Goal: Task Accomplishment & Management: Use online tool/utility

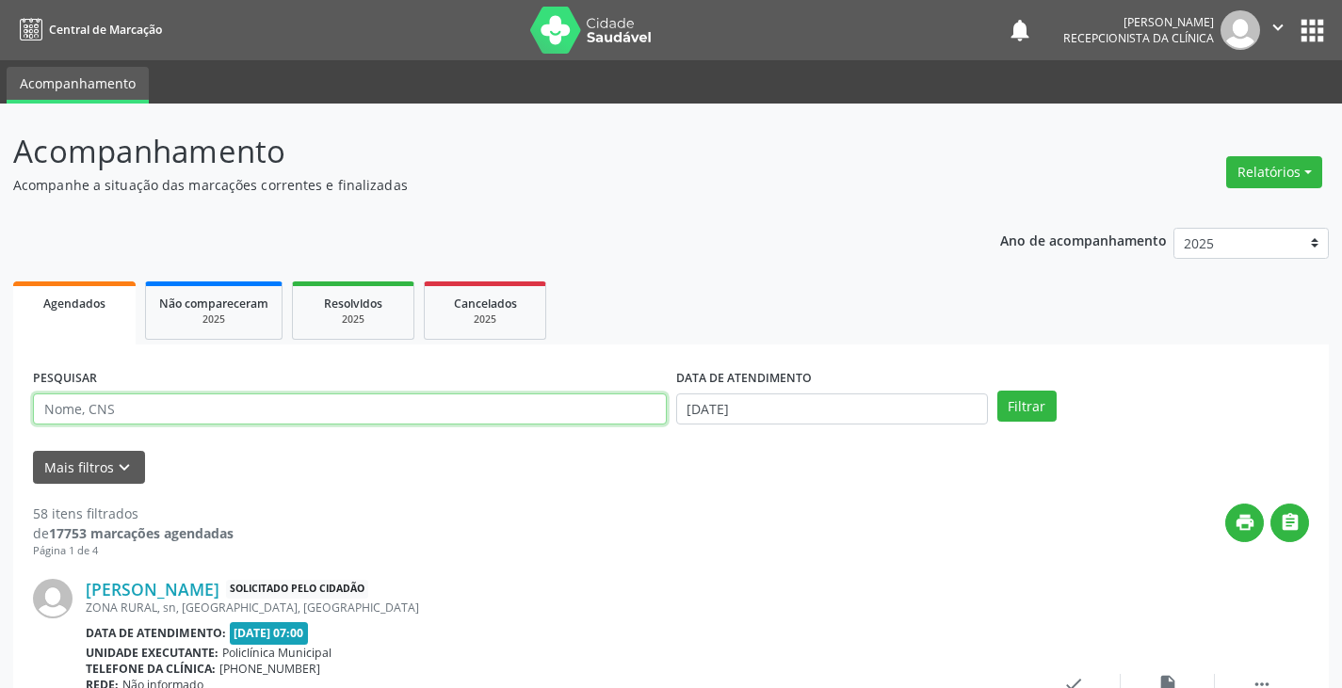
click at [405, 414] on input "text" at bounding box center [350, 410] width 634 height 32
click at [997, 391] on button "Filtrar" at bounding box center [1026, 407] width 59 height 32
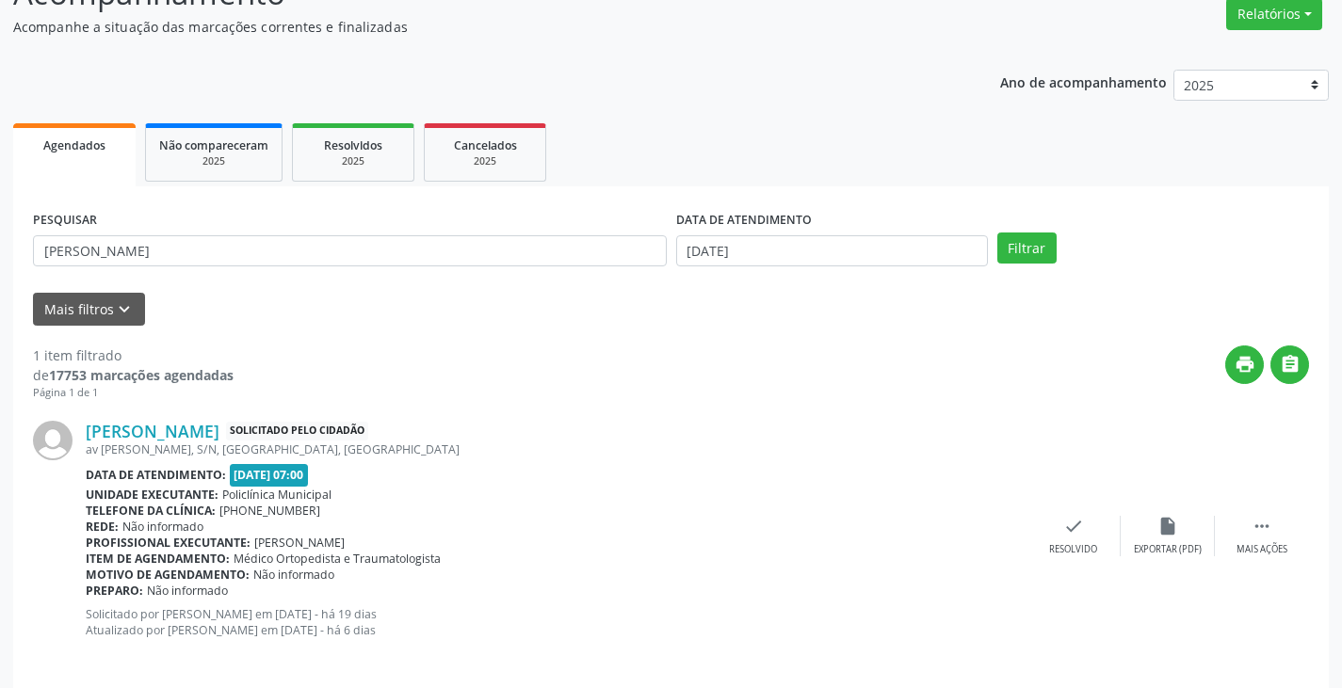
scroll to position [174, 0]
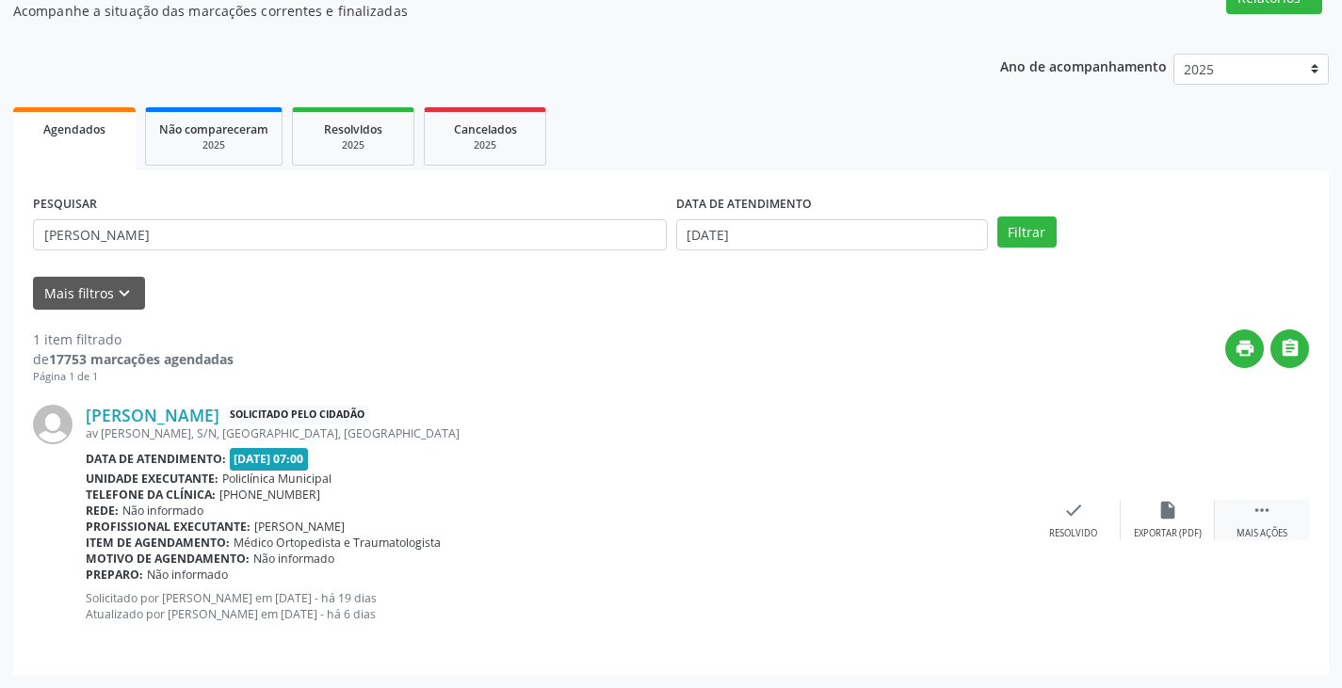
click at [1246, 520] on div " Mais ações" at bounding box center [1262, 520] width 94 height 40
click at [982, 525] on div "print Imprimir" at bounding box center [979, 520] width 94 height 40
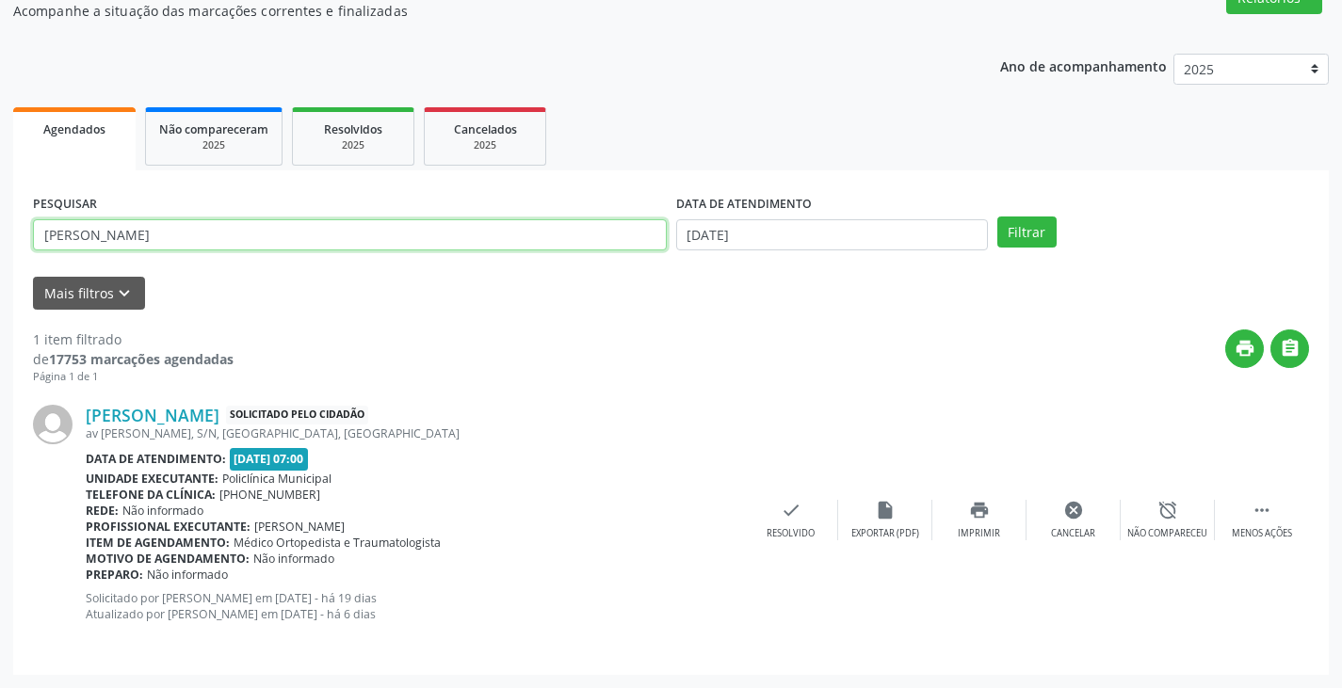
click at [543, 233] on input "[PERSON_NAME]" at bounding box center [350, 235] width 634 height 32
type input "l"
type input "maria ang"
click at [997, 217] on button "Filtrar" at bounding box center [1026, 233] width 59 height 32
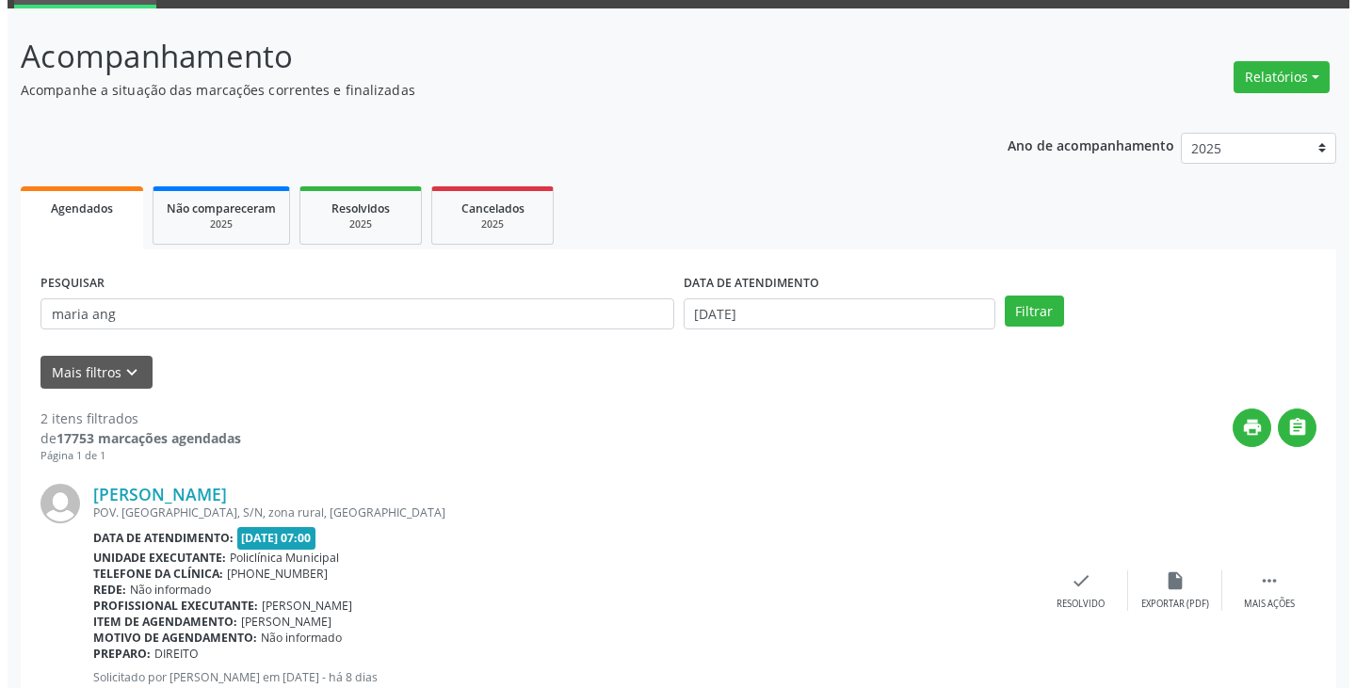
scroll to position [377, 0]
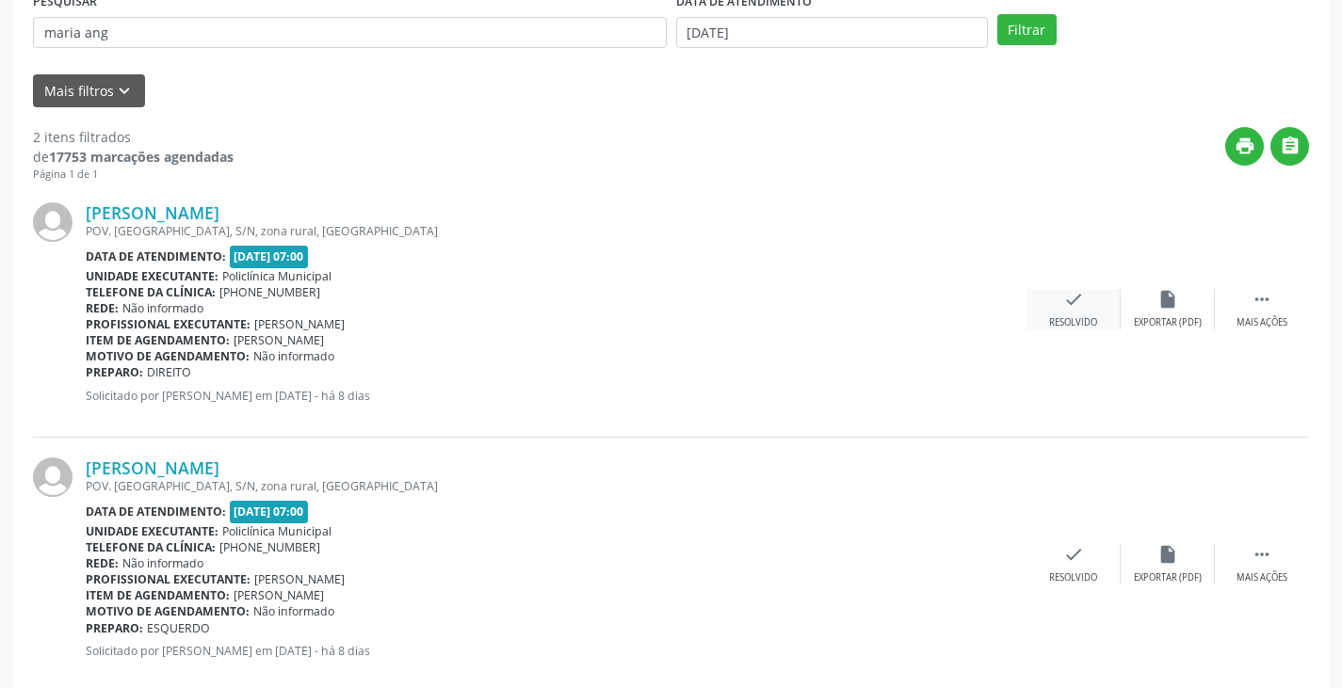
click at [1082, 308] on icon "check" at bounding box center [1073, 299] width 21 height 21
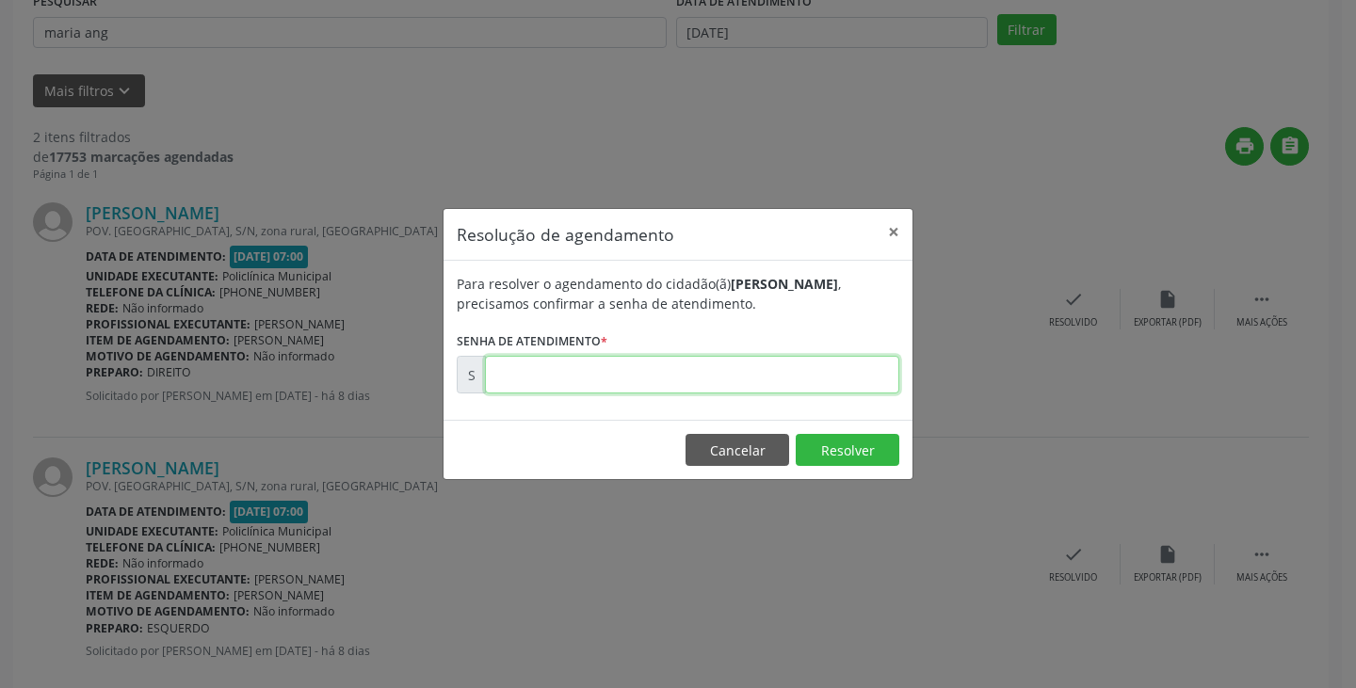
click at [730, 373] on input "text" at bounding box center [692, 375] width 414 height 38
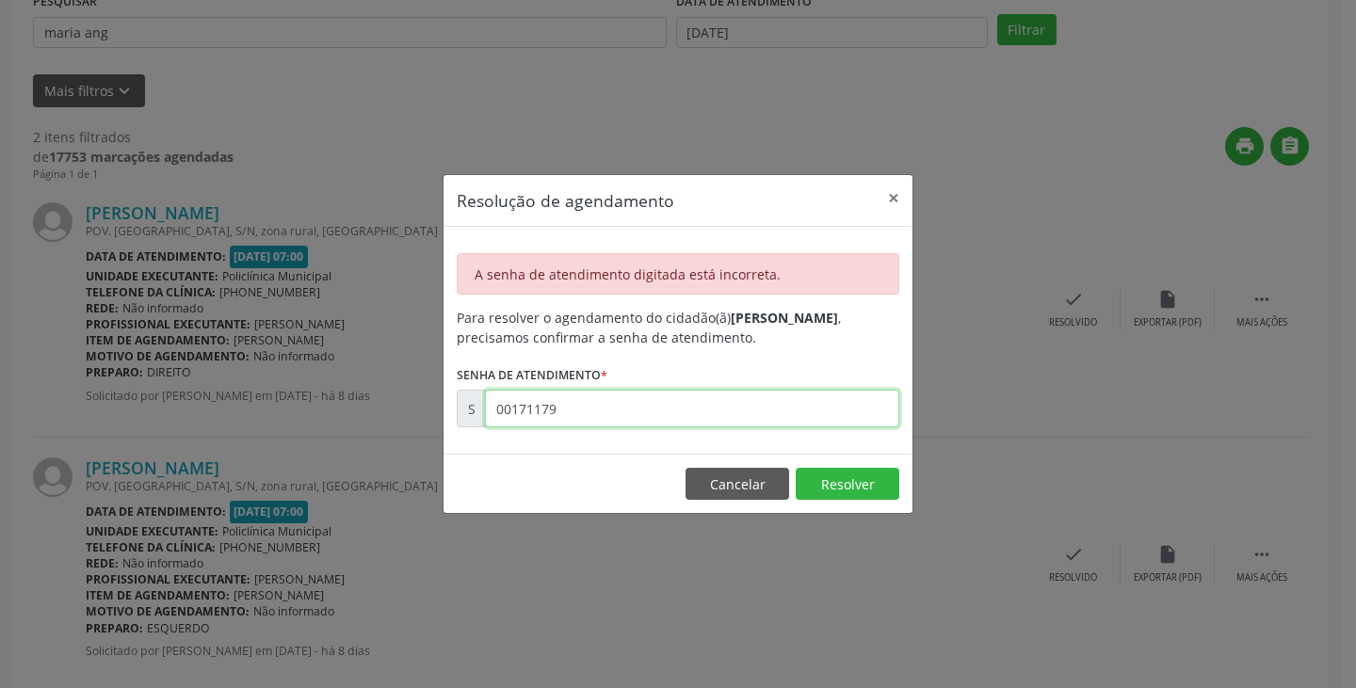
click at [704, 410] on input "00171179" at bounding box center [692, 409] width 414 height 38
type input "00017117"
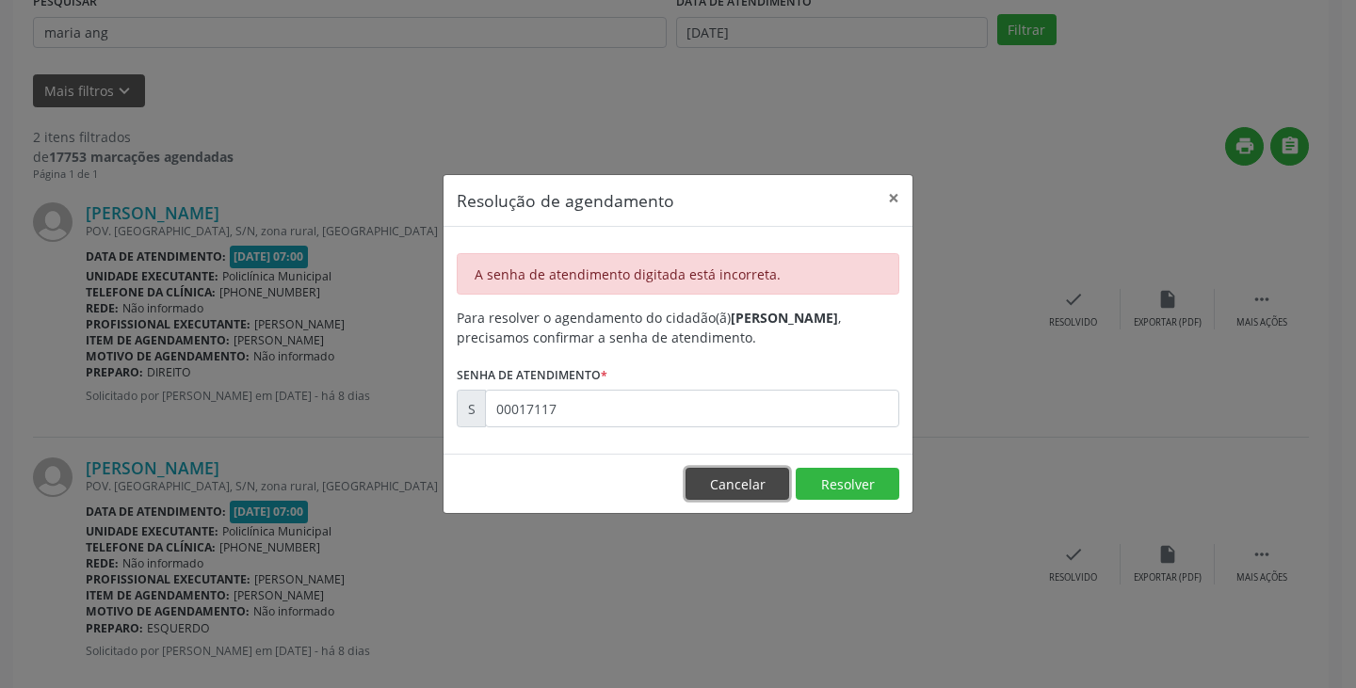
click at [697, 479] on button "Cancelar" at bounding box center [737, 484] width 104 height 32
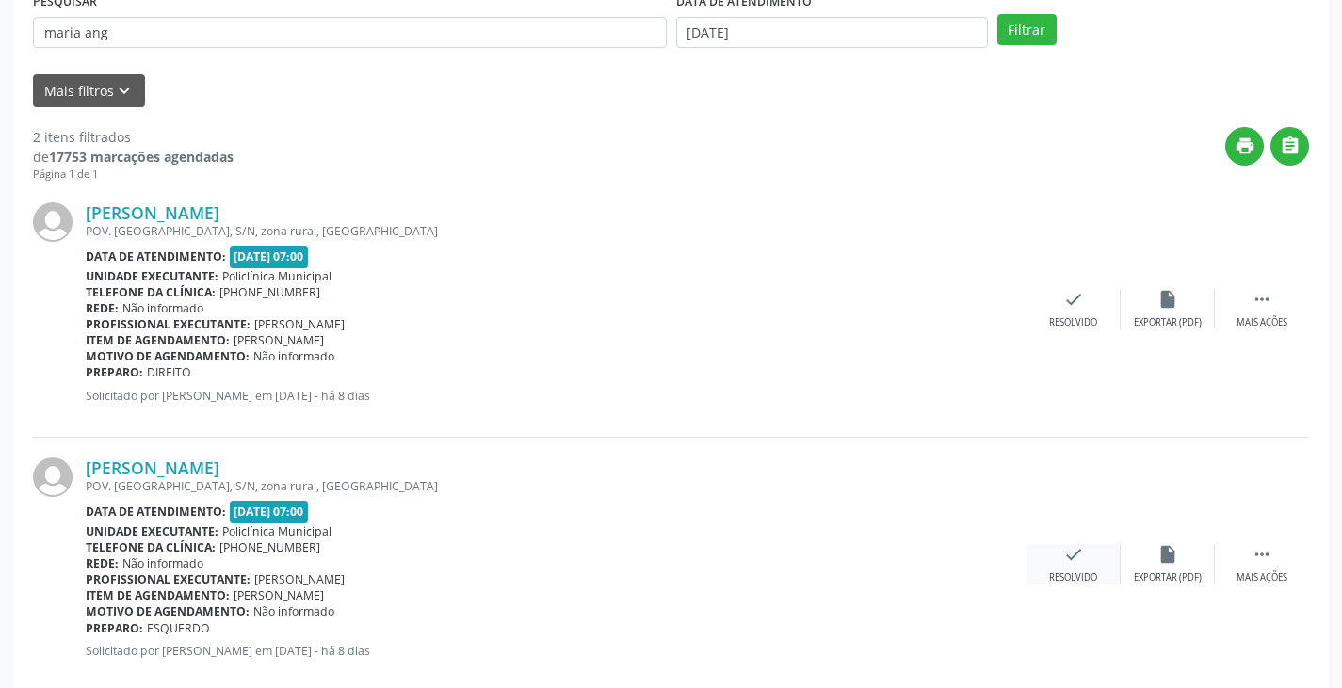
click at [1068, 562] on icon "check" at bounding box center [1073, 554] width 21 height 21
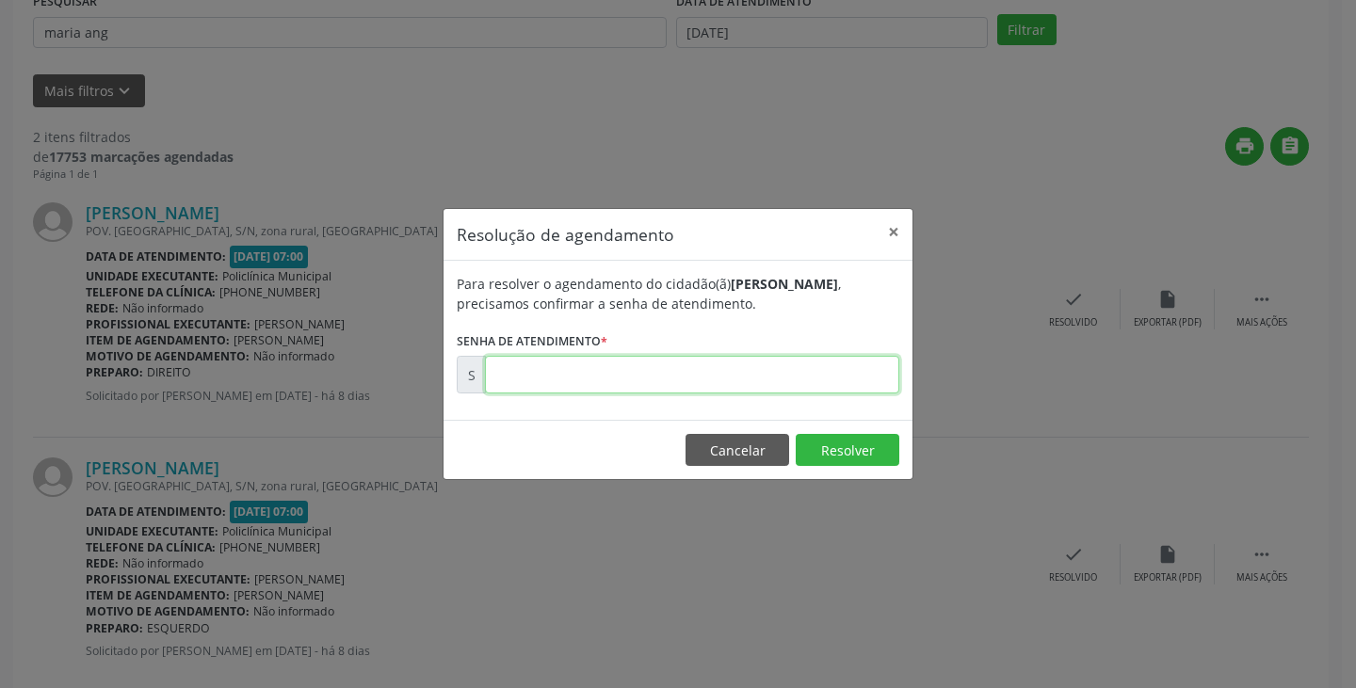
click at [829, 374] on input "text" at bounding box center [692, 375] width 414 height 38
type input "00171179"
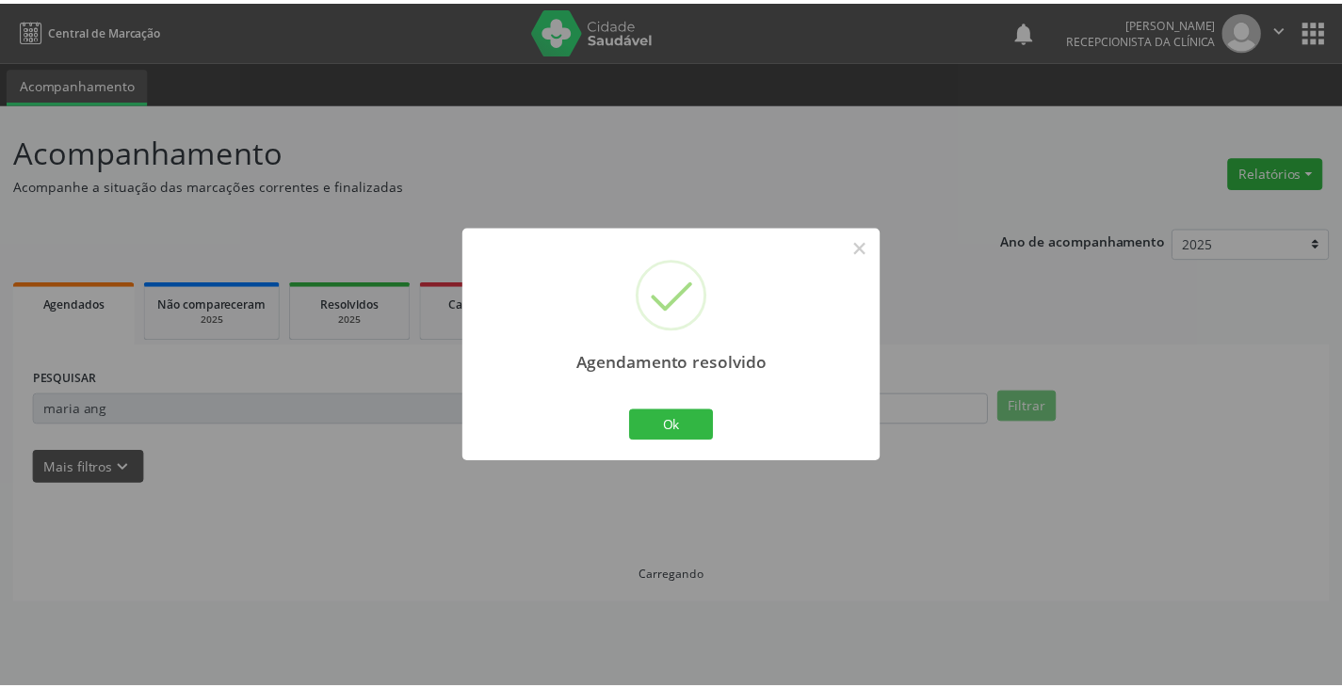
scroll to position [0, 0]
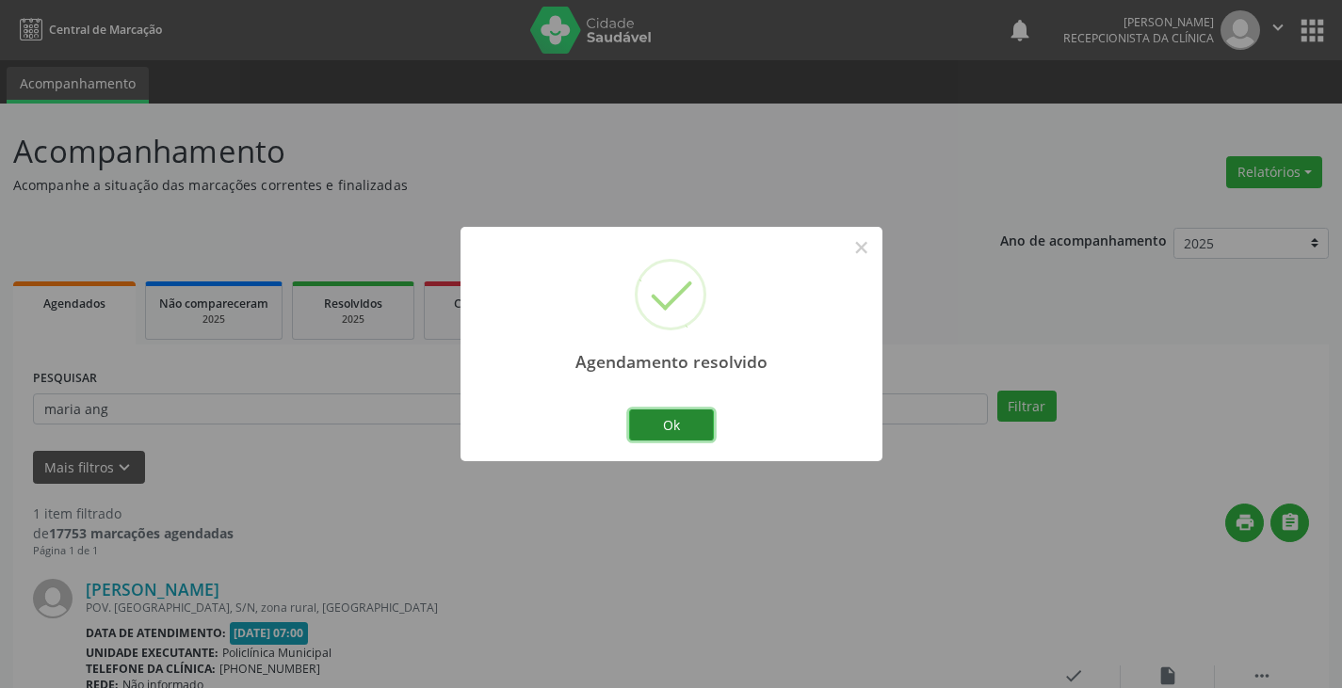
click at [656, 412] on button "Ok" at bounding box center [671, 426] width 85 height 32
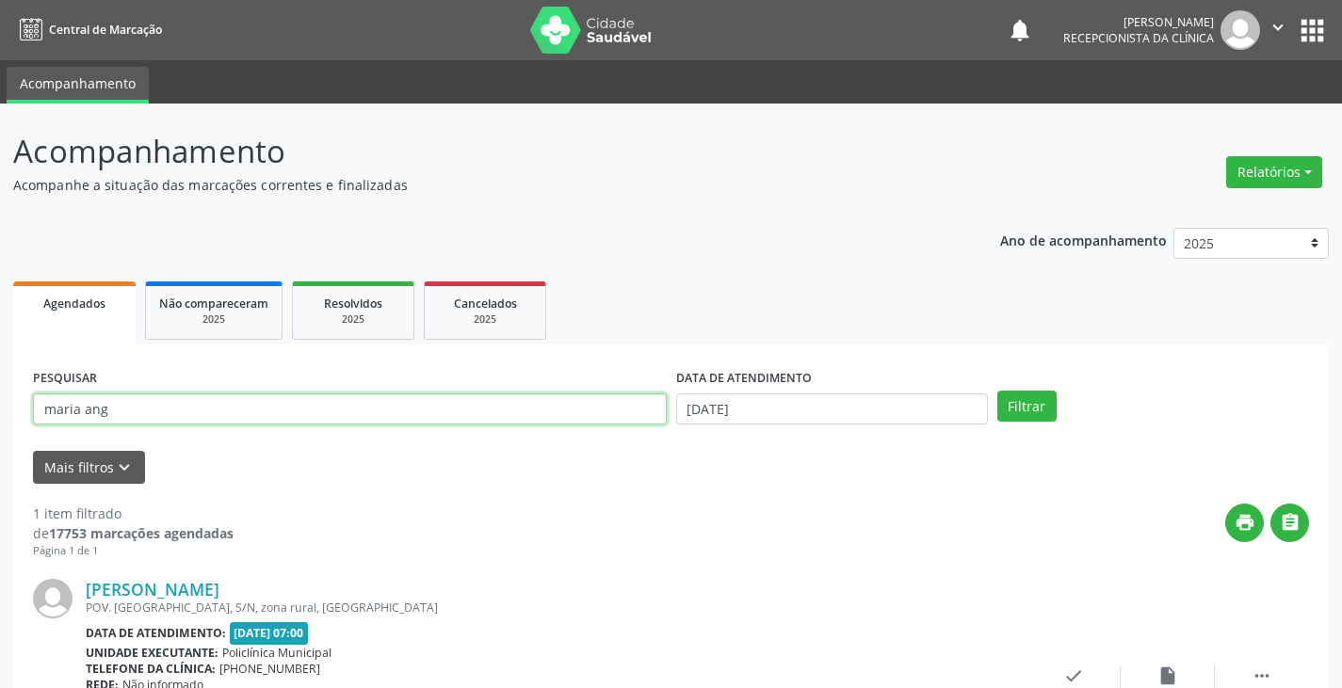
click at [629, 414] on input "maria ang" at bounding box center [350, 410] width 634 height 32
type input "m"
type input "[DEMOGRAPHIC_DATA]"
click at [997, 391] on button "Filtrar" at bounding box center [1026, 407] width 59 height 32
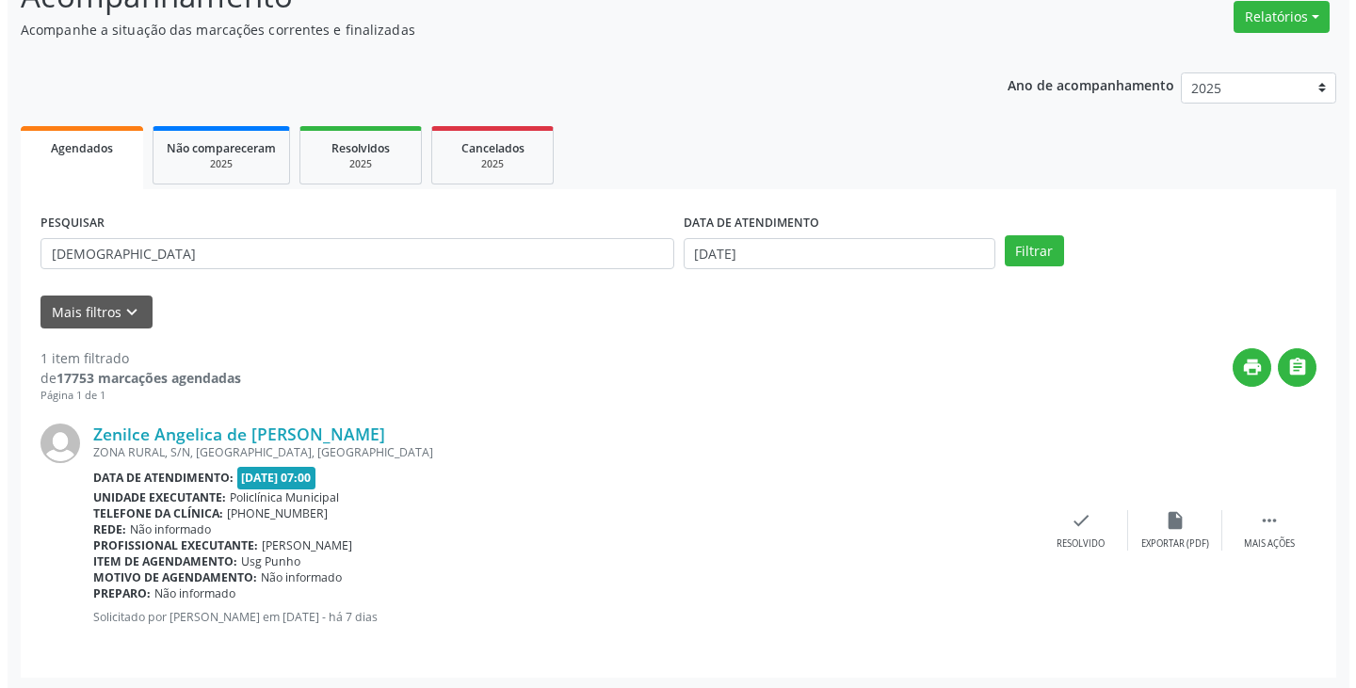
scroll to position [158, 0]
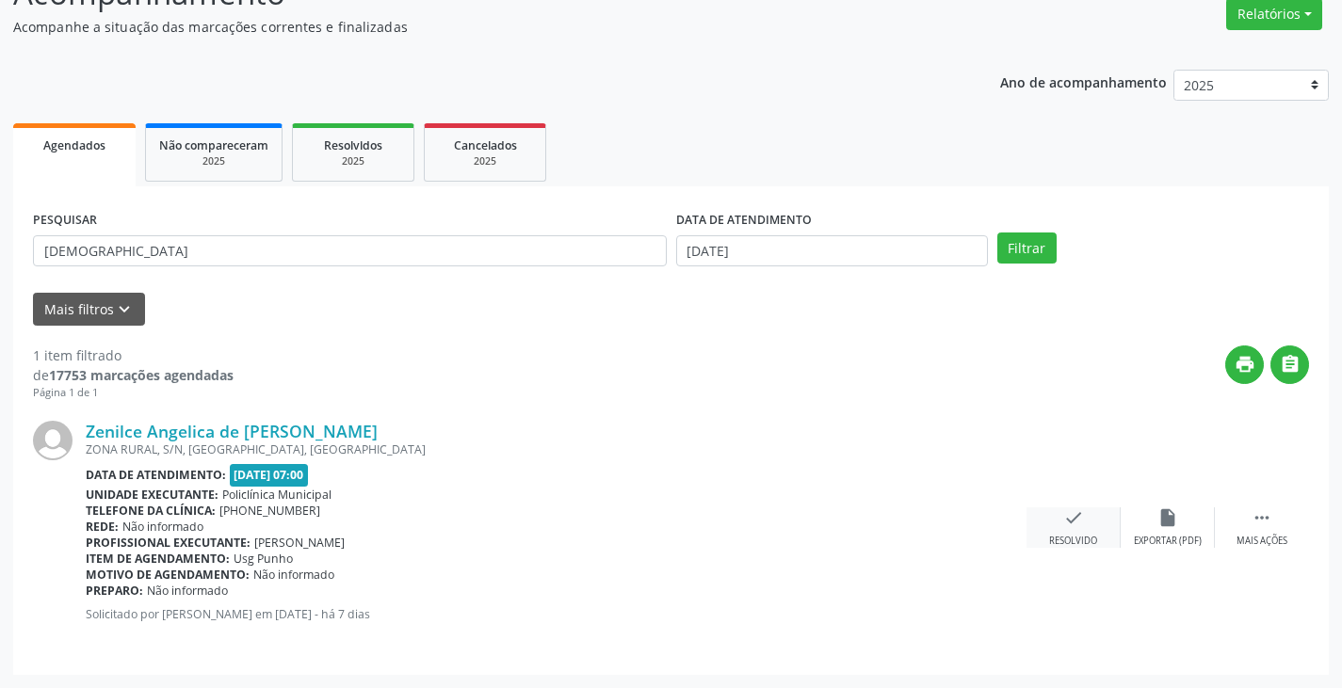
click at [1084, 517] on div "check Resolvido" at bounding box center [1073, 527] width 94 height 40
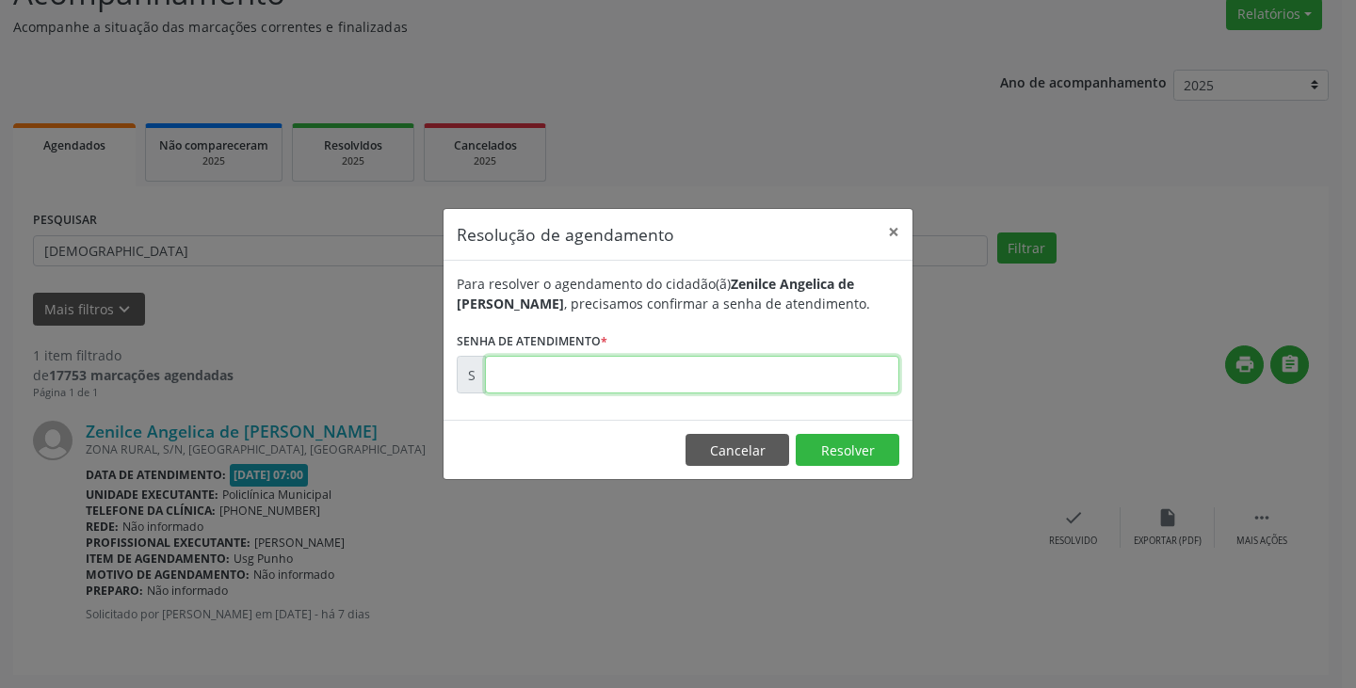
click at [820, 385] on input "text" at bounding box center [692, 375] width 414 height 38
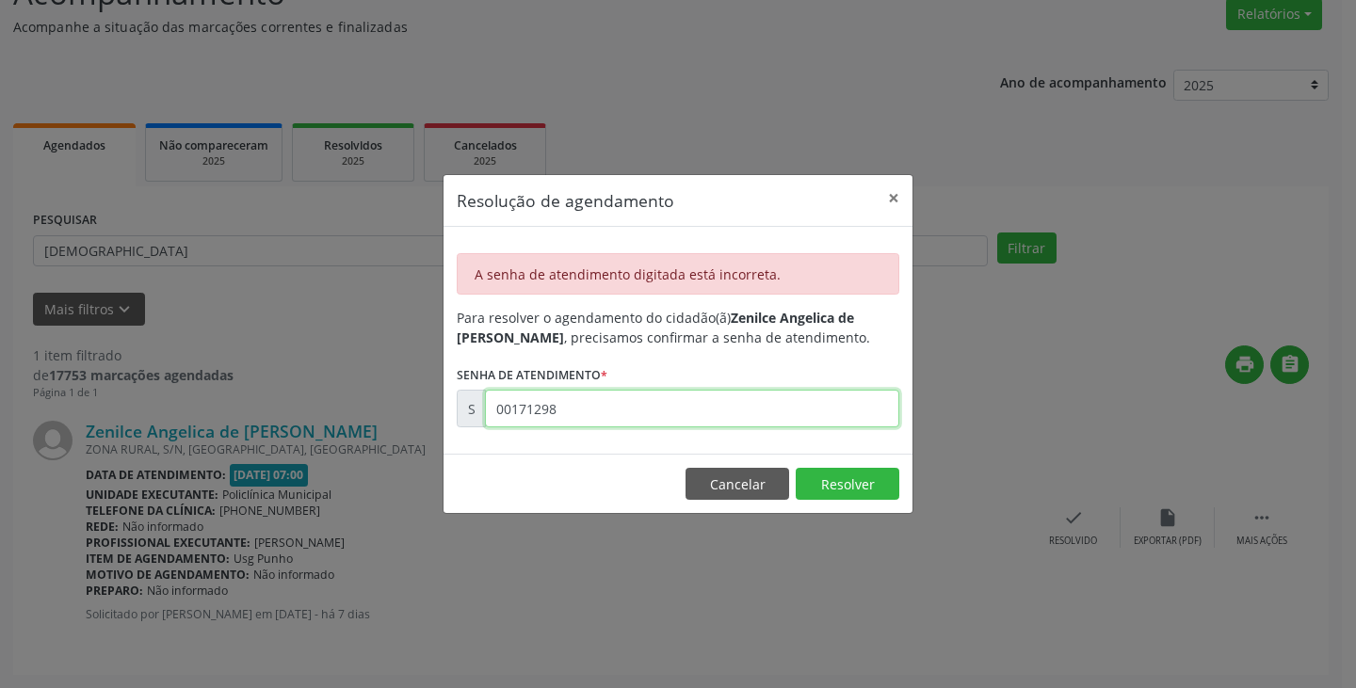
click at [758, 424] on input "00171298" at bounding box center [692, 409] width 414 height 38
type input "00171299"
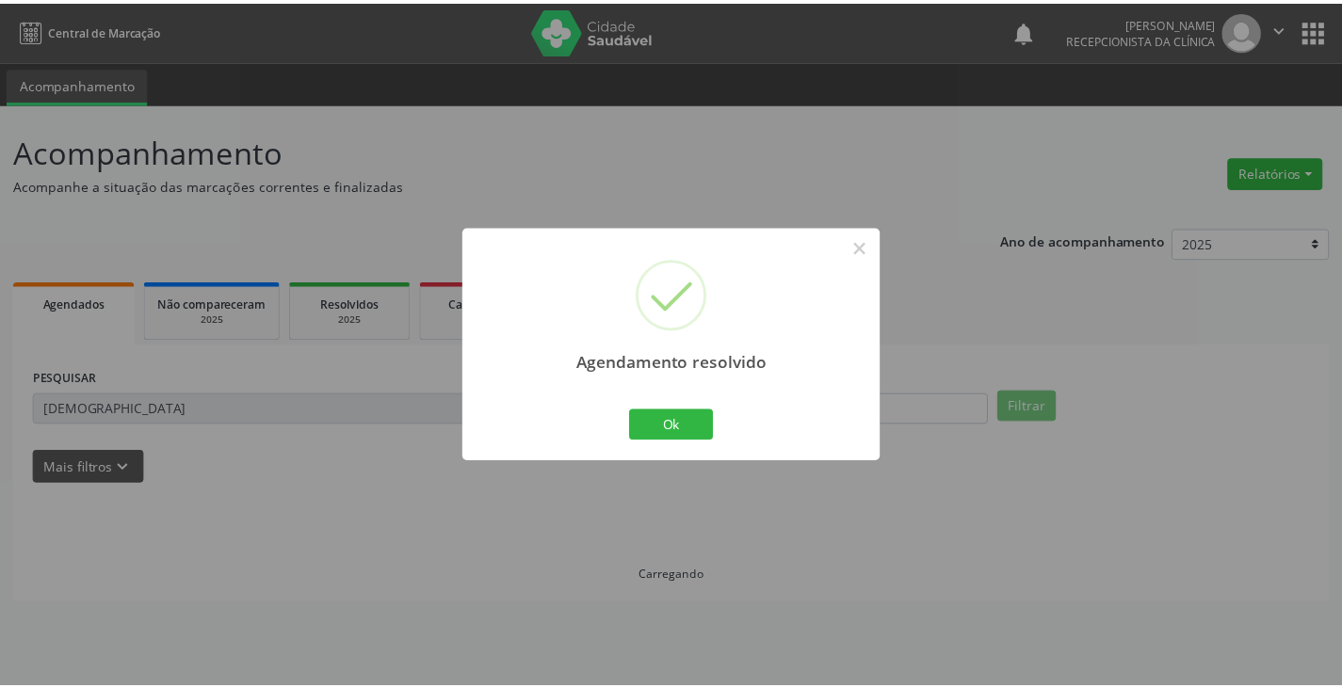
scroll to position [0, 0]
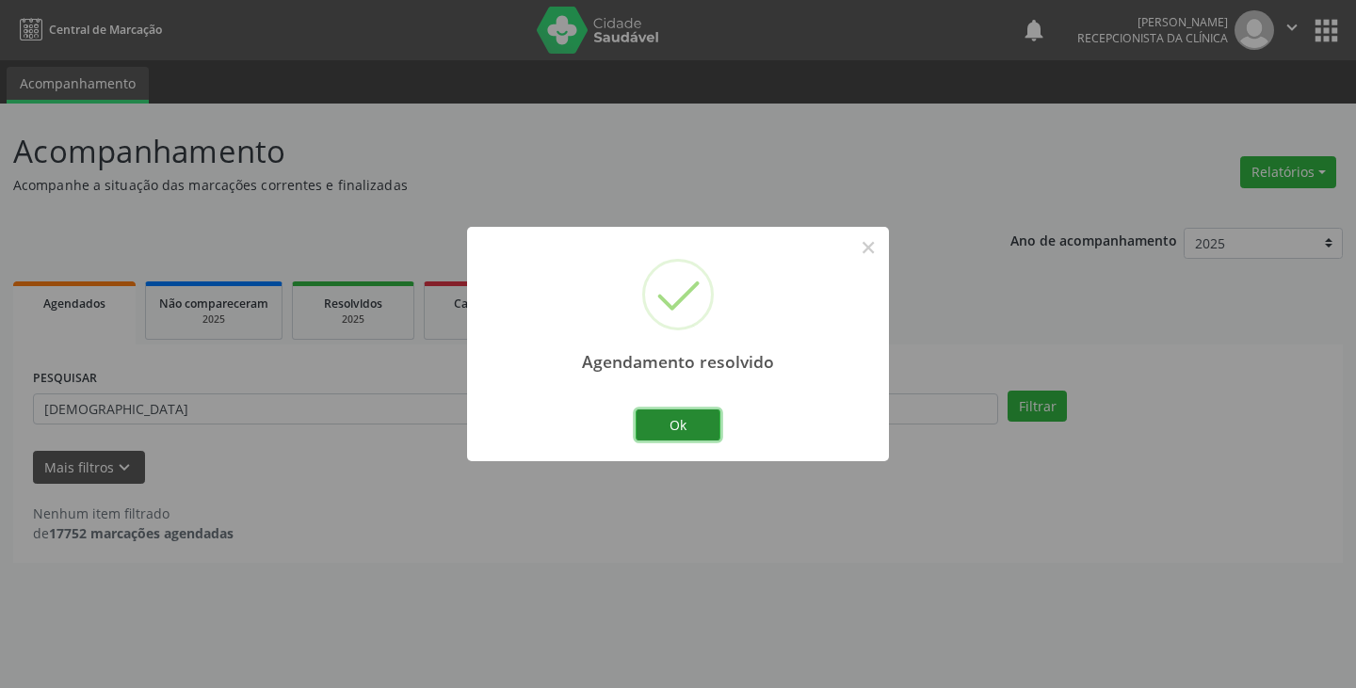
drag, startPoint x: 707, startPoint y: 423, endPoint x: 674, endPoint y: 422, distance: 33.0
click at [701, 422] on button "Ok" at bounding box center [678, 426] width 85 height 32
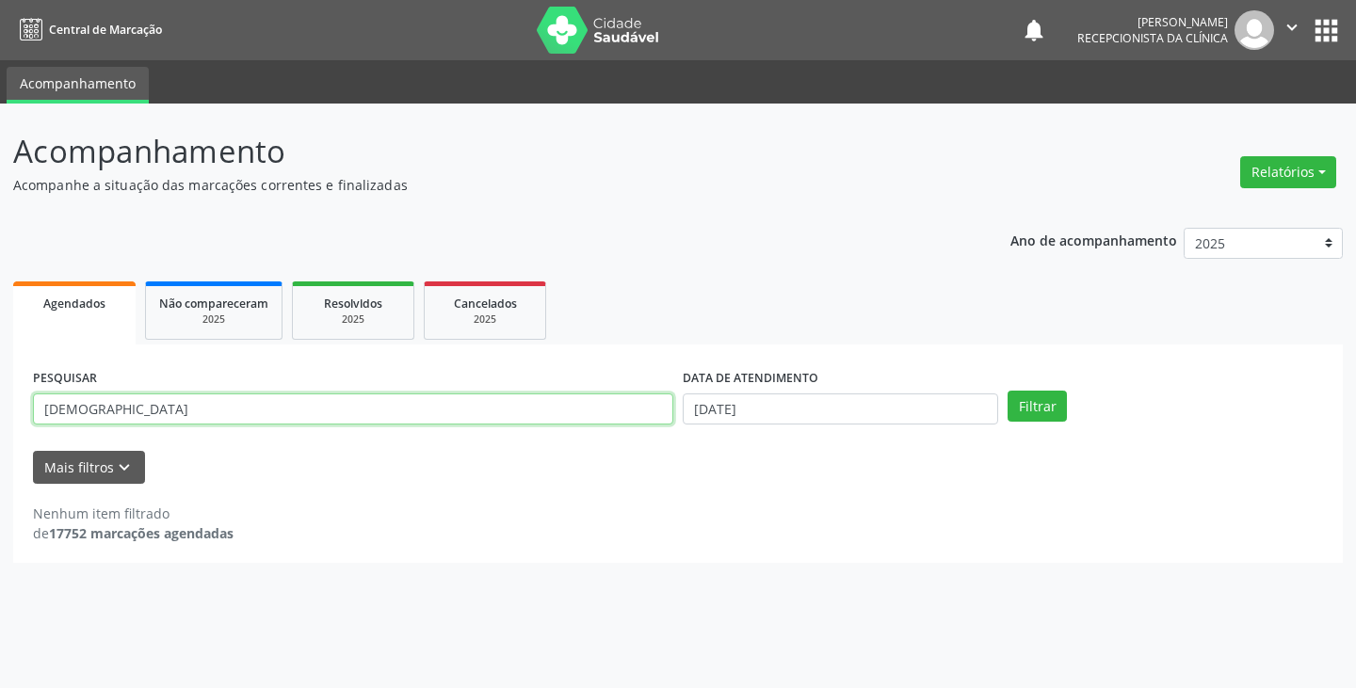
click at [623, 417] on input "[DEMOGRAPHIC_DATA]" at bounding box center [353, 410] width 640 height 32
type input "z"
click at [1007, 391] on button "Filtrar" at bounding box center [1036, 407] width 59 height 32
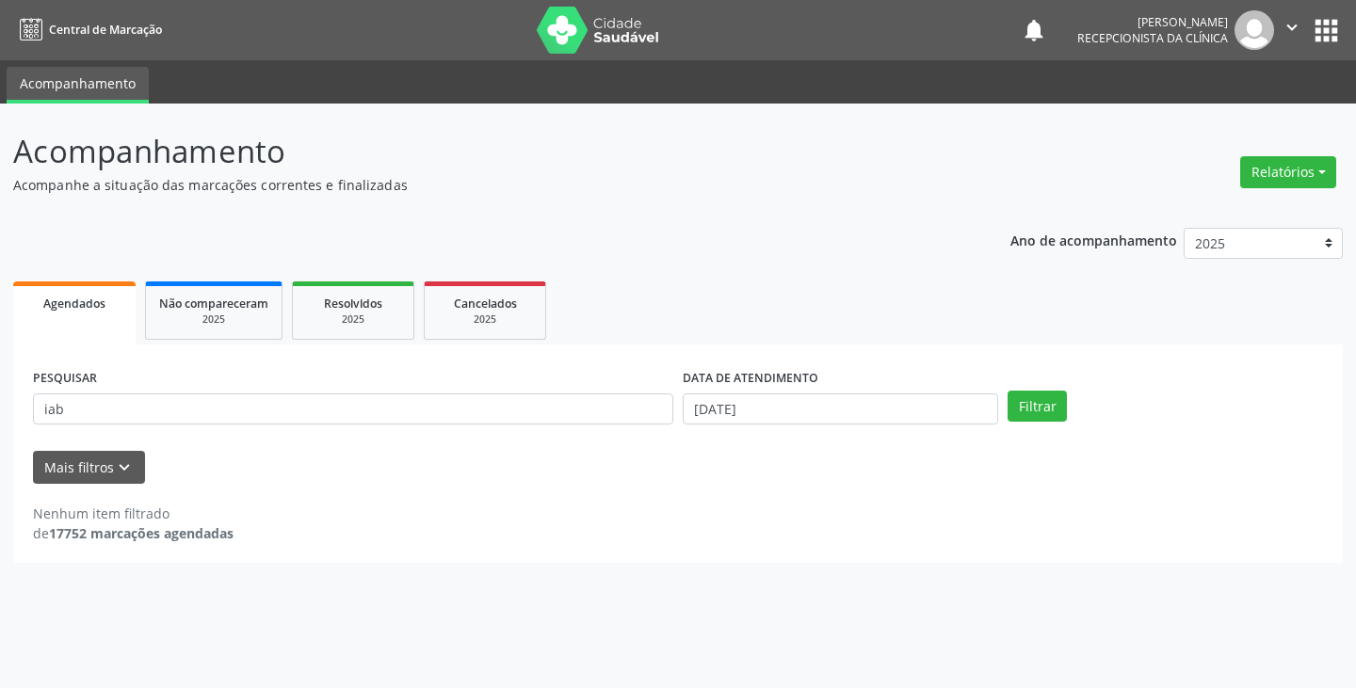
click at [520, 380] on div "PESQUISAR iab" at bounding box center [353, 400] width 650 height 73
click at [539, 403] on input "iab" at bounding box center [353, 410] width 640 height 32
type input "izab"
click at [1007, 391] on button "Filtrar" at bounding box center [1036, 407] width 59 height 32
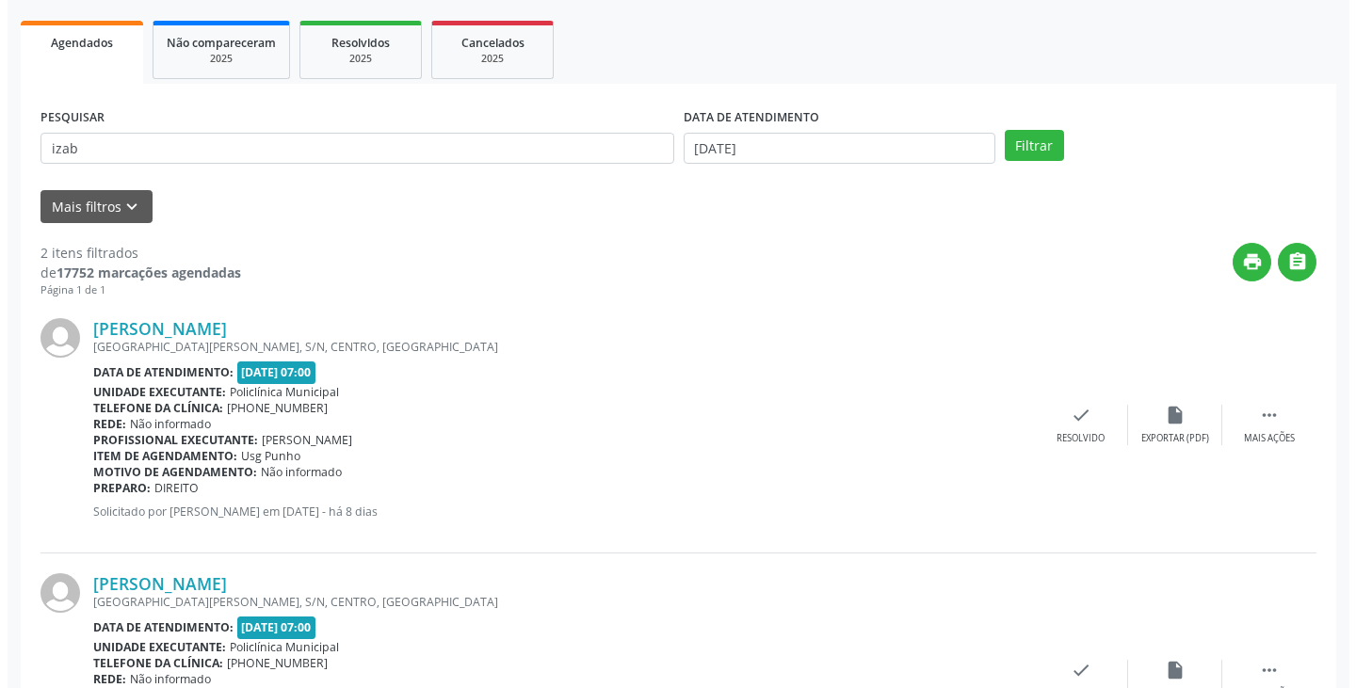
scroll to position [282, 0]
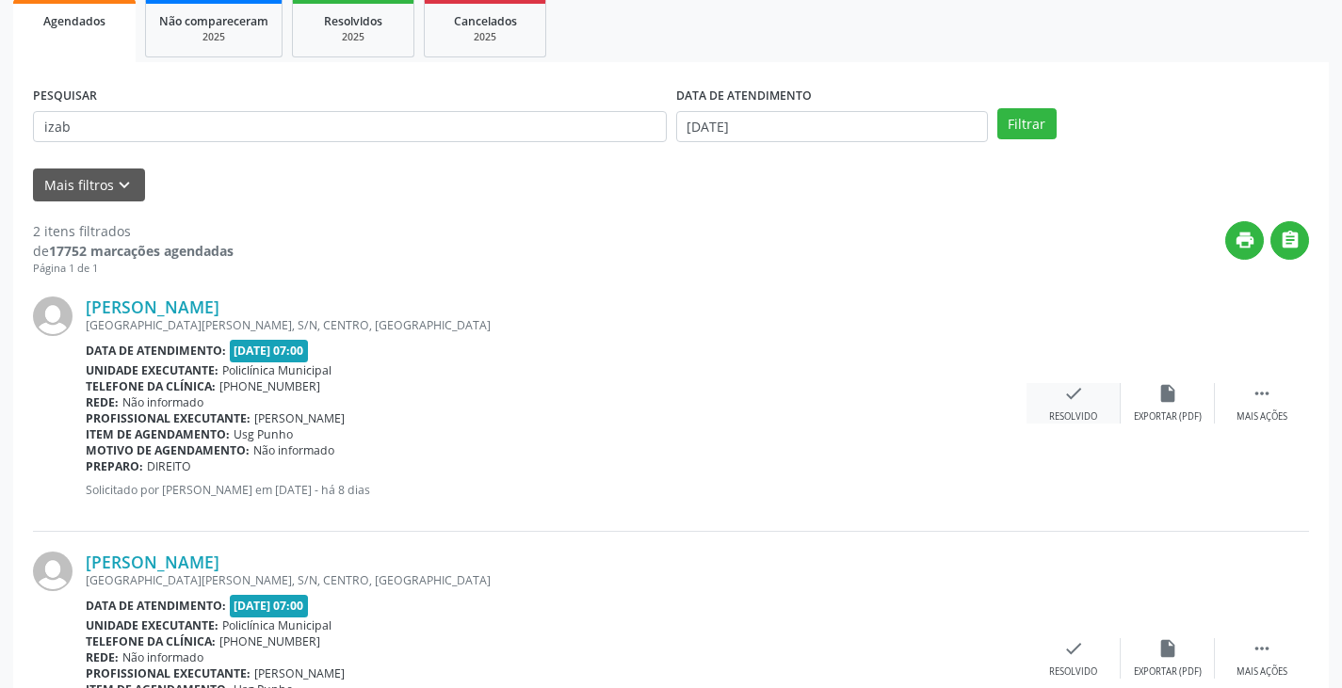
click at [1082, 401] on div "check Resolvido" at bounding box center [1073, 403] width 94 height 40
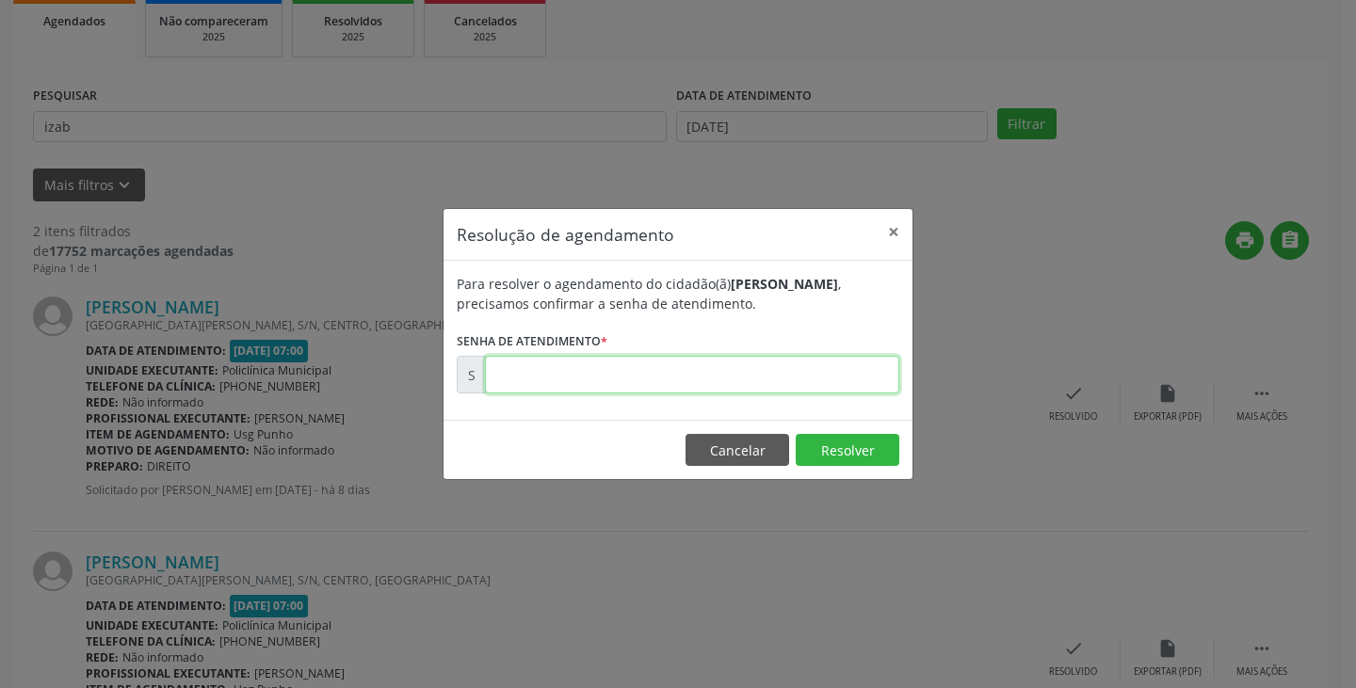
click at [858, 377] on input "text" at bounding box center [692, 375] width 414 height 38
type input "00171169"
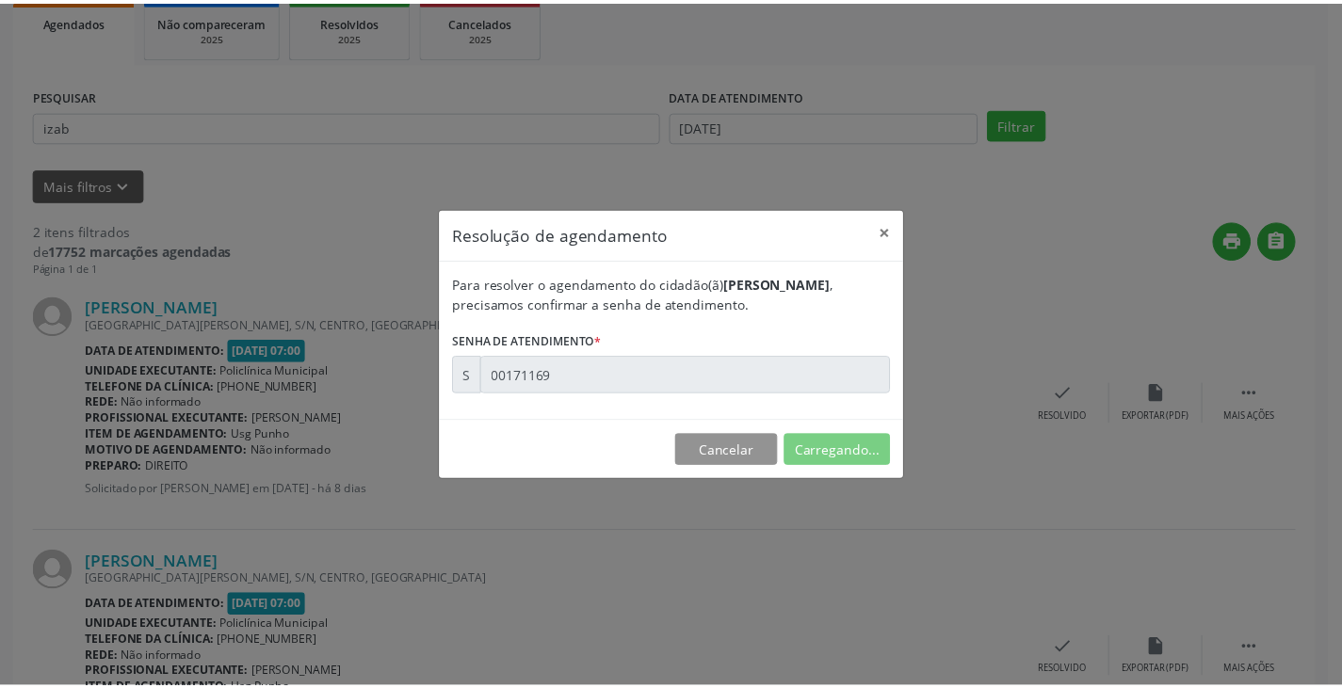
scroll to position [0, 0]
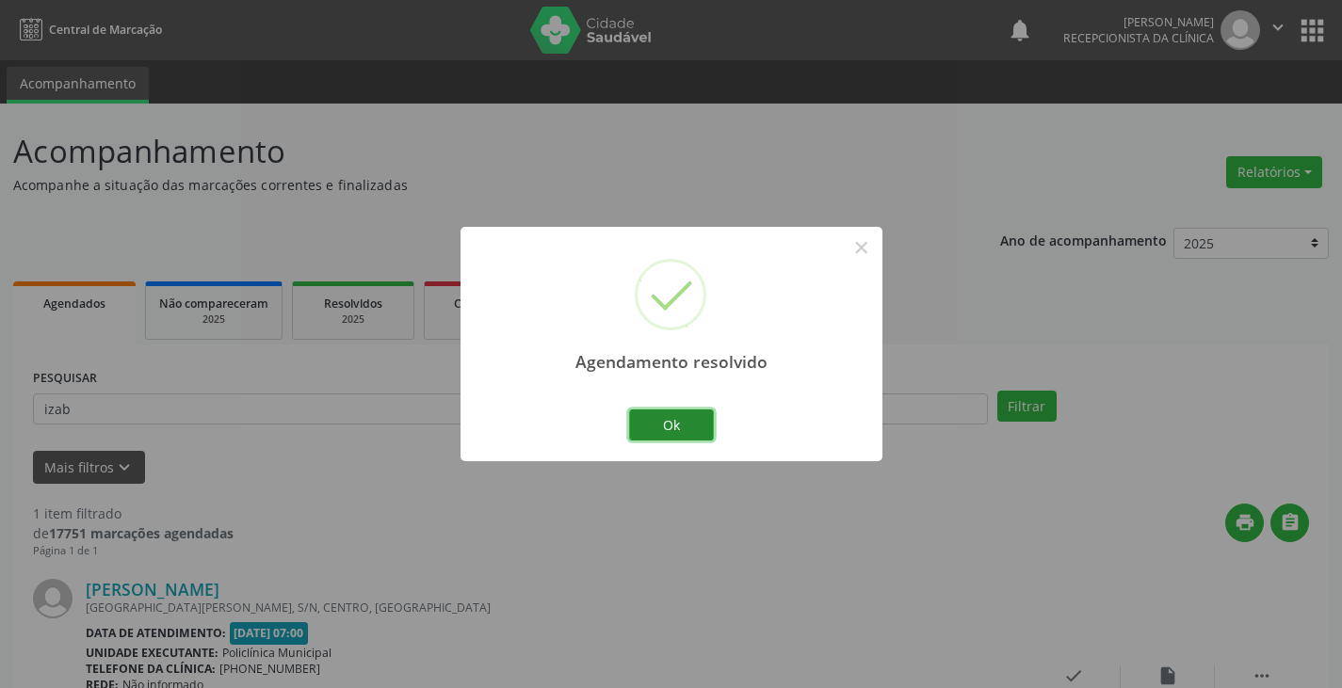
click at [679, 415] on button "Ok" at bounding box center [671, 426] width 85 height 32
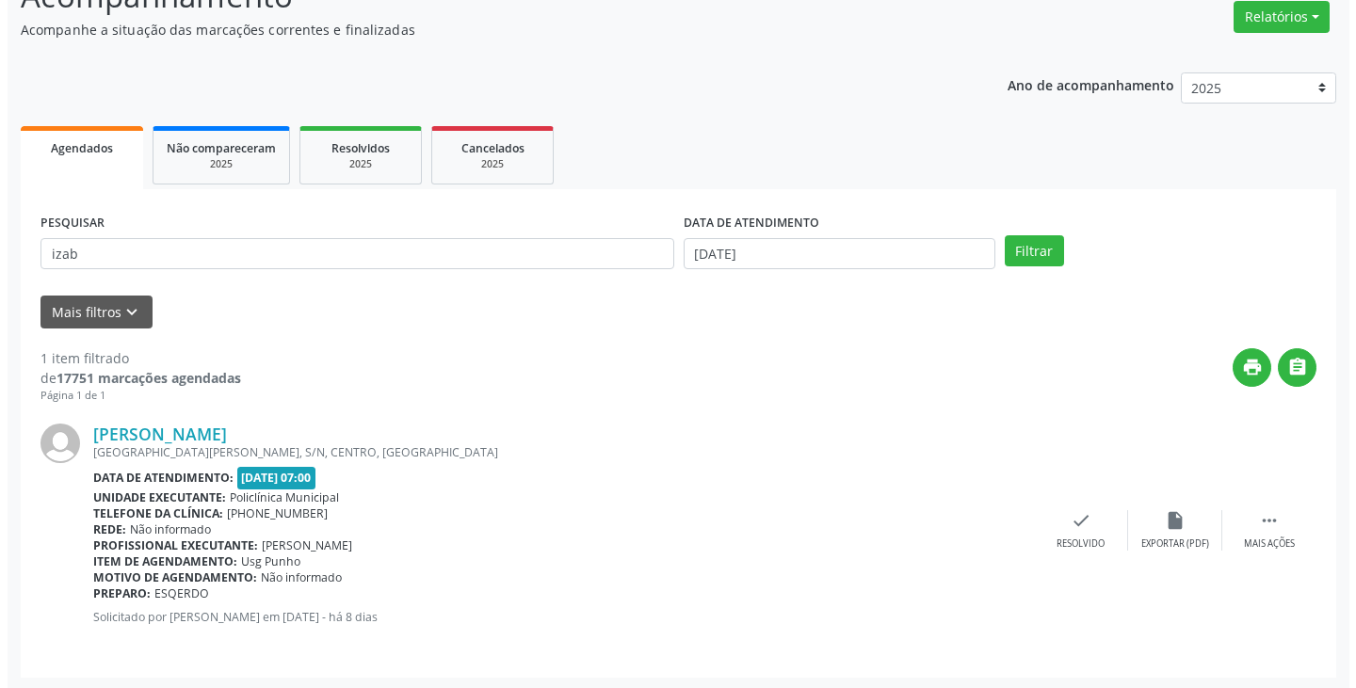
scroll to position [158, 0]
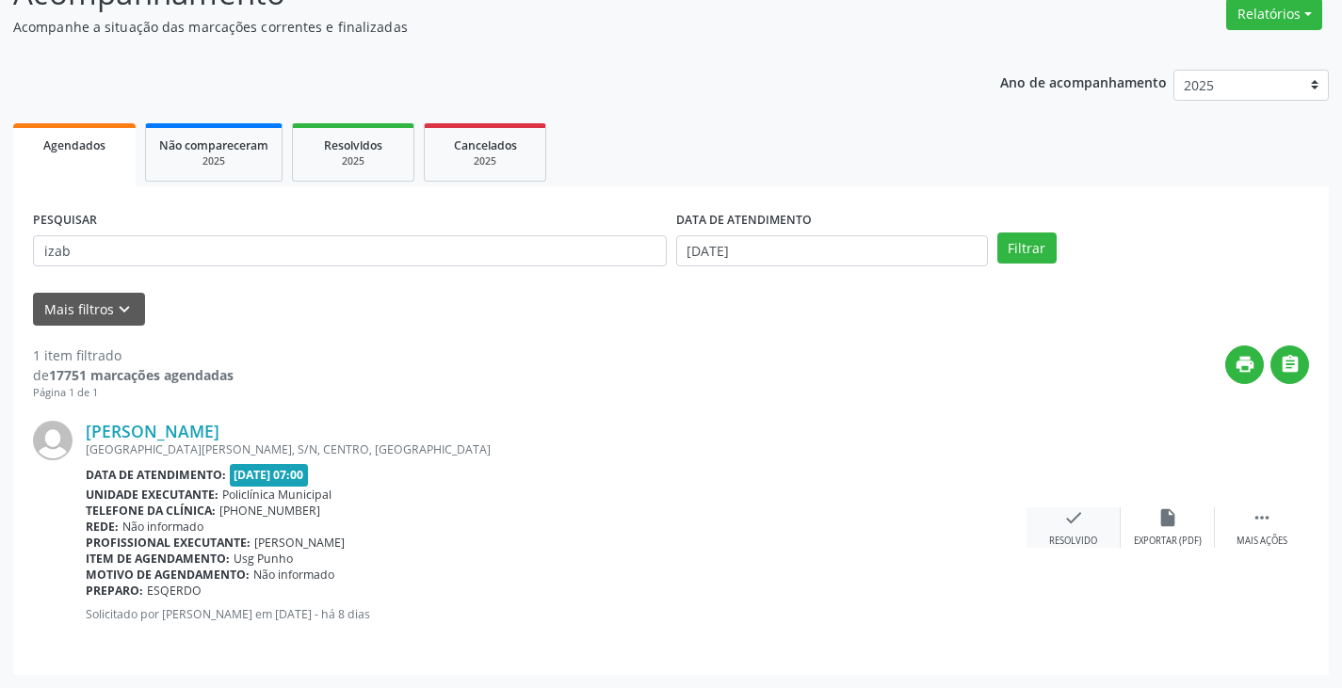
click at [1071, 523] on icon "check" at bounding box center [1073, 517] width 21 height 21
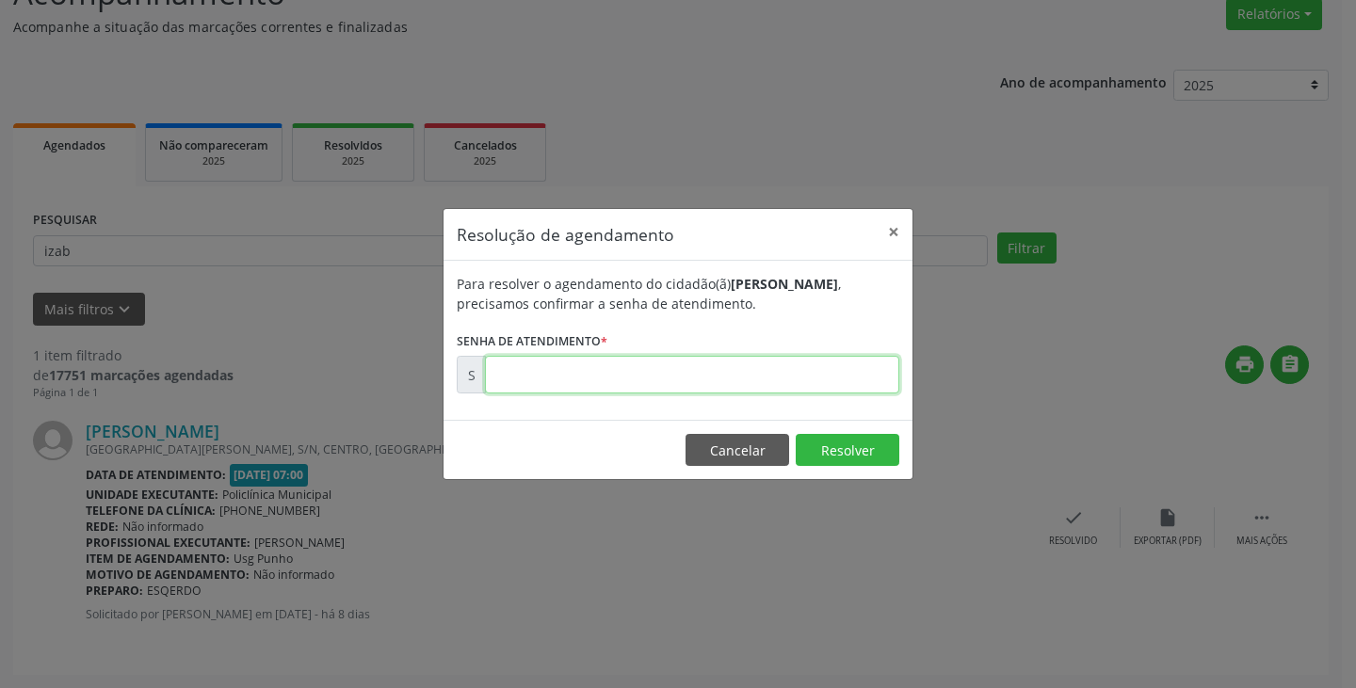
click at [853, 382] on input "text" at bounding box center [692, 375] width 414 height 38
type input "00171171"
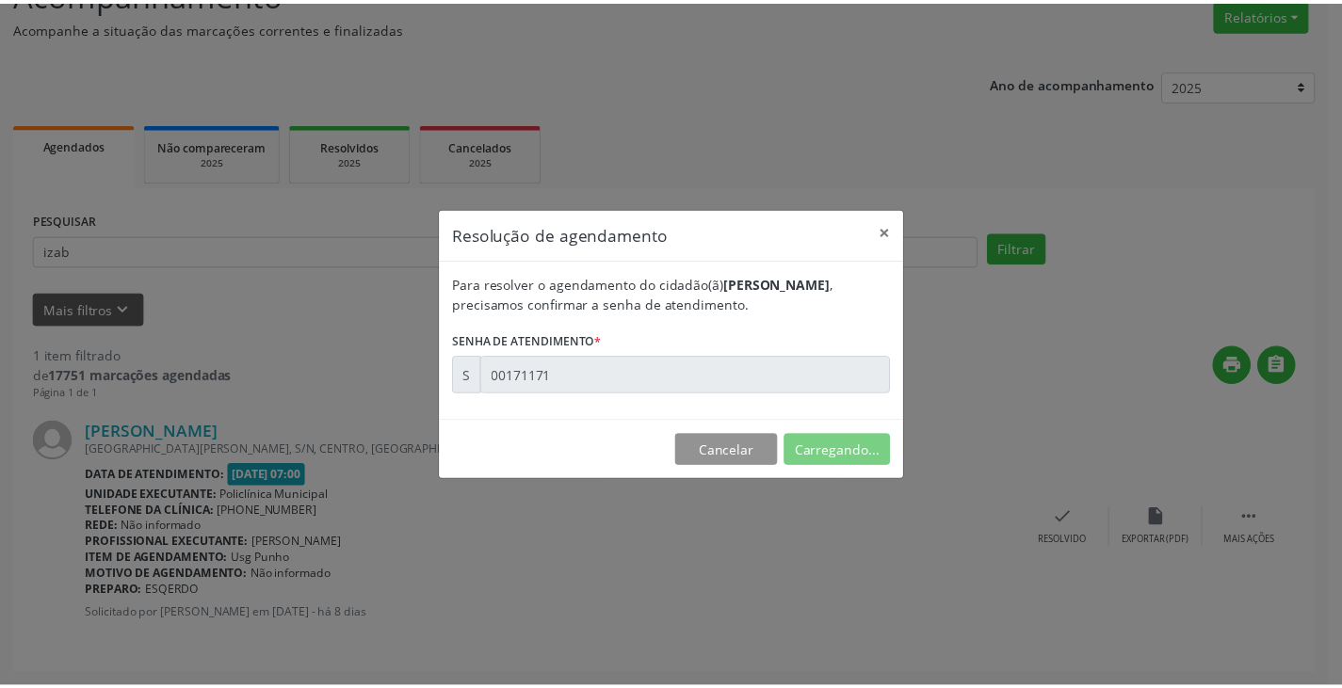
scroll to position [0, 0]
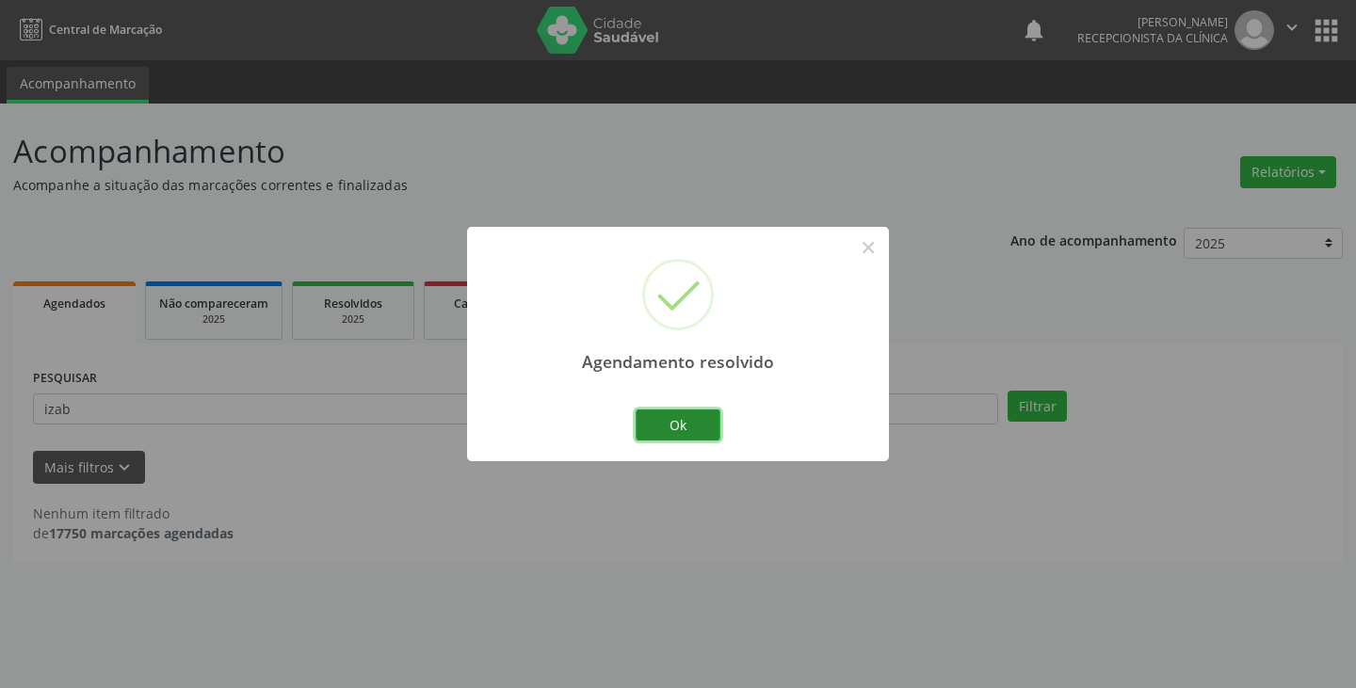
drag, startPoint x: 702, startPoint y: 426, endPoint x: 647, endPoint y: 423, distance: 55.6
click at [701, 426] on button "Ok" at bounding box center [678, 426] width 85 height 32
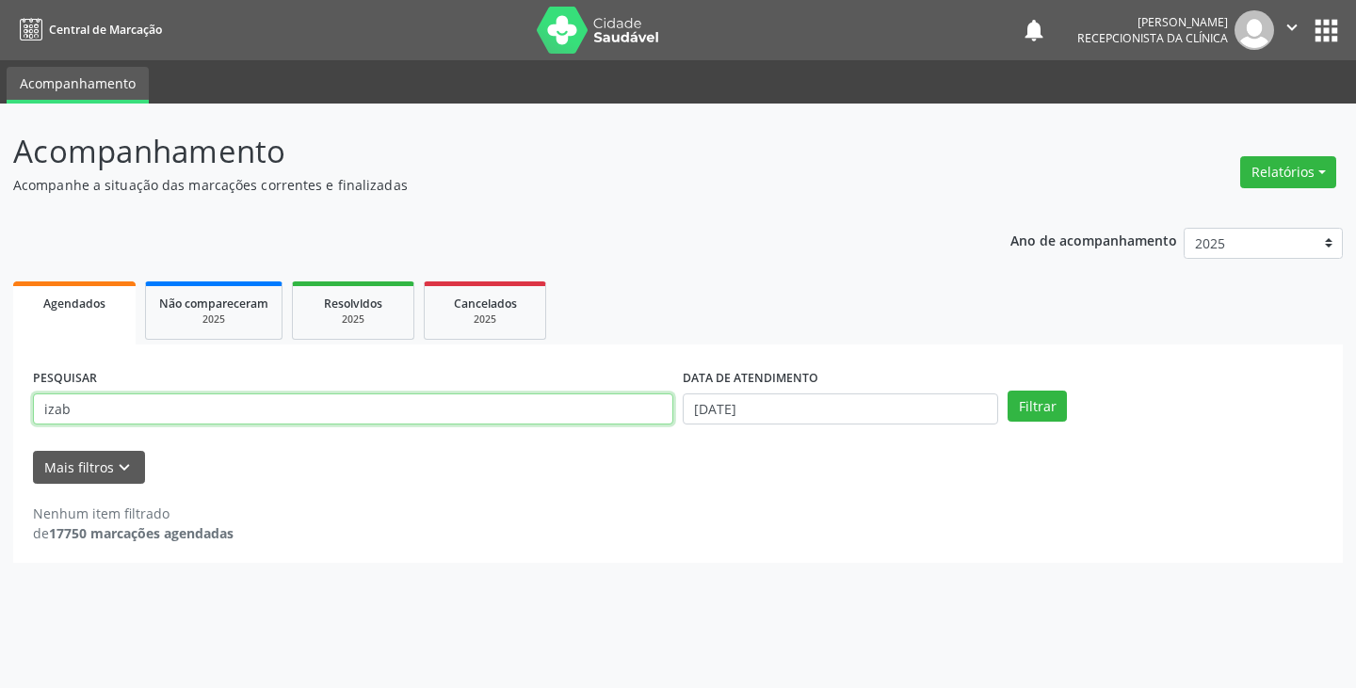
click at [634, 415] on input "izab" at bounding box center [353, 410] width 640 height 32
type input "i"
type input "leia"
click at [1007, 391] on button "Filtrar" at bounding box center [1036, 407] width 59 height 32
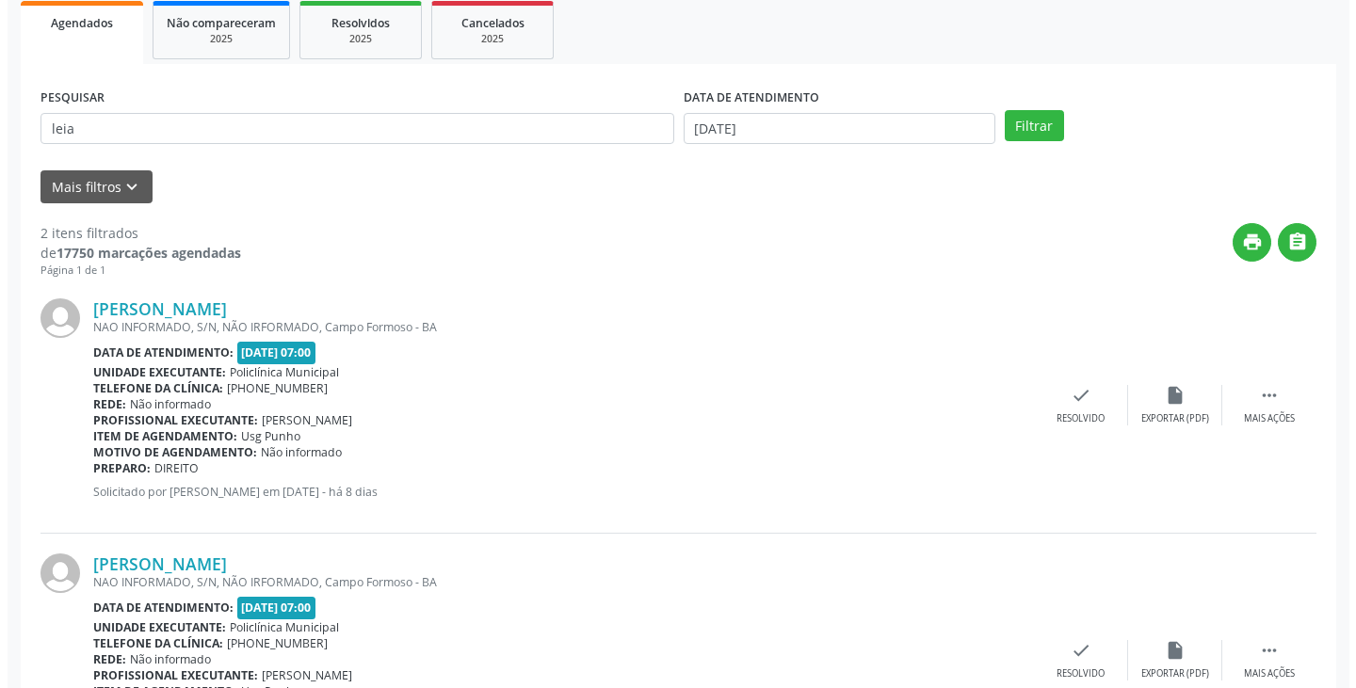
scroll to position [282, 0]
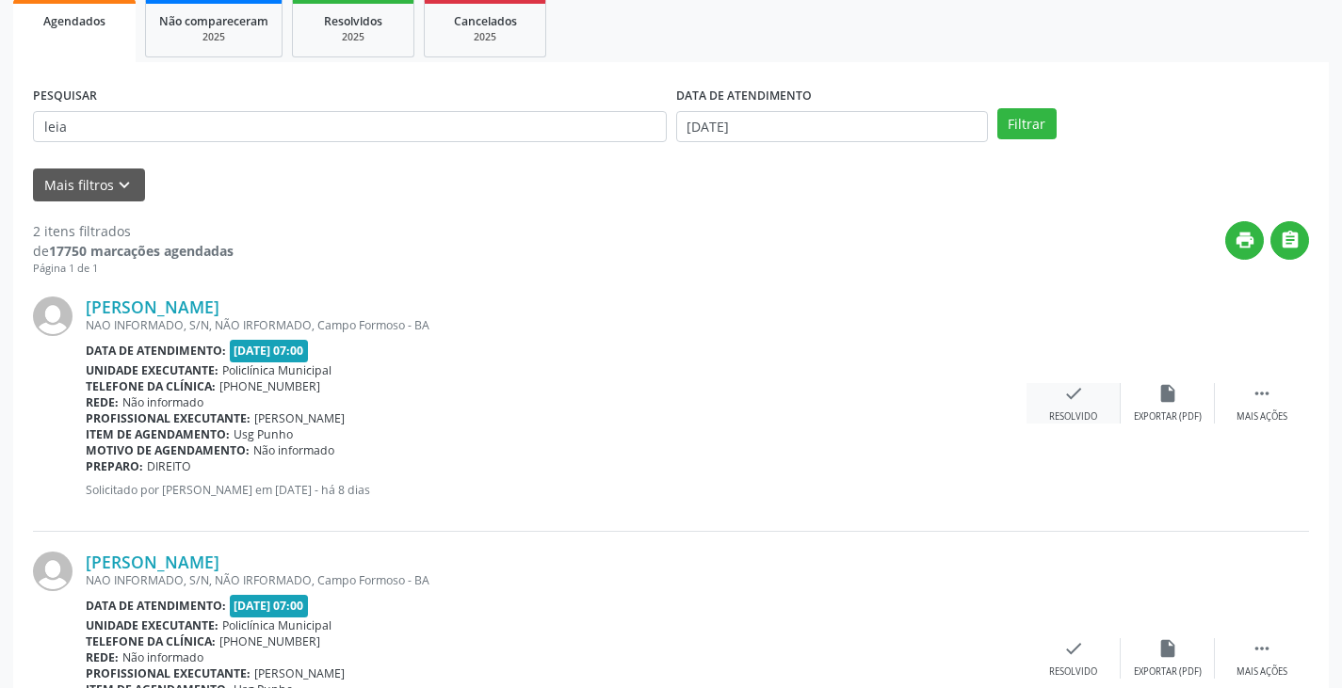
click at [1071, 408] on div "check Resolvido" at bounding box center [1073, 403] width 94 height 40
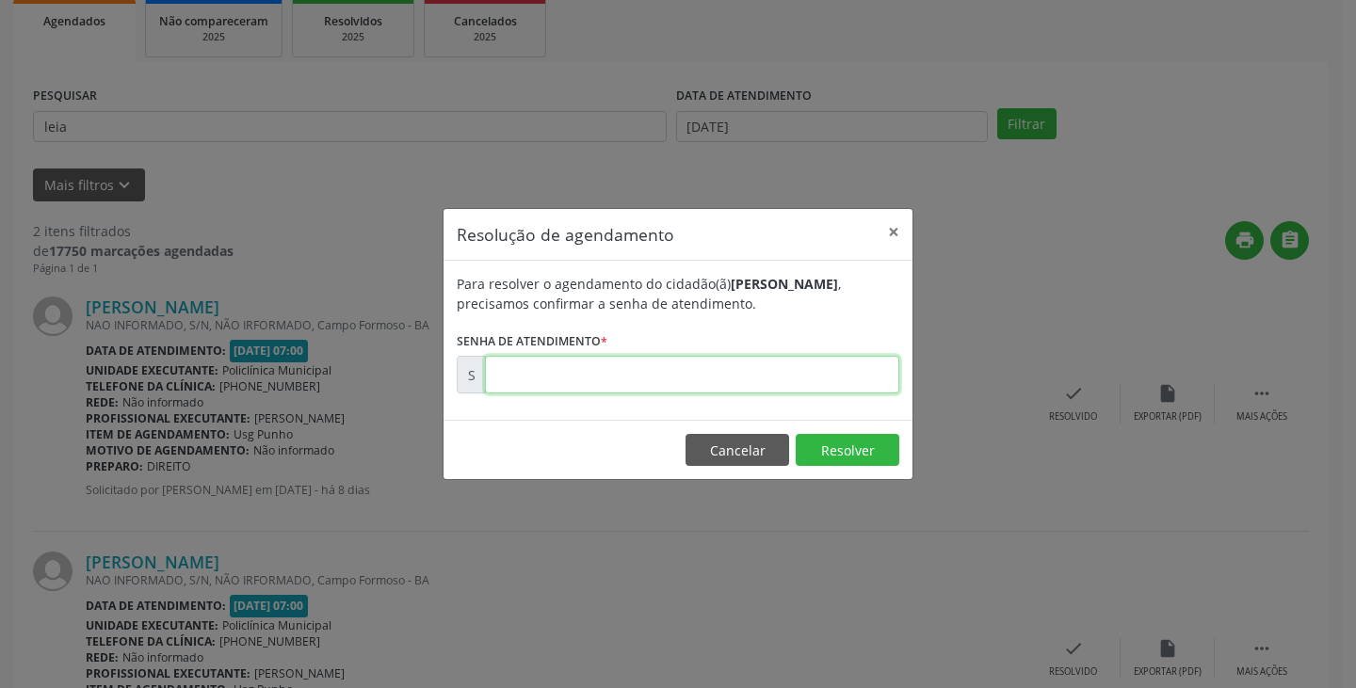
click at [832, 378] on input "text" at bounding box center [692, 375] width 414 height 38
type input "00171174"
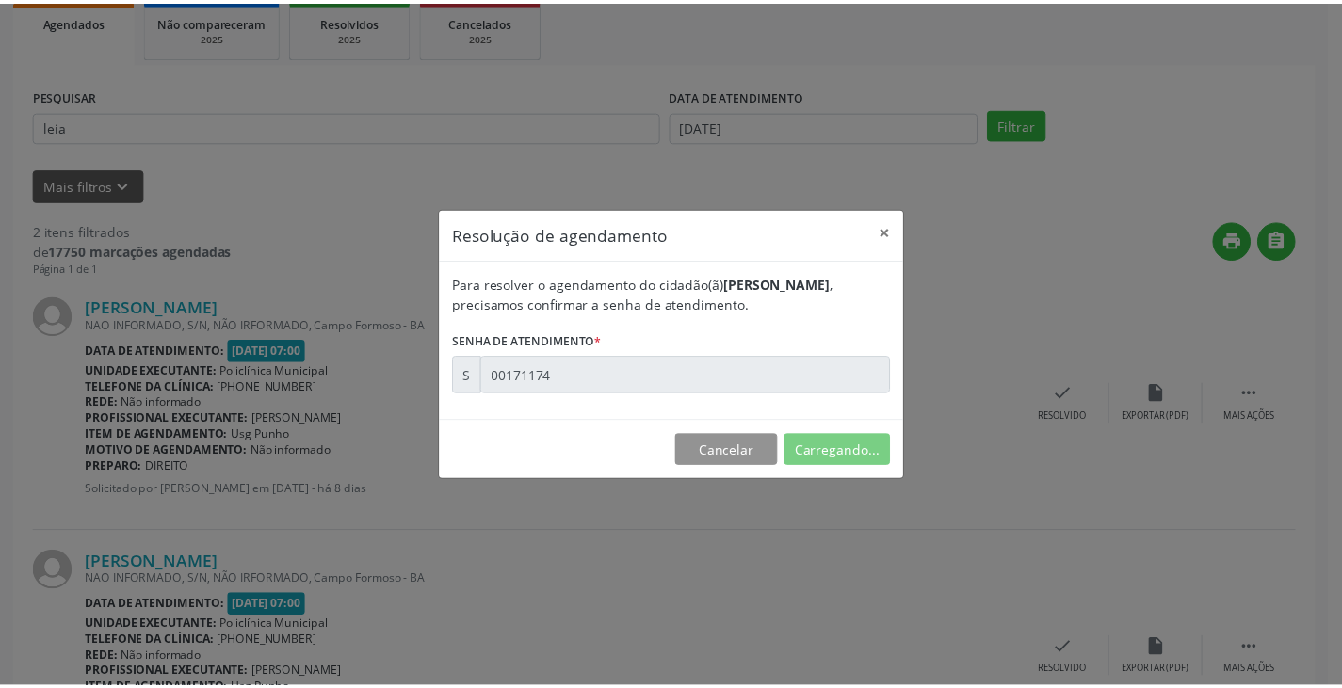
scroll to position [0, 0]
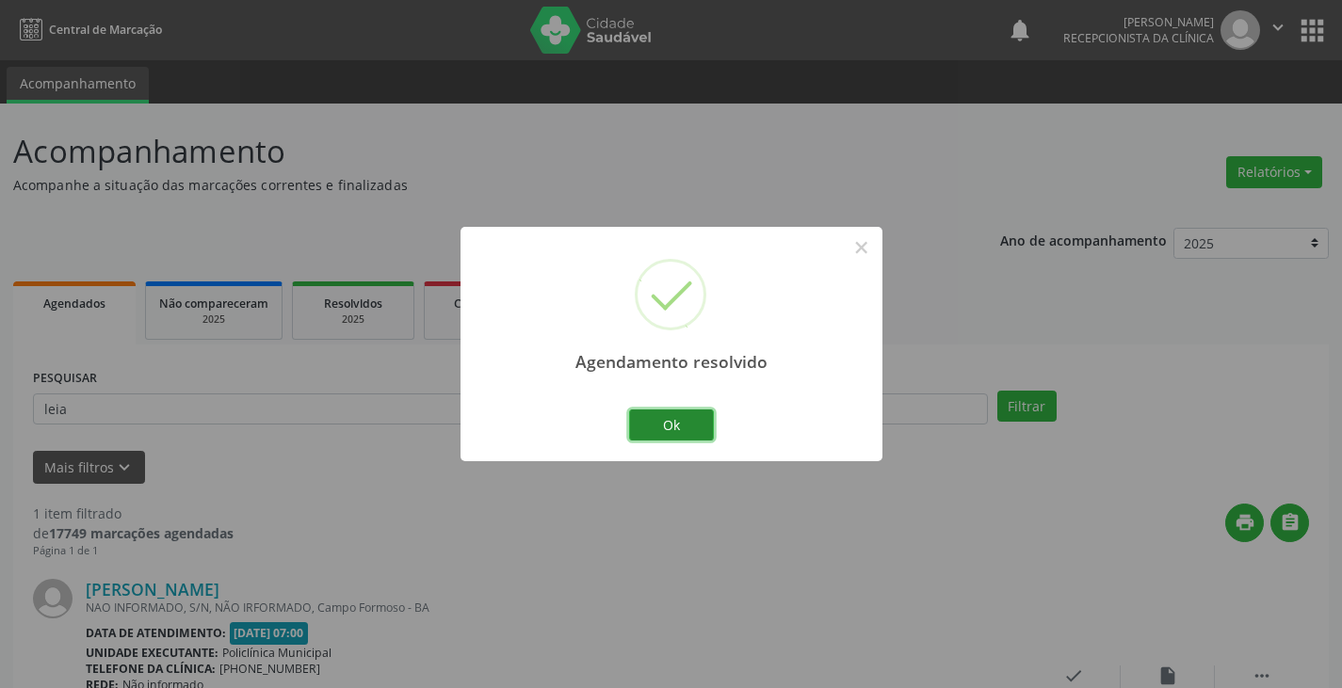
click at [680, 423] on button "Ok" at bounding box center [671, 426] width 85 height 32
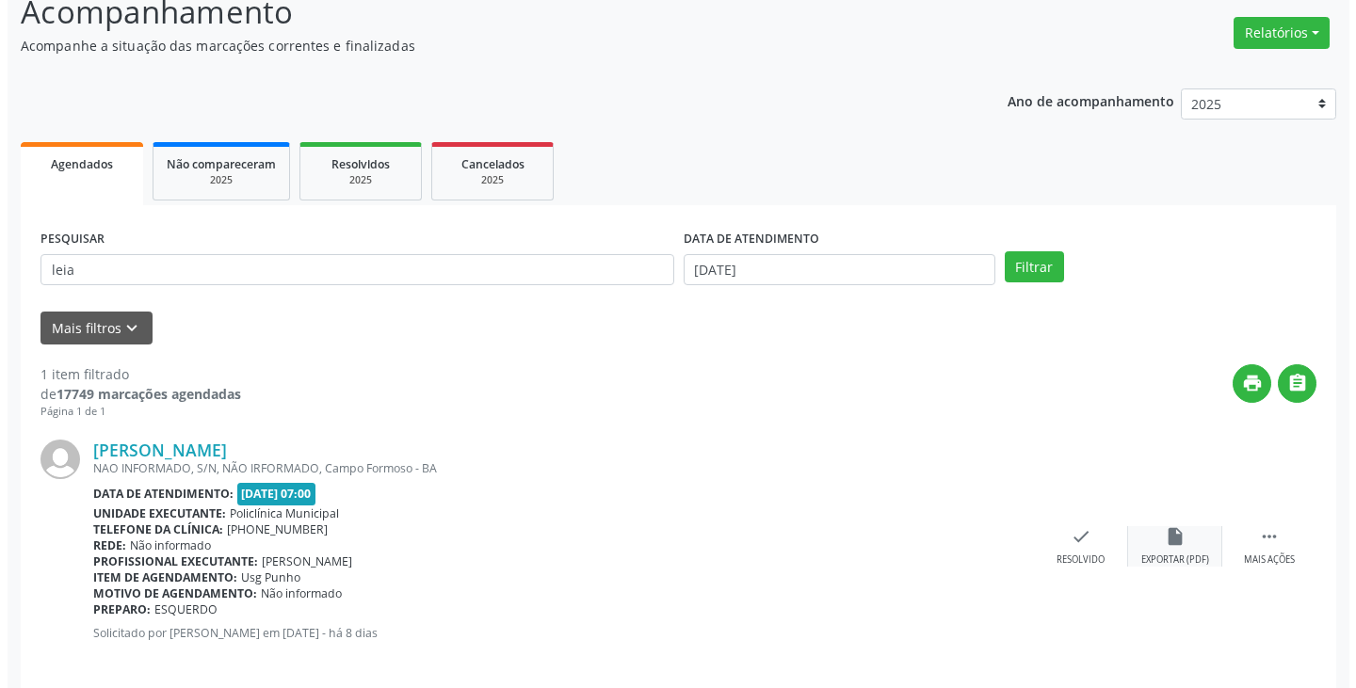
scroll to position [158, 0]
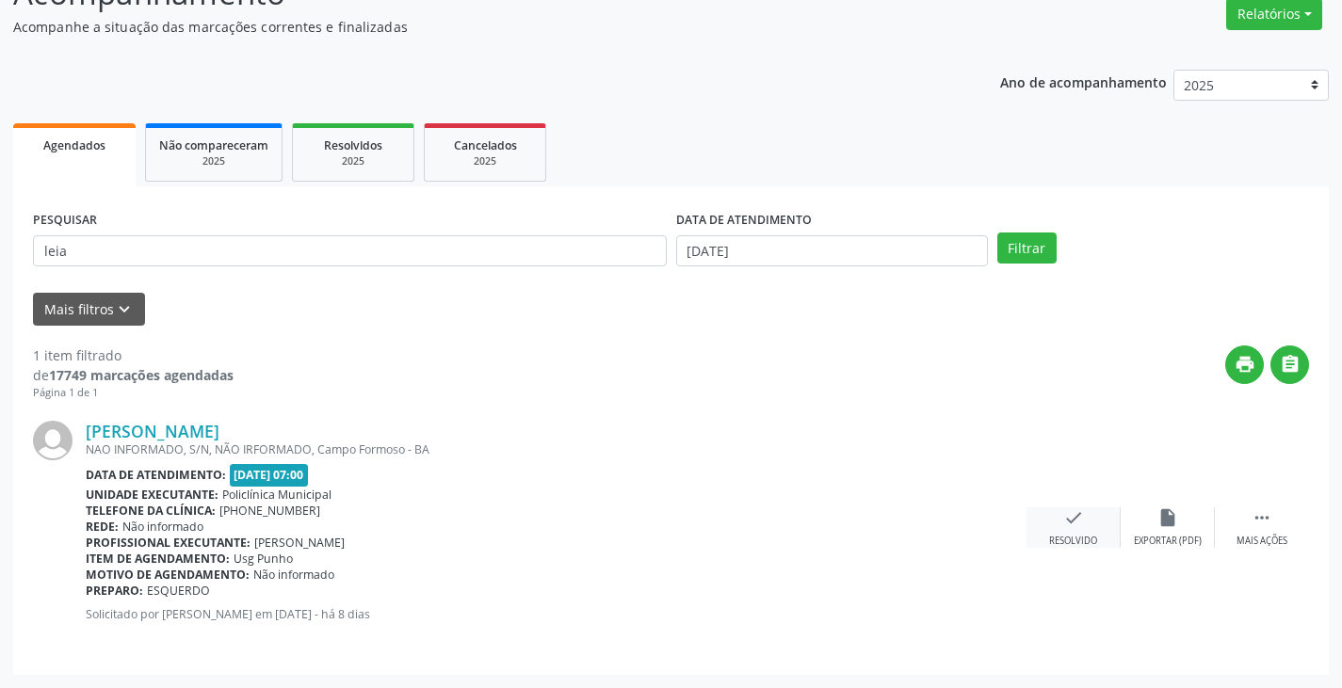
click at [1069, 528] on icon "check" at bounding box center [1073, 517] width 21 height 21
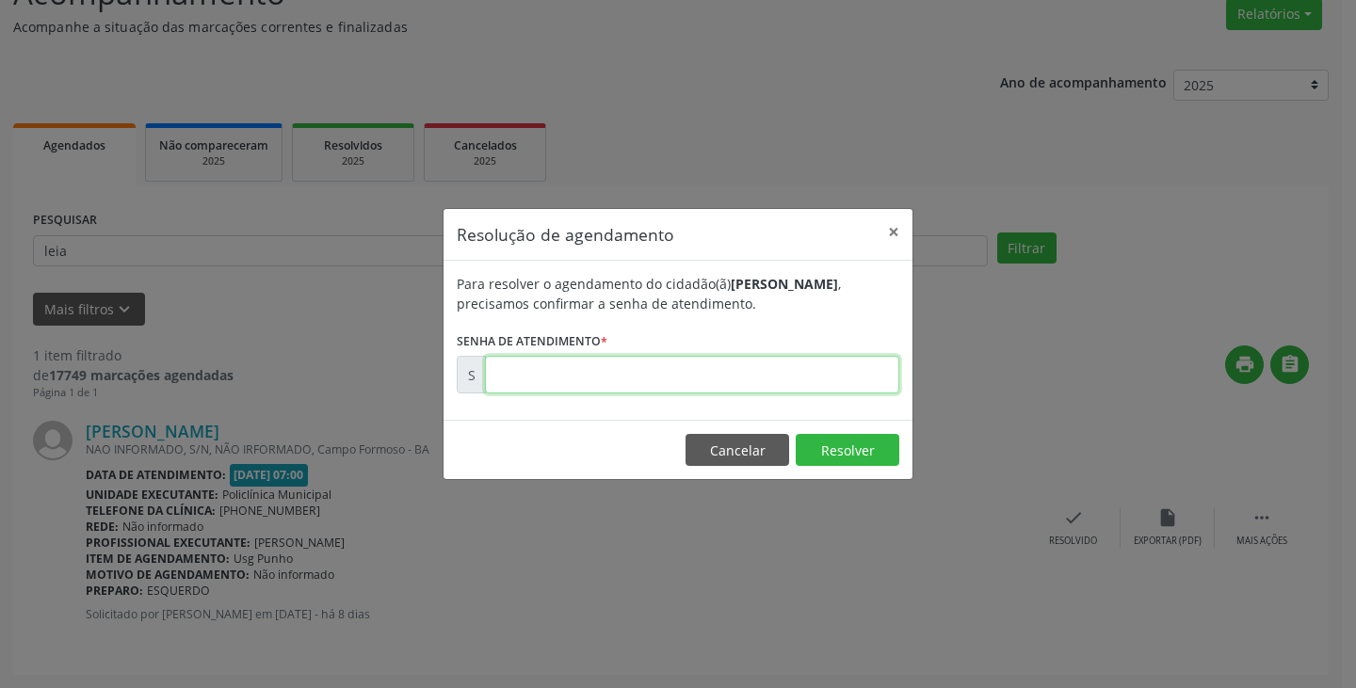
click at [825, 378] on input "text" at bounding box center [692, 375] width 414 height 38
type input "00171175"
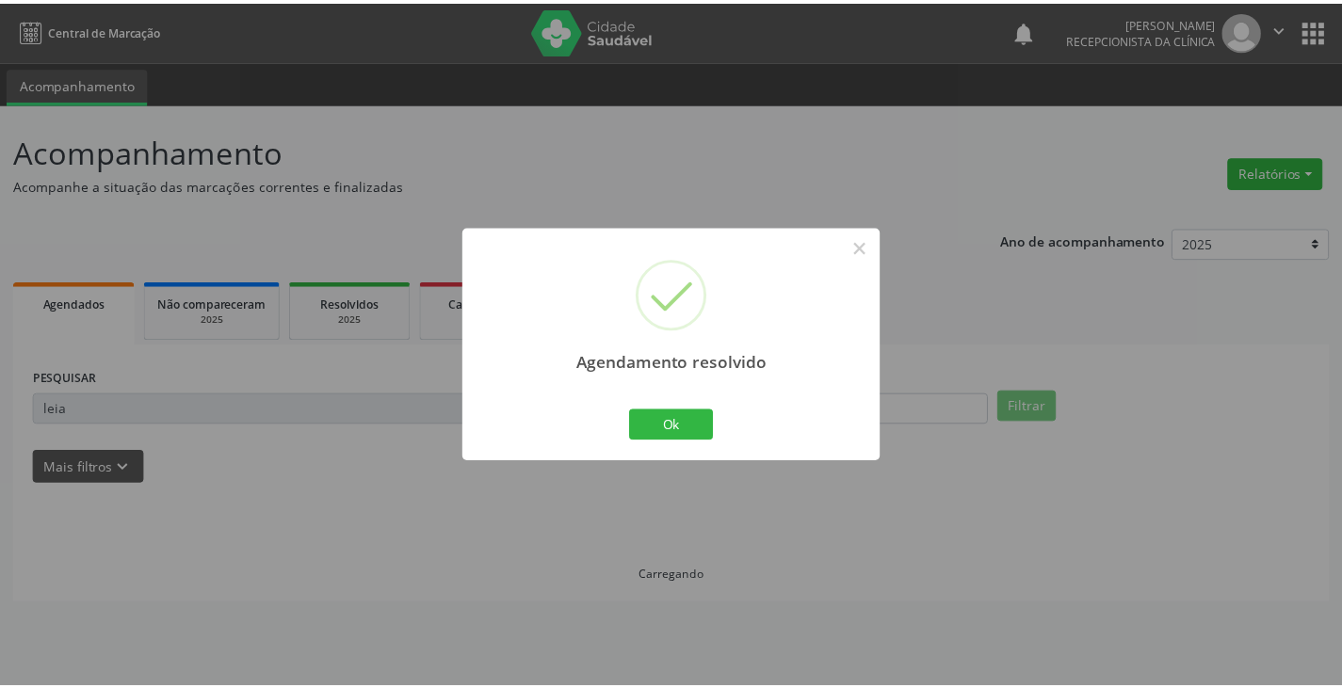
scroll to position [0, 0]
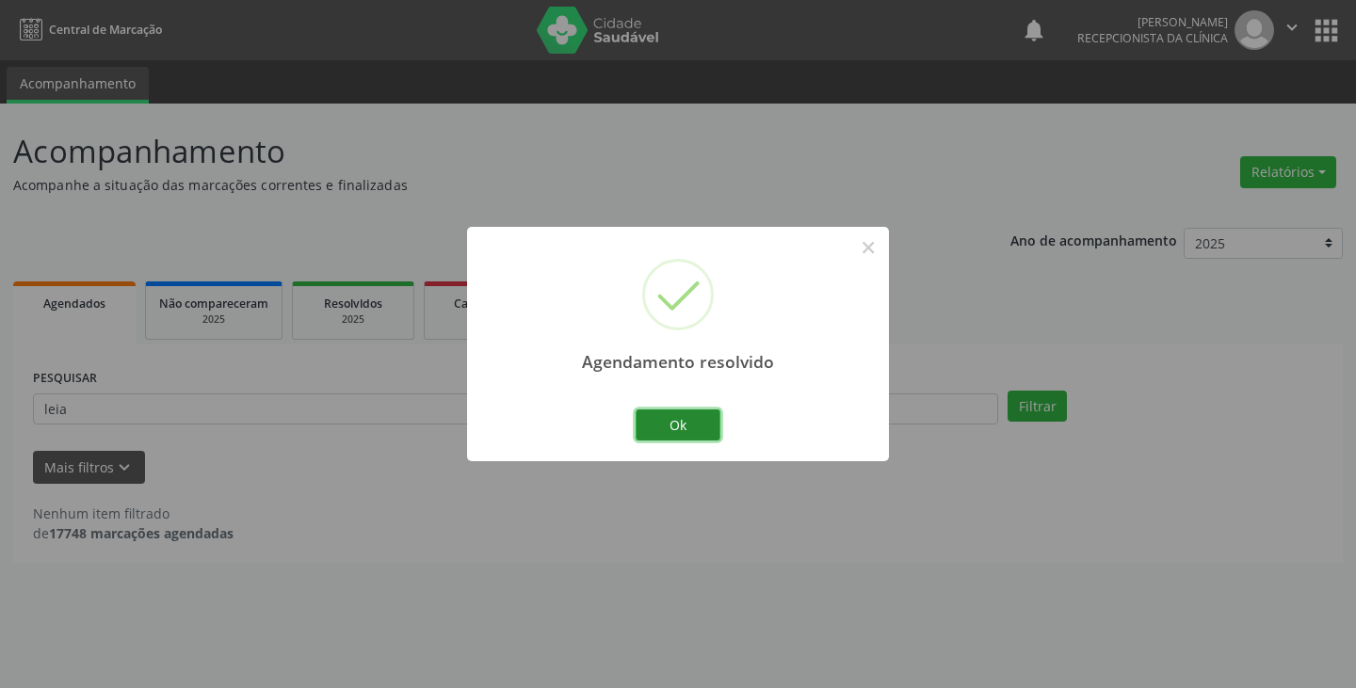
drag, startPoint x: 678, startPoint y: 431, endPoint x: 622, endPoint y: 412, distance: 58.7
click at [676, 429] on button "Ok" at bounding box center [678, 426] width 85 height 32
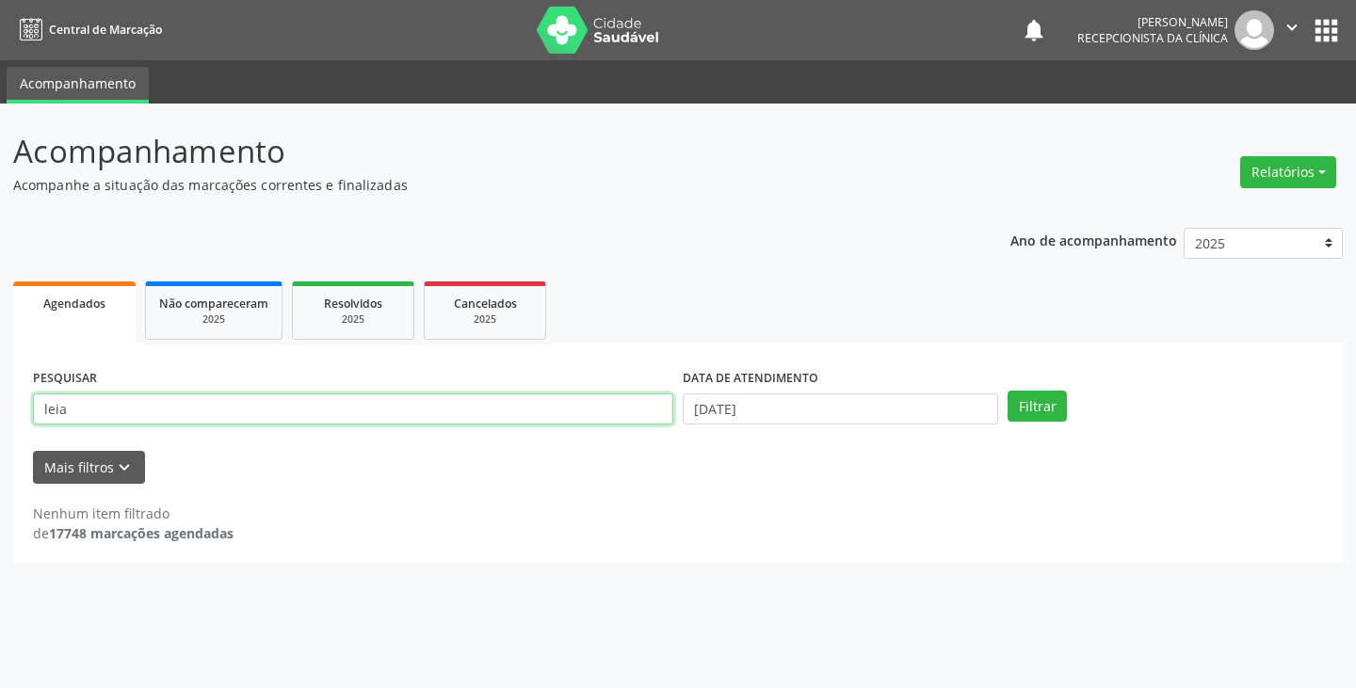
click at [621, 411] on input "leia" at bounding box center [353, 410] width 640 height 32
type input "l"
type input "[PERSON_NAME]"
click at [1007, 391] on button "Filtrar" at bounding box center [1036, 407] width 59 height 32
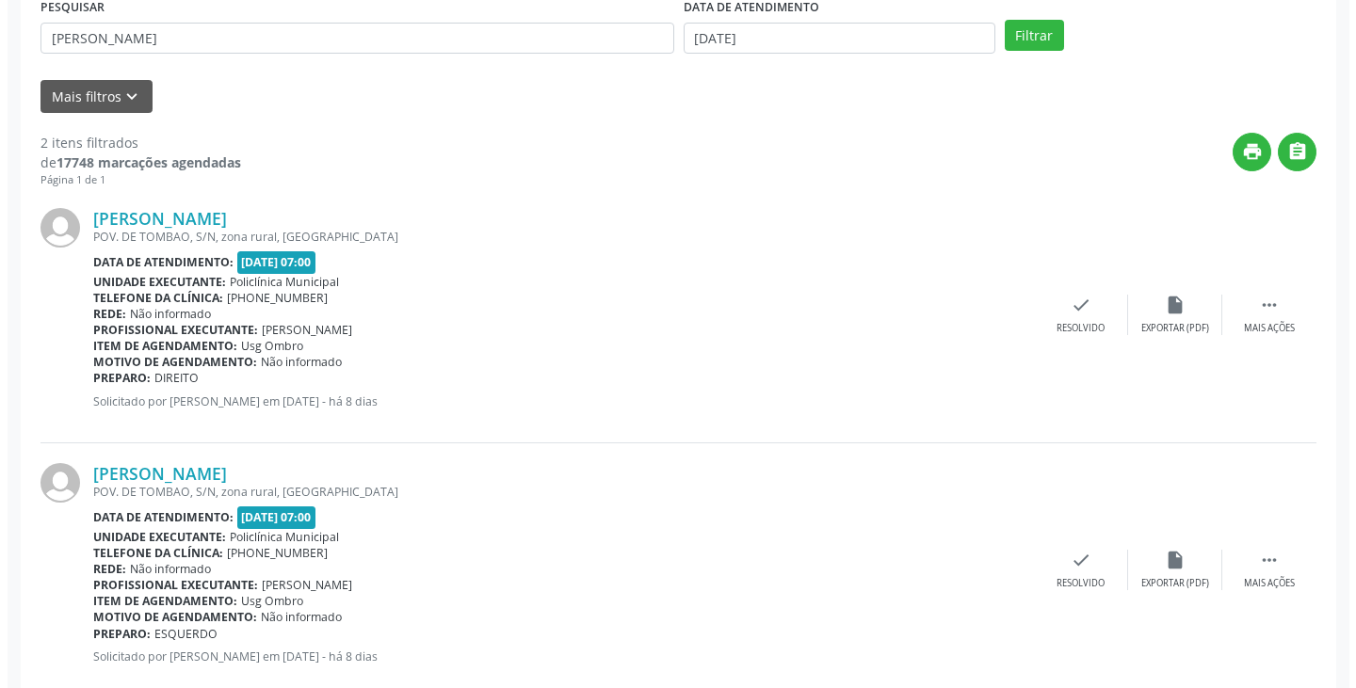
scroll to position [377, 0]
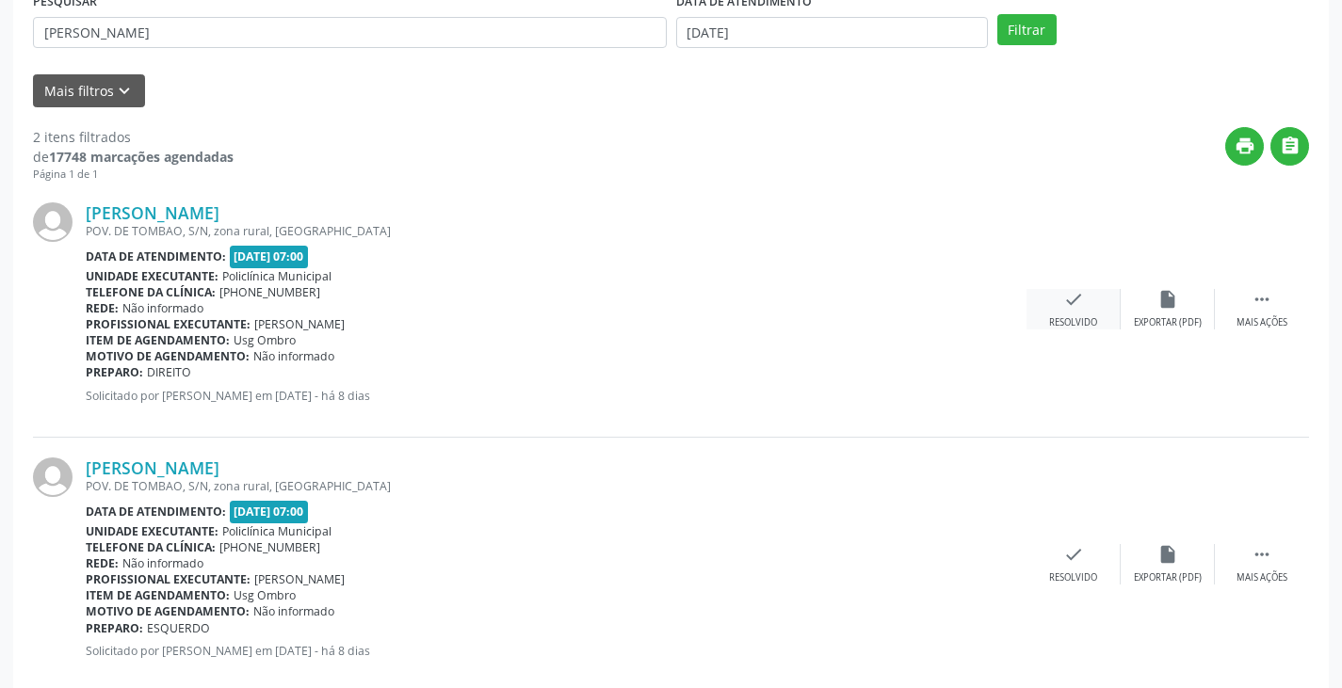
click at [1080, 308] on icon "check" at bounding box center [1073, 299] width 21 height 21
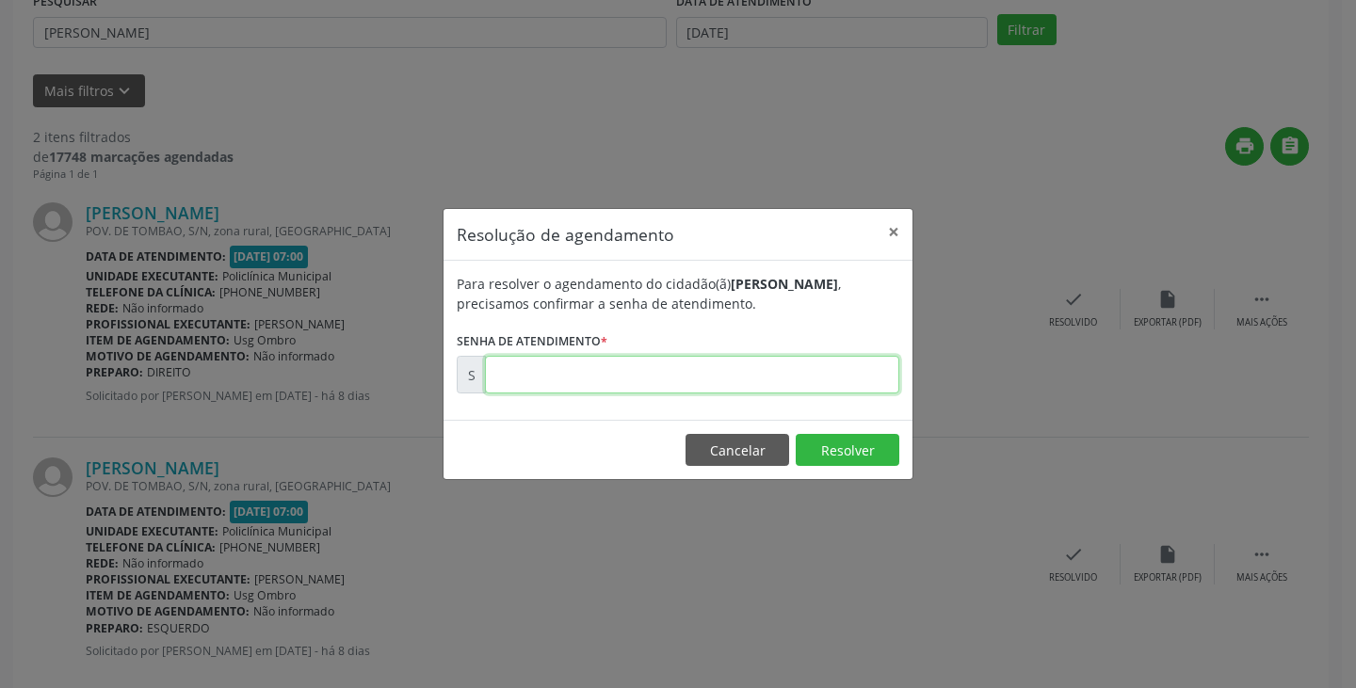
click at [828, 373] on input "text" at bounding box center [692, 375] width 414 height 38
type input "00171185"
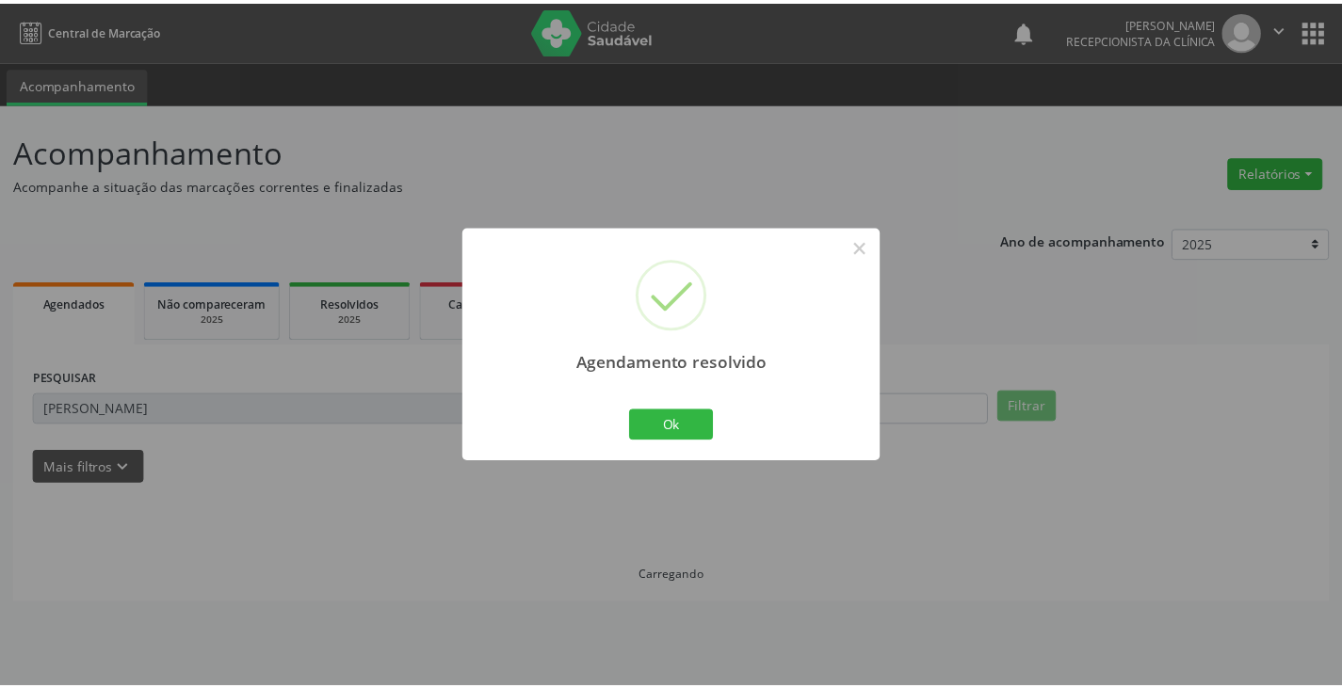
scroll to position [0, 0]
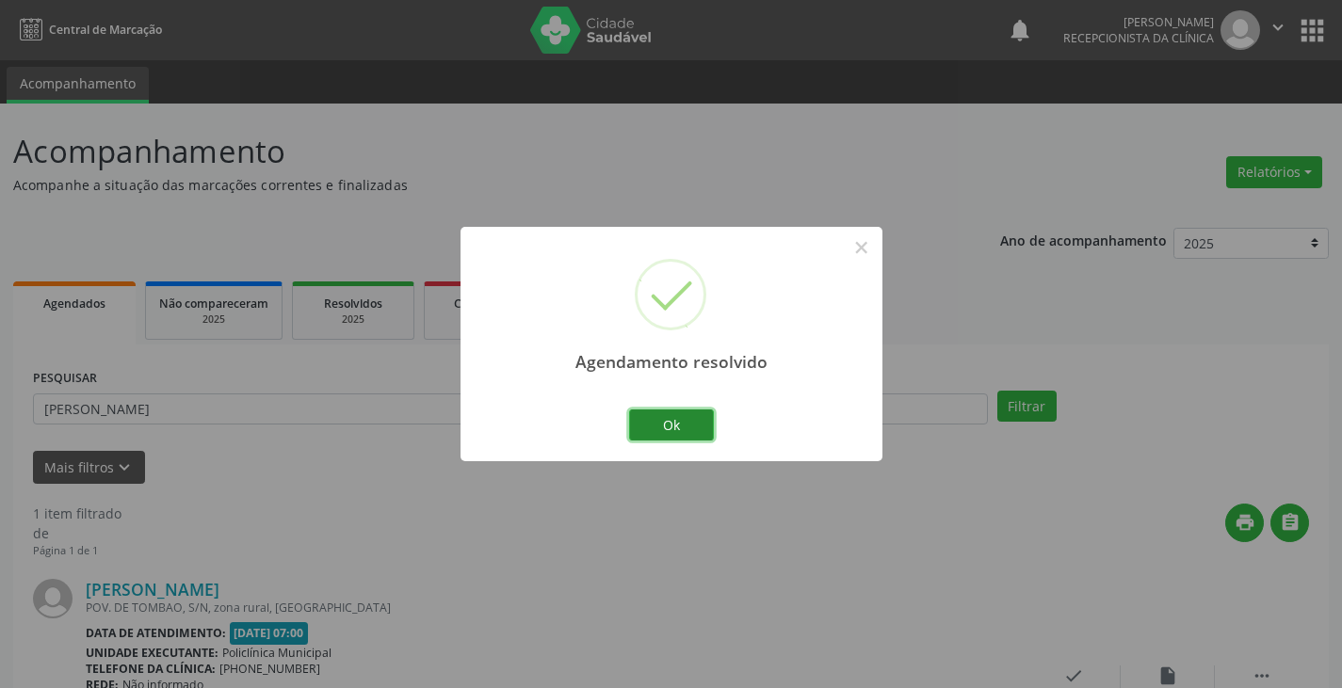
click at [696, 412] on button "Ok" at bounding box center [671, 426] width 85 height 32
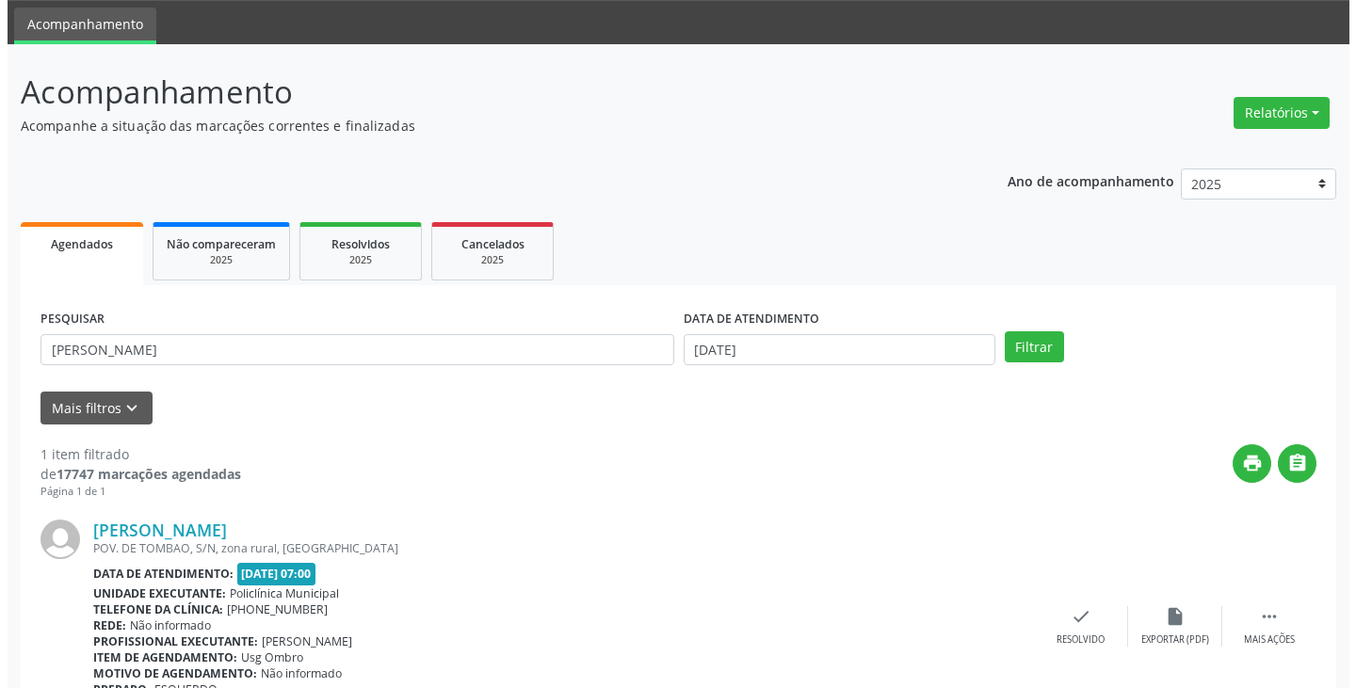
scroll to position [158, 0]
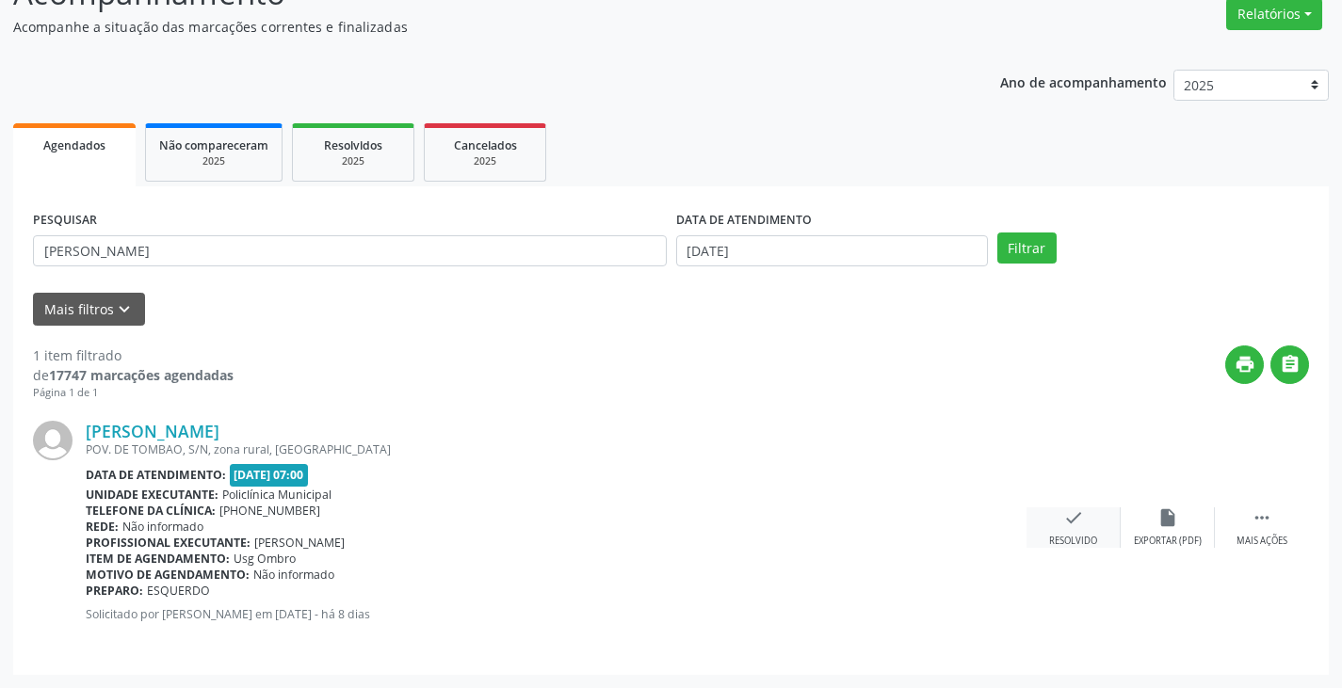
click at [1069, 523] on icon "check" at bounding box center [1073, 517] width 21 height 21
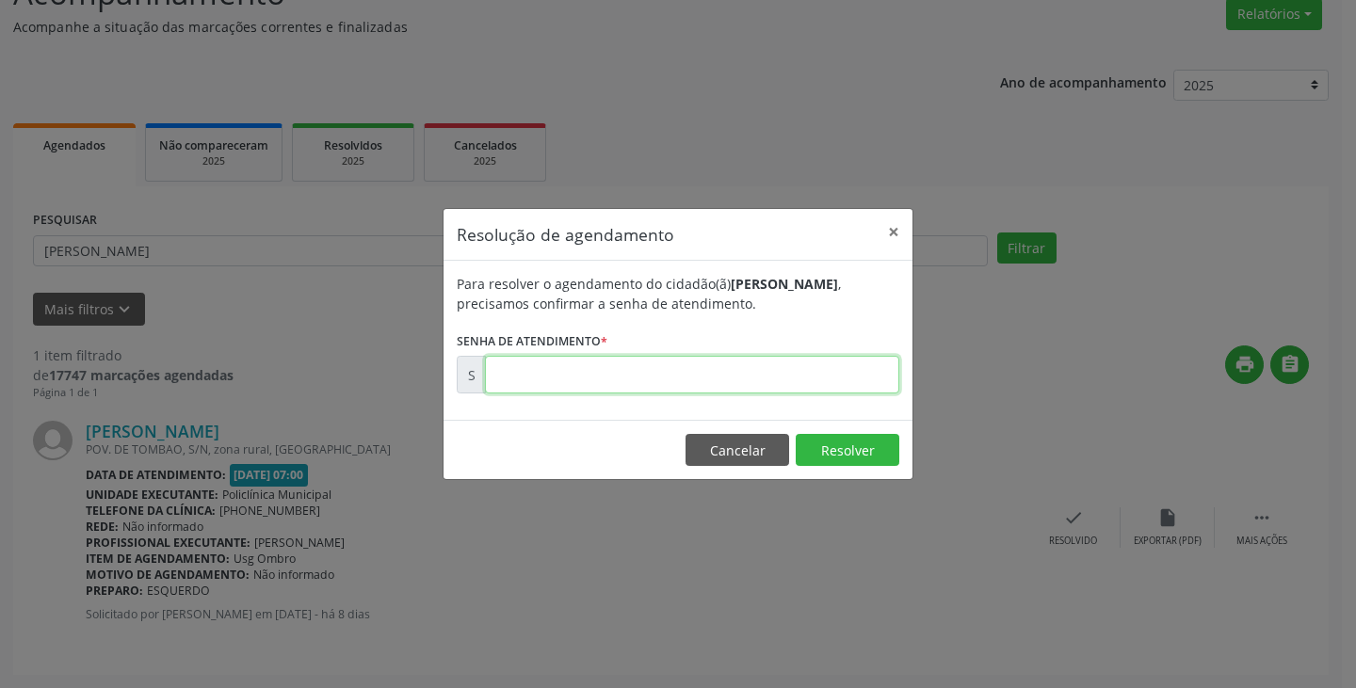
click at [826, 379] on input "text" at bounding box center [692, 375] width 414 height 38
type input "00171186"
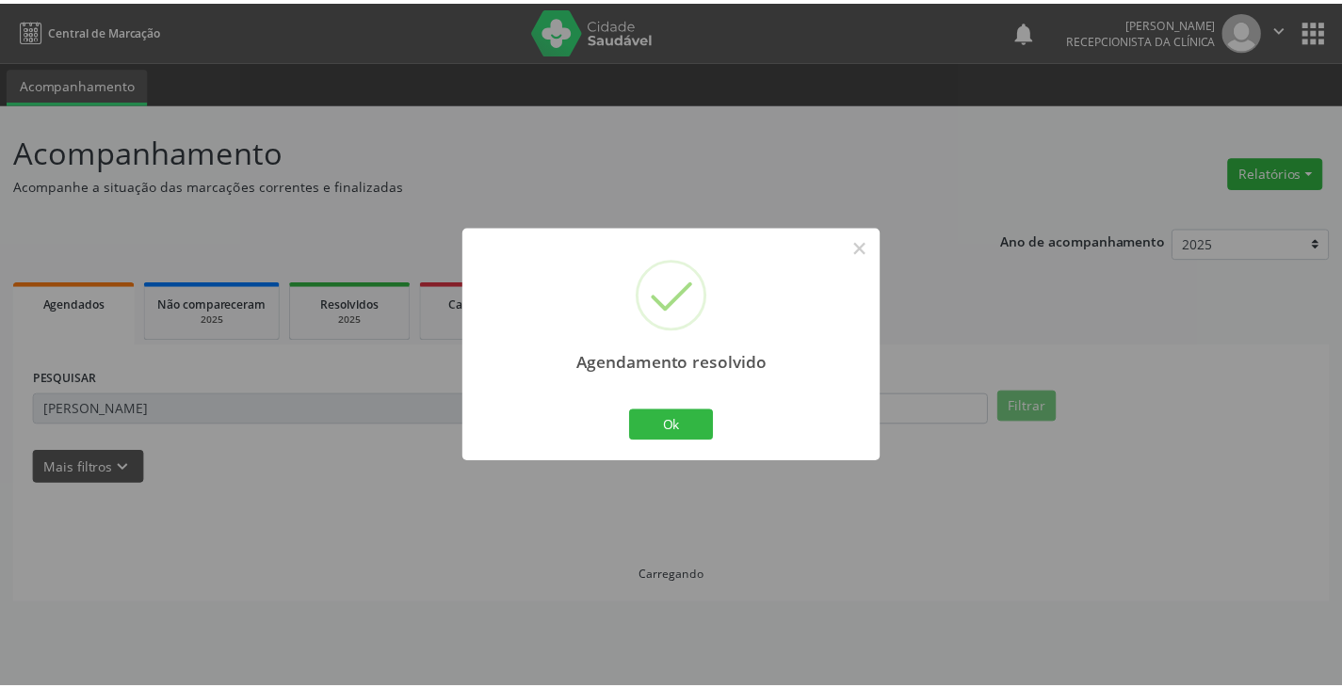
scroll to position [0, 0]
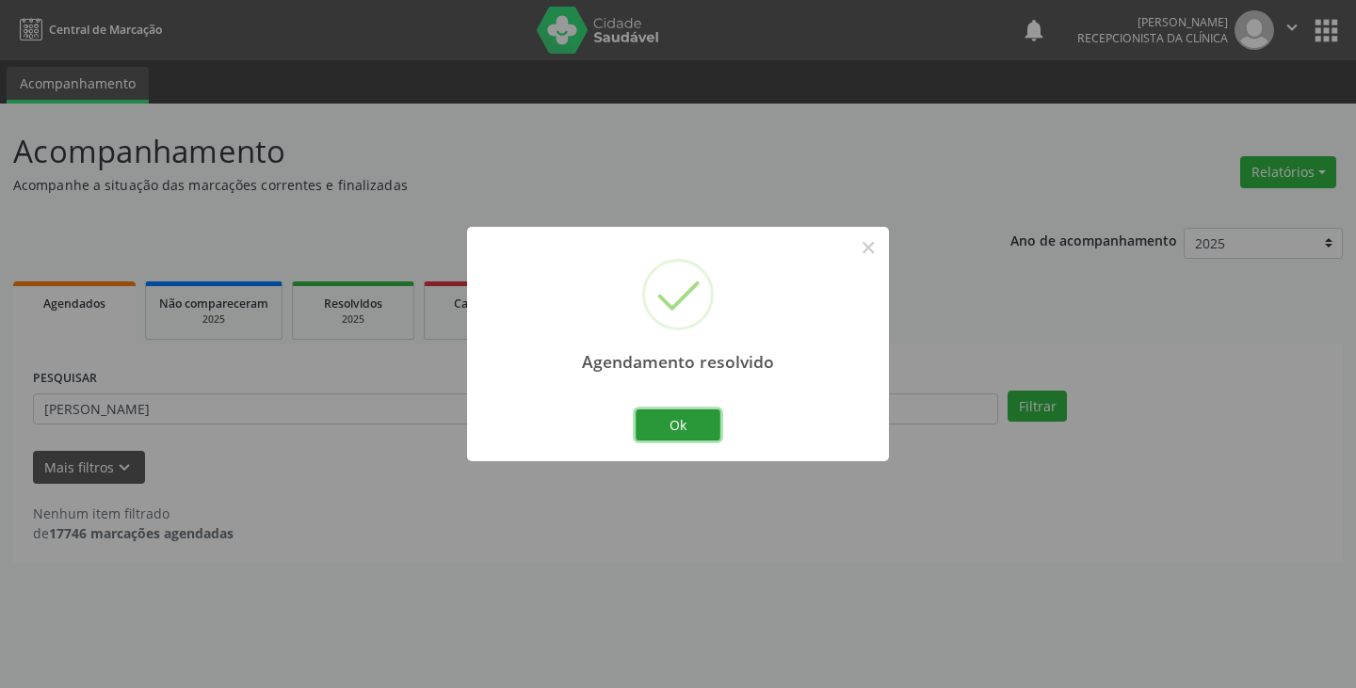
drag, startPoint x: 681, startPoint y: 425, endPoint x: 612, endPoint y: 413, distance: 69.7
click at [676, 425] on button "Ok" at bounding box center [678, 426] width 85 height 32
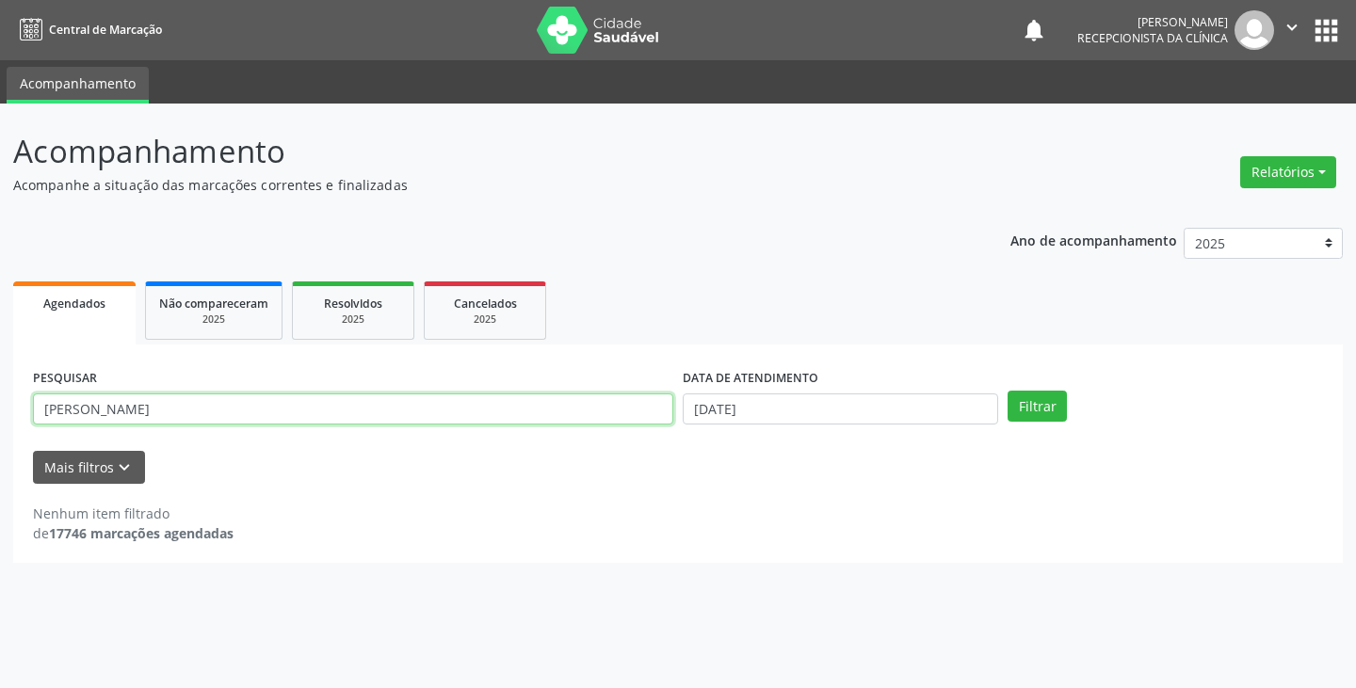
click at [612, 412] on input "[PERSON_NAME]" at bounding box center [353, 410] width 640 height 32
type input "o"
type input "joao"
click at [1007, 391] on button "Filtrar" at bounding box center [1036, 407] width 59 height 32
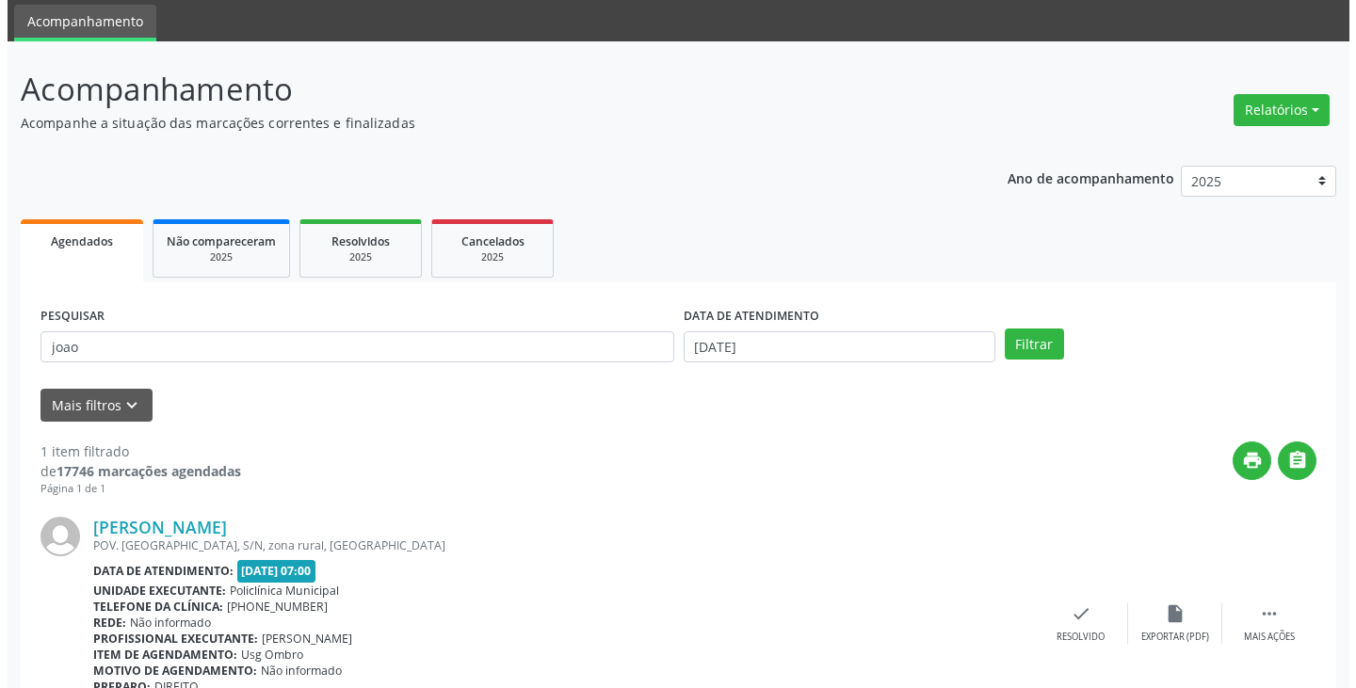
scroll to position [94, 0]
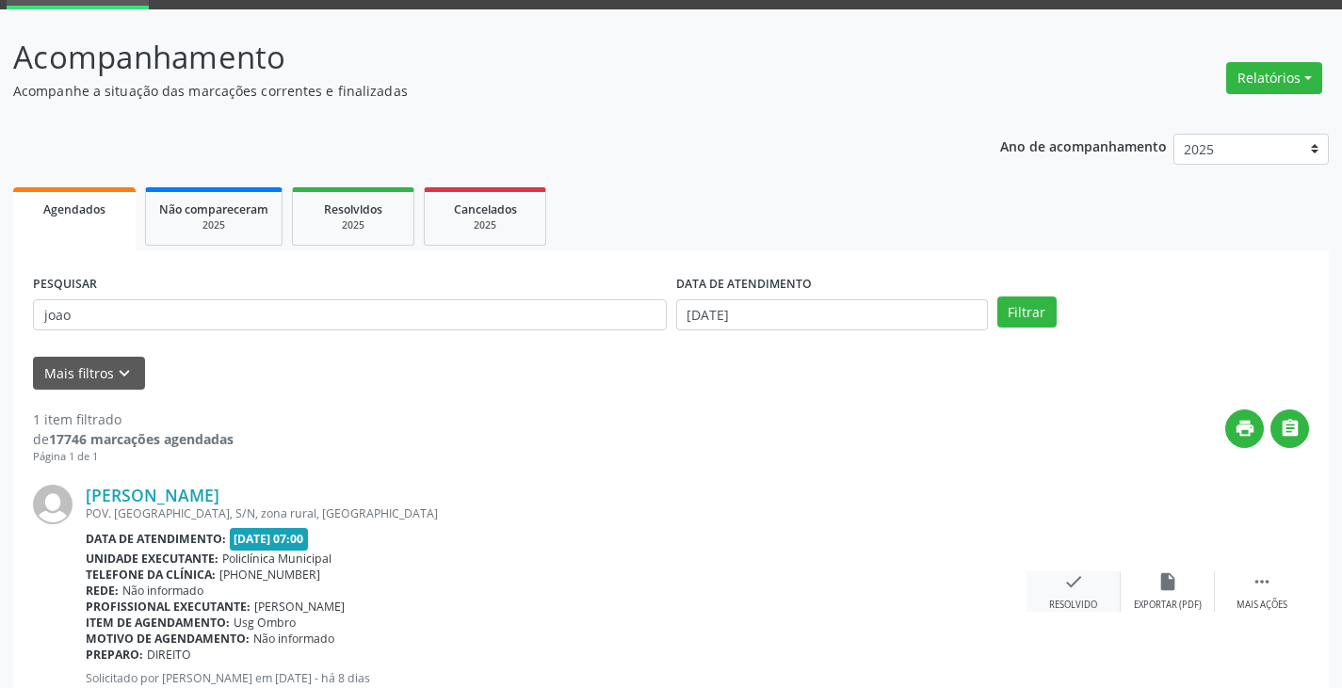
click at [1059, 575] on div "check Resolvido" at bounding box center [1073, 591] width 94 height 40
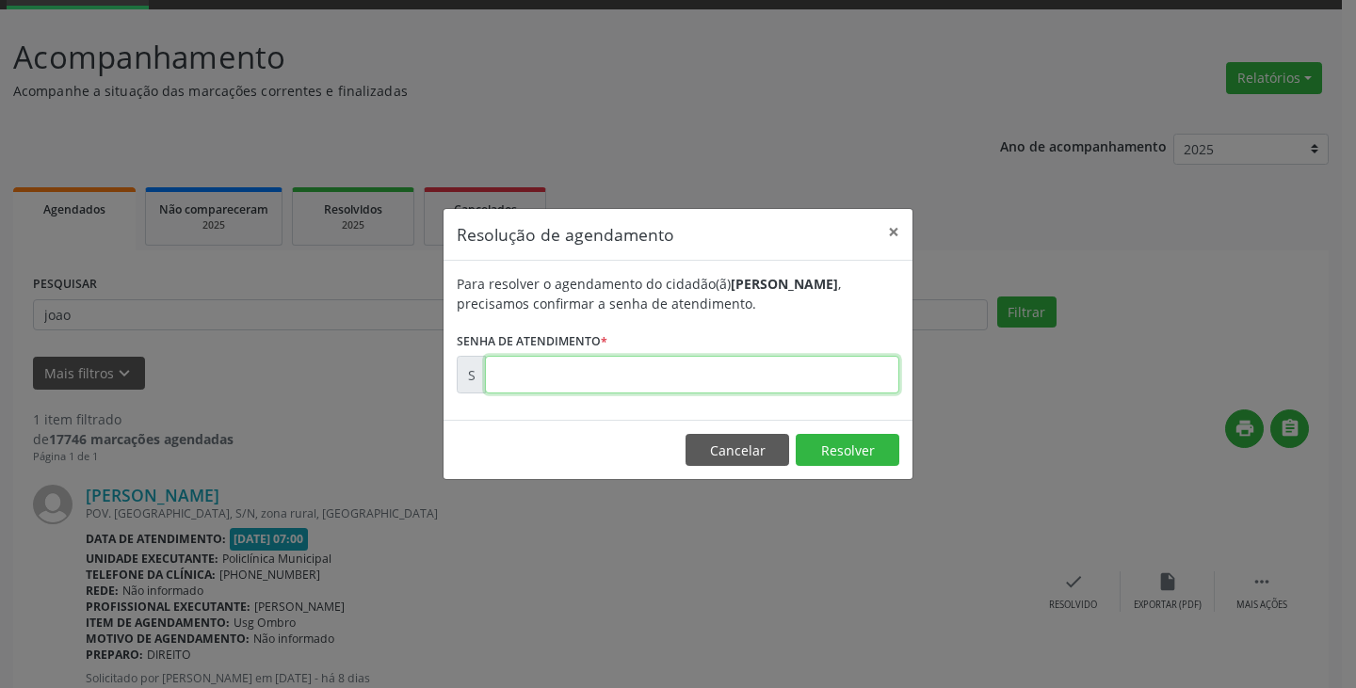
click at [870, 385] on input "text" at bounding box center [692, 375] width 414 height 38
type input "00171176"
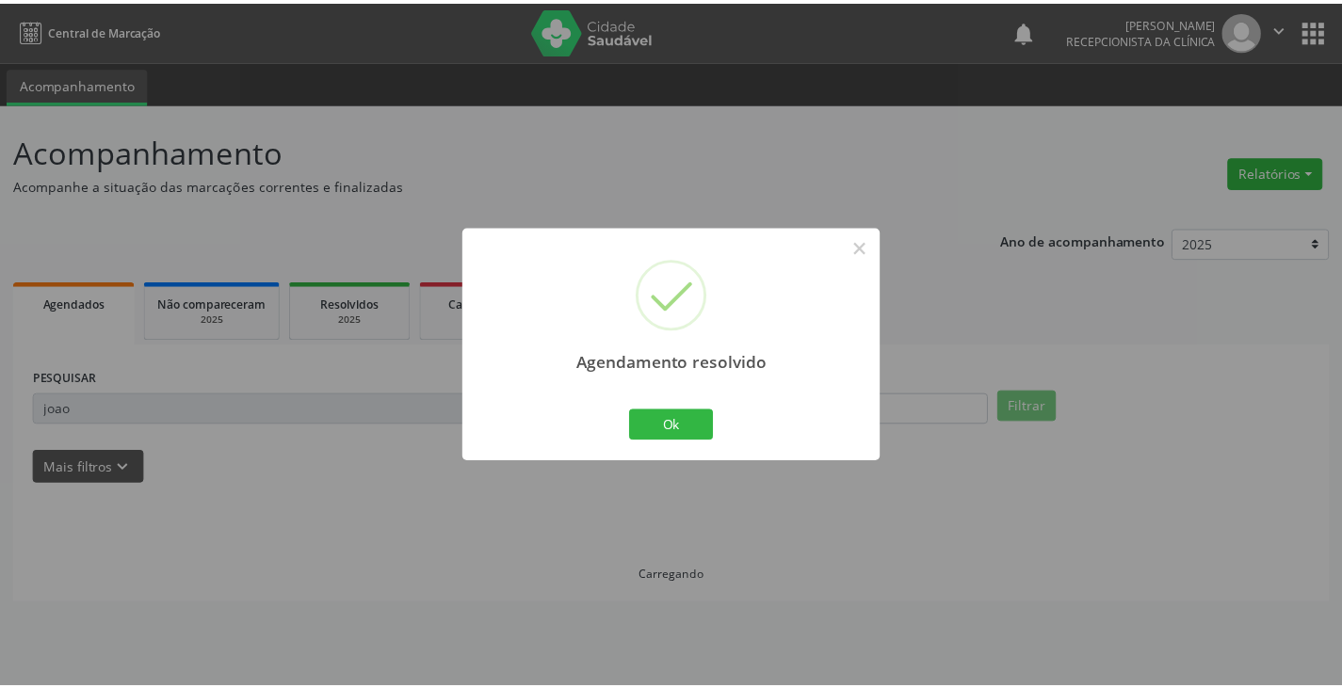
scroll to position [0, 0]
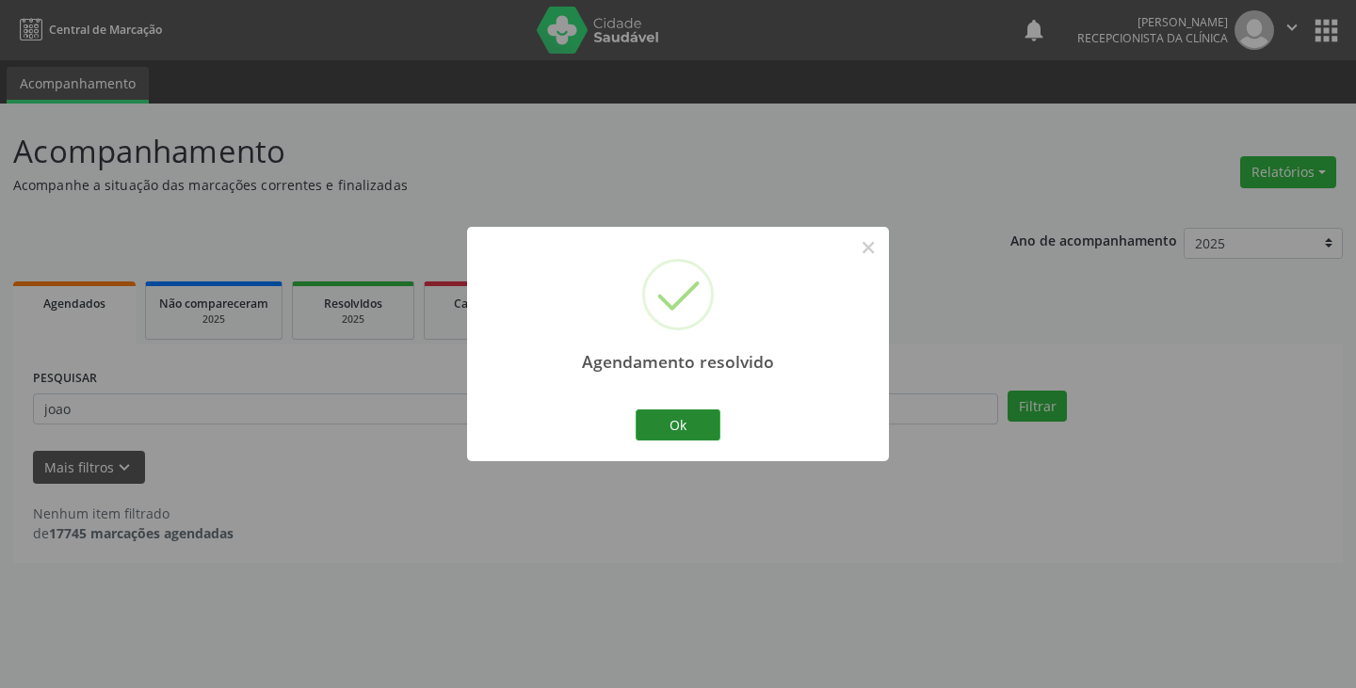
click at [656, 407] on div "Ok Cancel" at bounding box center [678, 425] width 93 height 40
click at [641, 421] on button "Ok" at bounding box center [678, 426] width 85 height 32
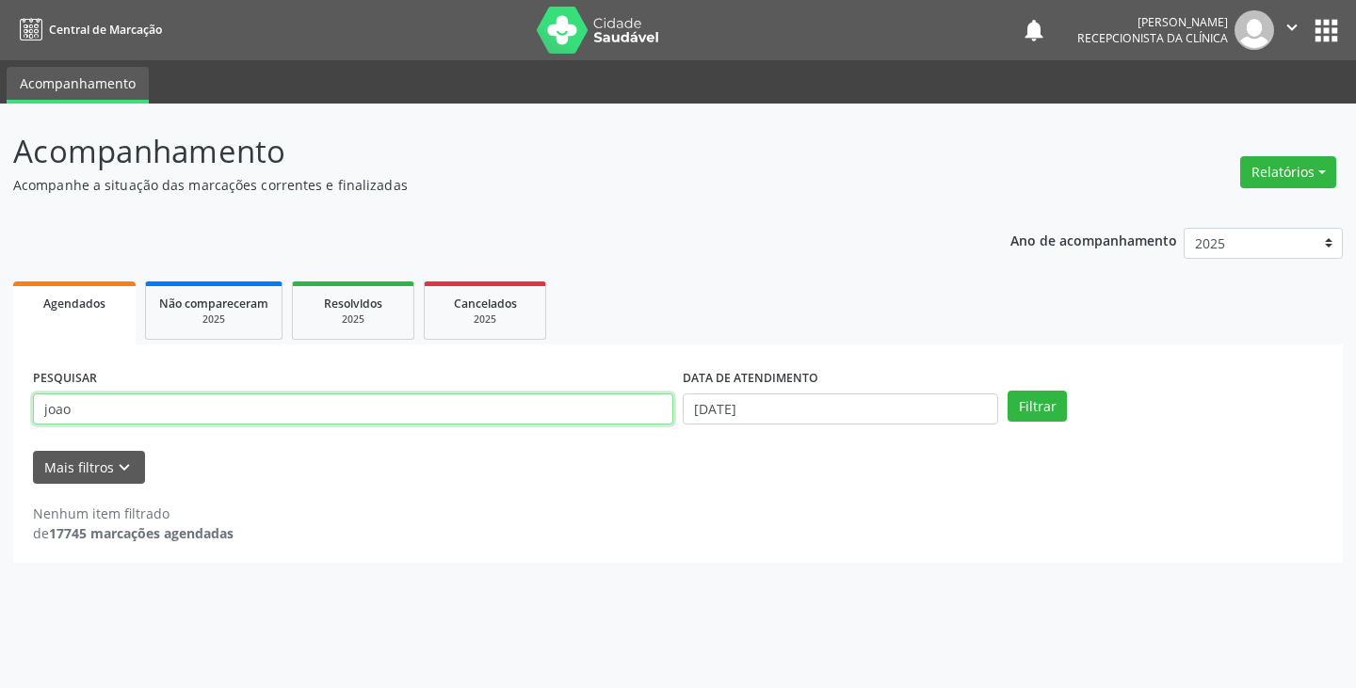
click at [609, 421] on input "joao" at bounding box center [353, 410] width 640 height 32
type input "j"
type input "agi"
click at [1007, 391] on button "Filtrar" at bounding box center [1036, 407] width 59 height 32
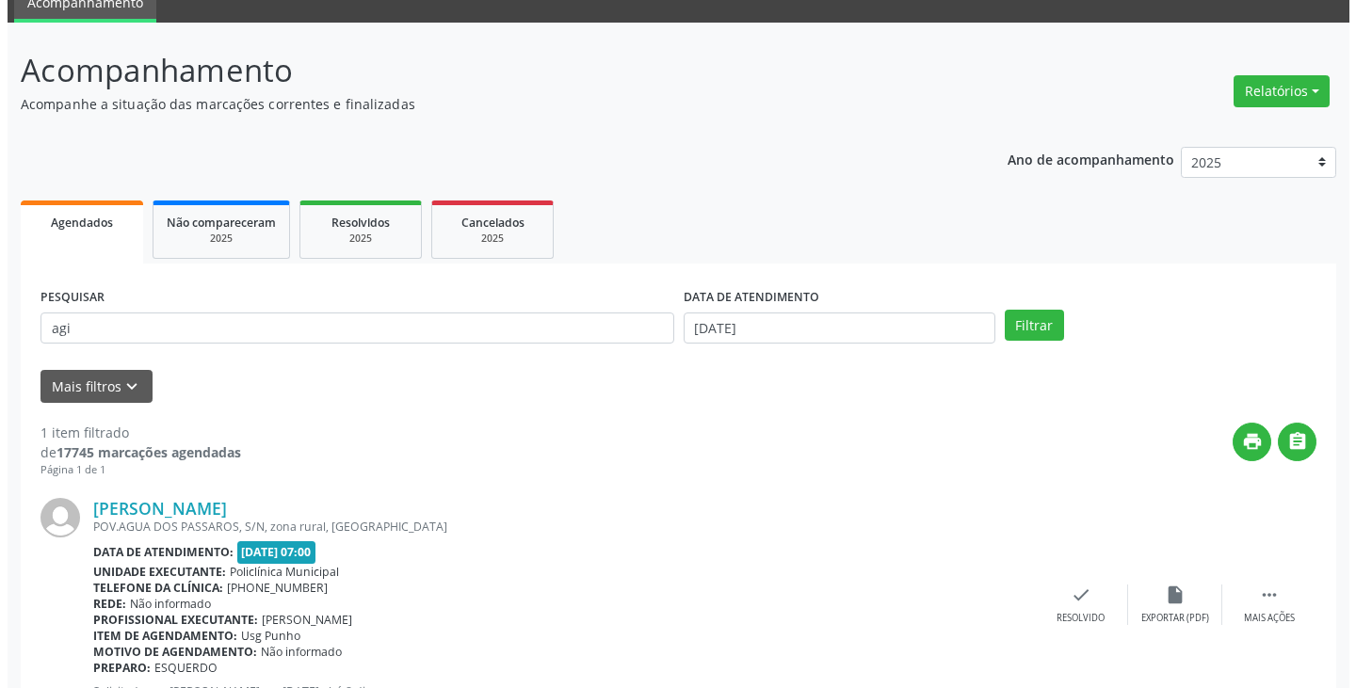
scroll to position [158, 0]
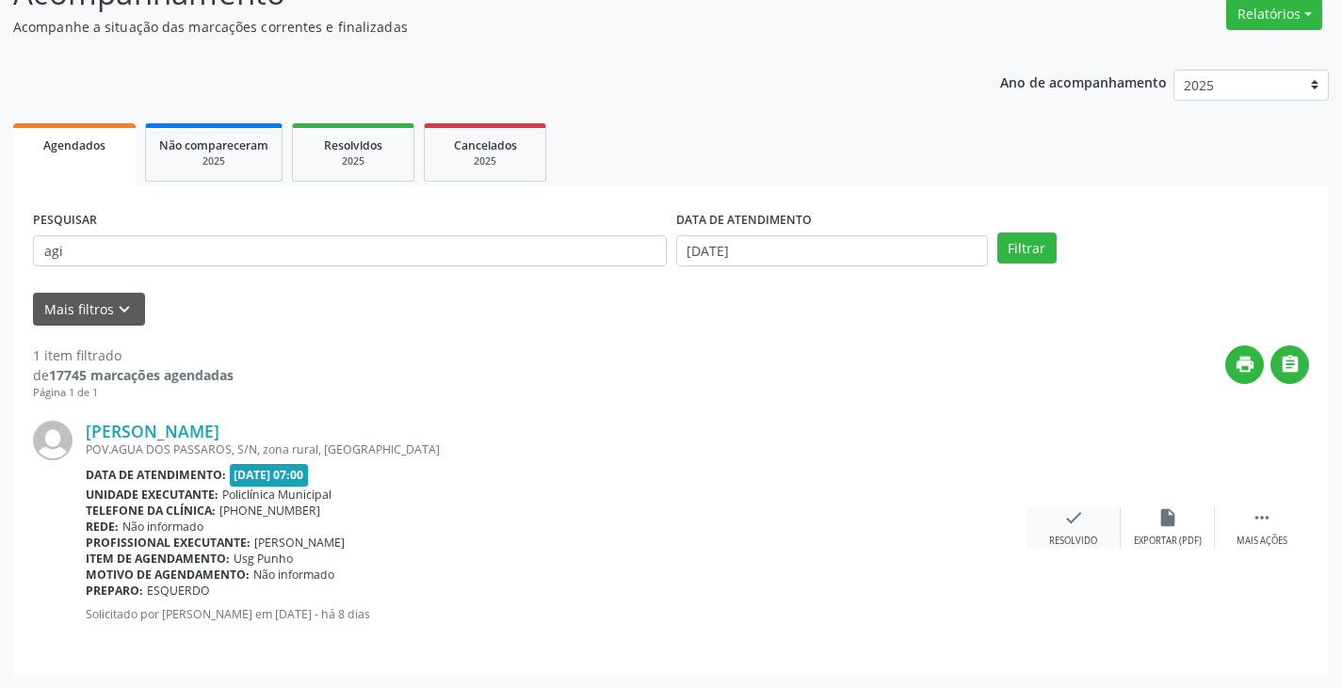
click at [1076, 519] on icon "check" at bounding box center [1073, 517] width 21 height 21
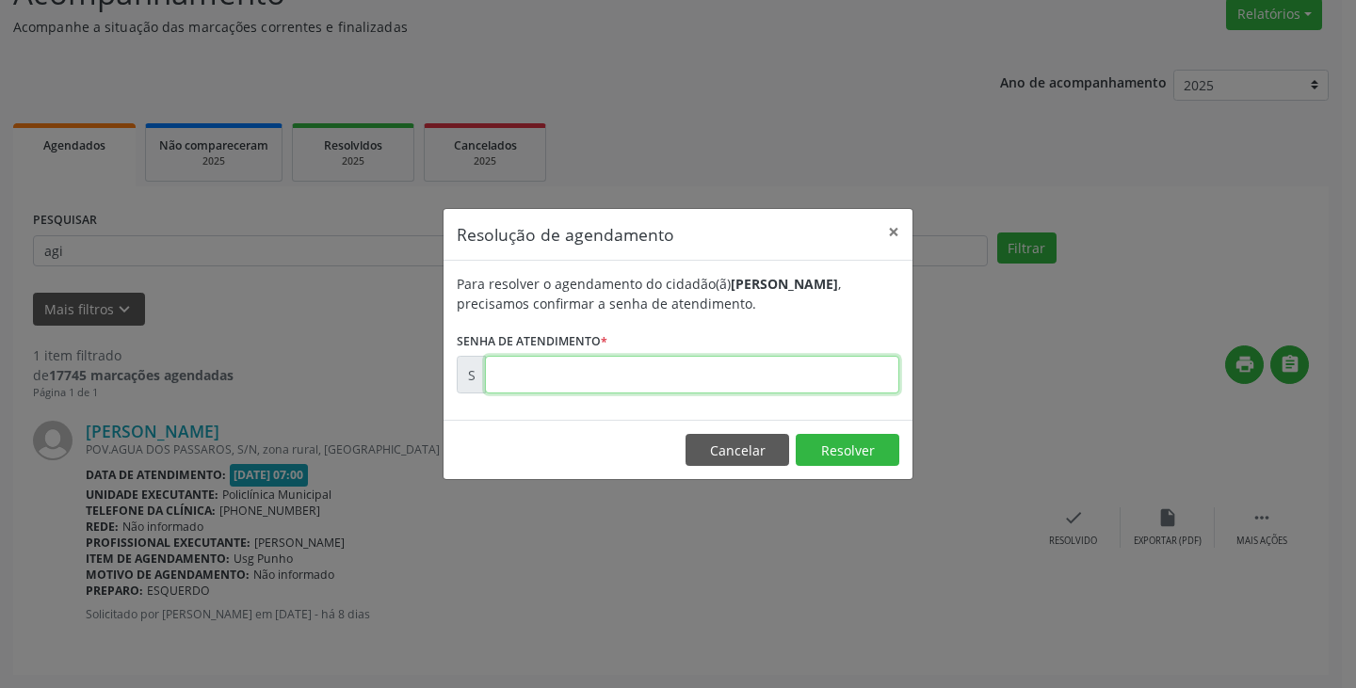
click at [863, 378] on input "text" at bounding box center [692, 375] width 414 height 38
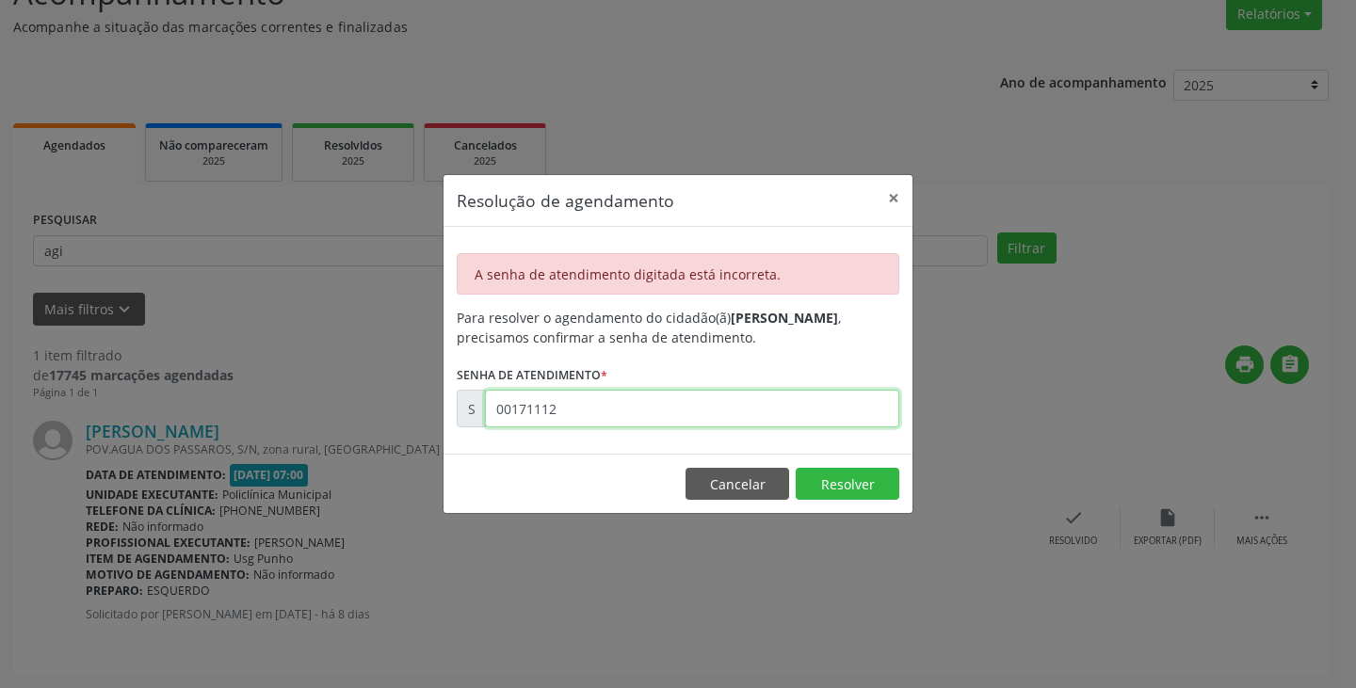
click at [838, 415] on input "00171112" at bounding box center [692, 409] width 414 height 38
type input "0"
type input "00171172"
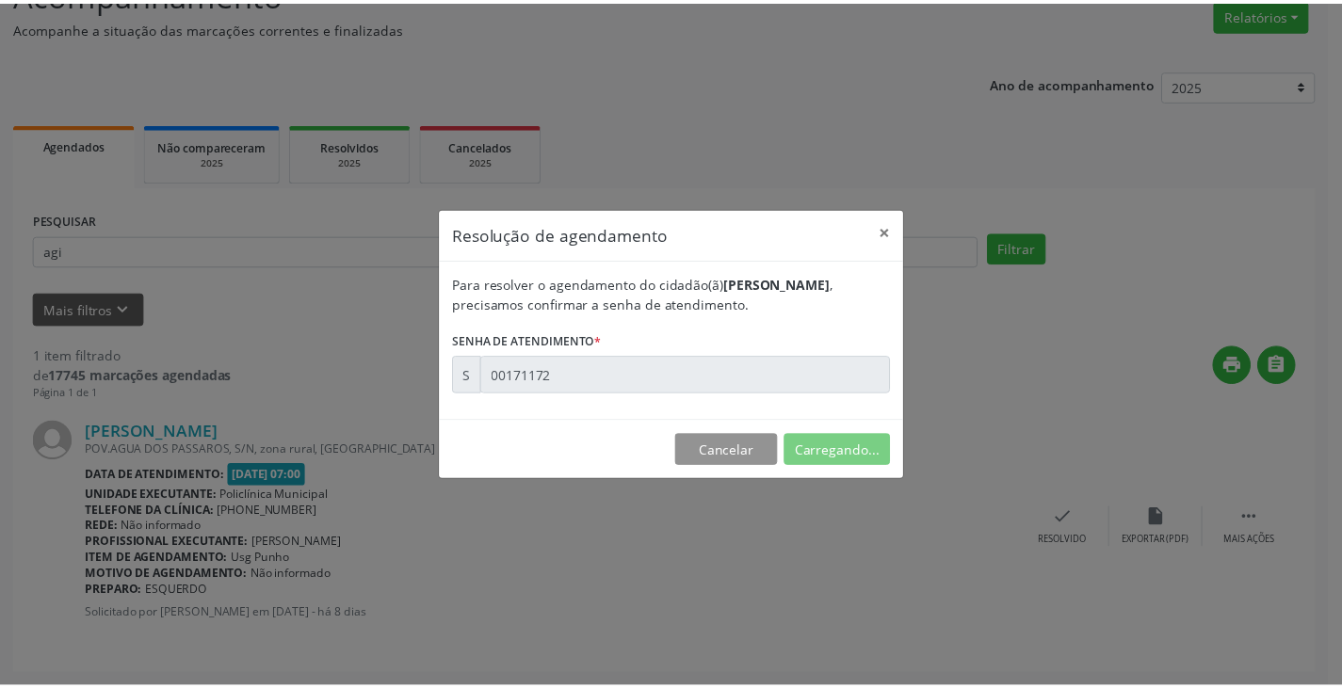
scroll to position [0, 0]
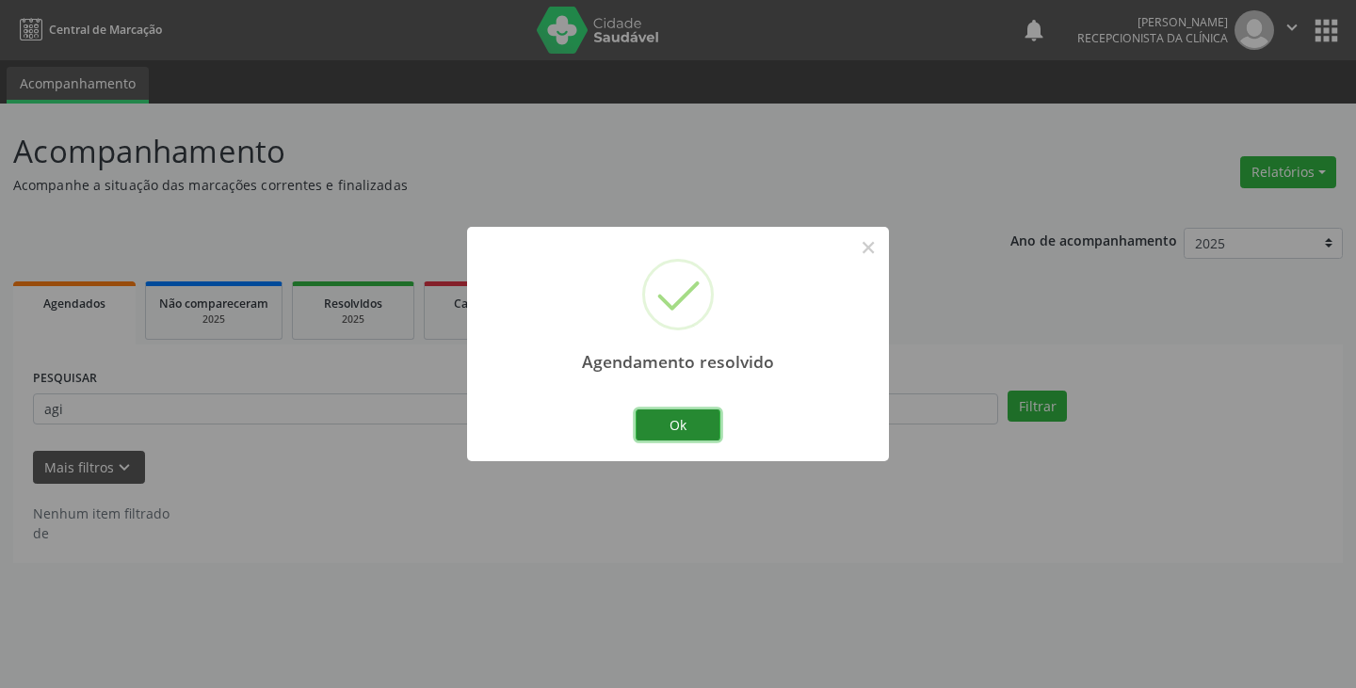
click at [646, 429] on button "Ok" at bounding box center [678, 426] width 85 height 32
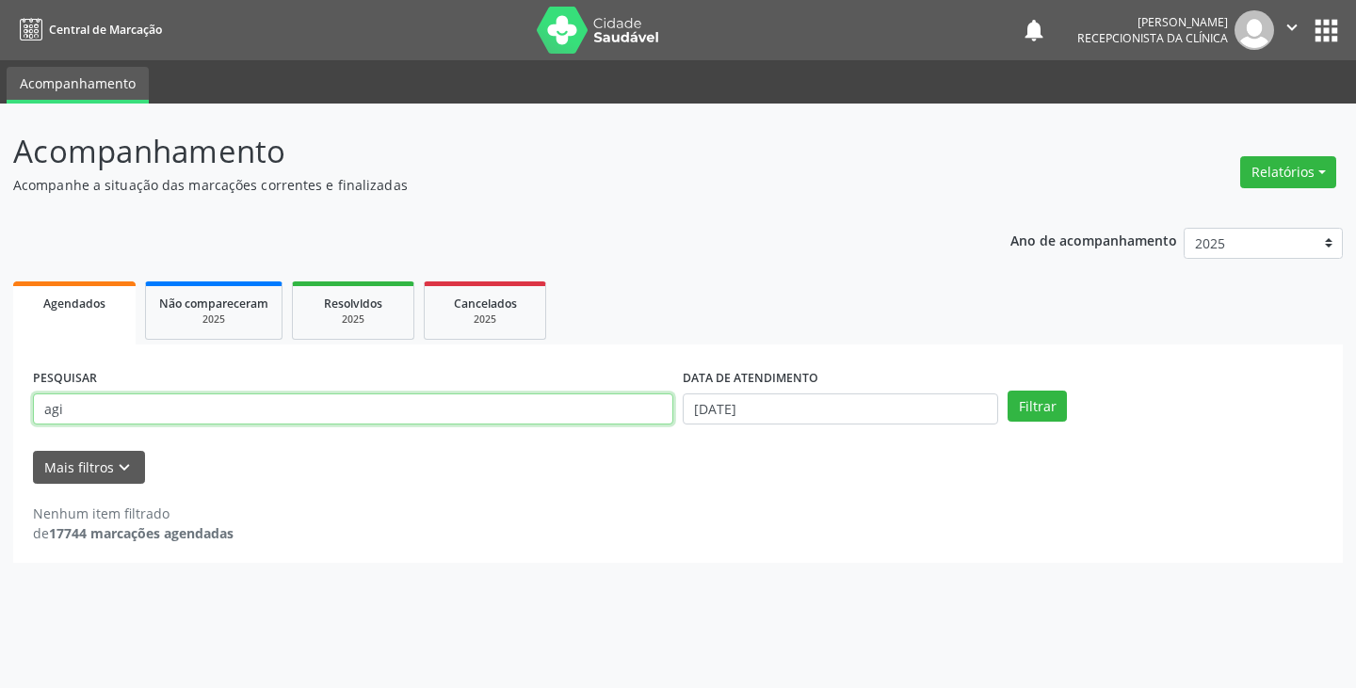
click at [636, 425] on input "agi" at bounding box center [353, 410] width 640 height 32
type input "a"
type input "gea"
click at [1007, 391] on button "Filtrar" at bounding box center [1036, 407] width 59 height 32
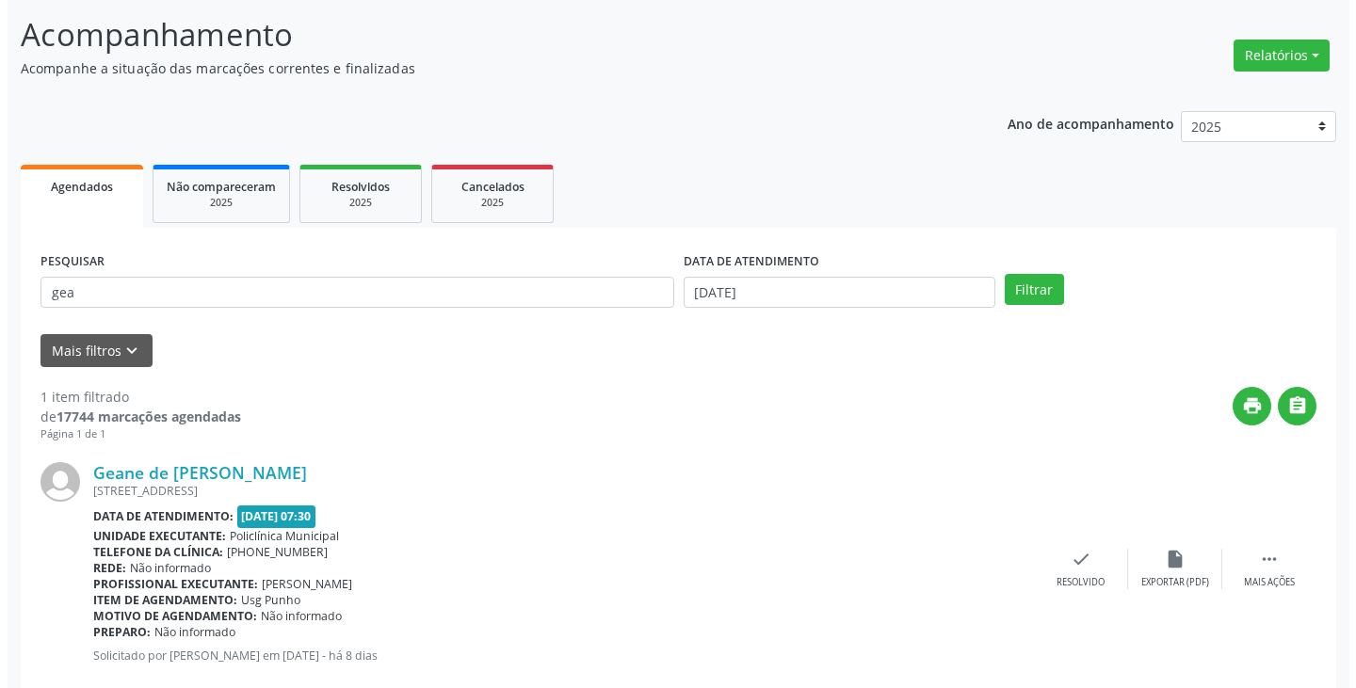
scroll to position [158, 0]
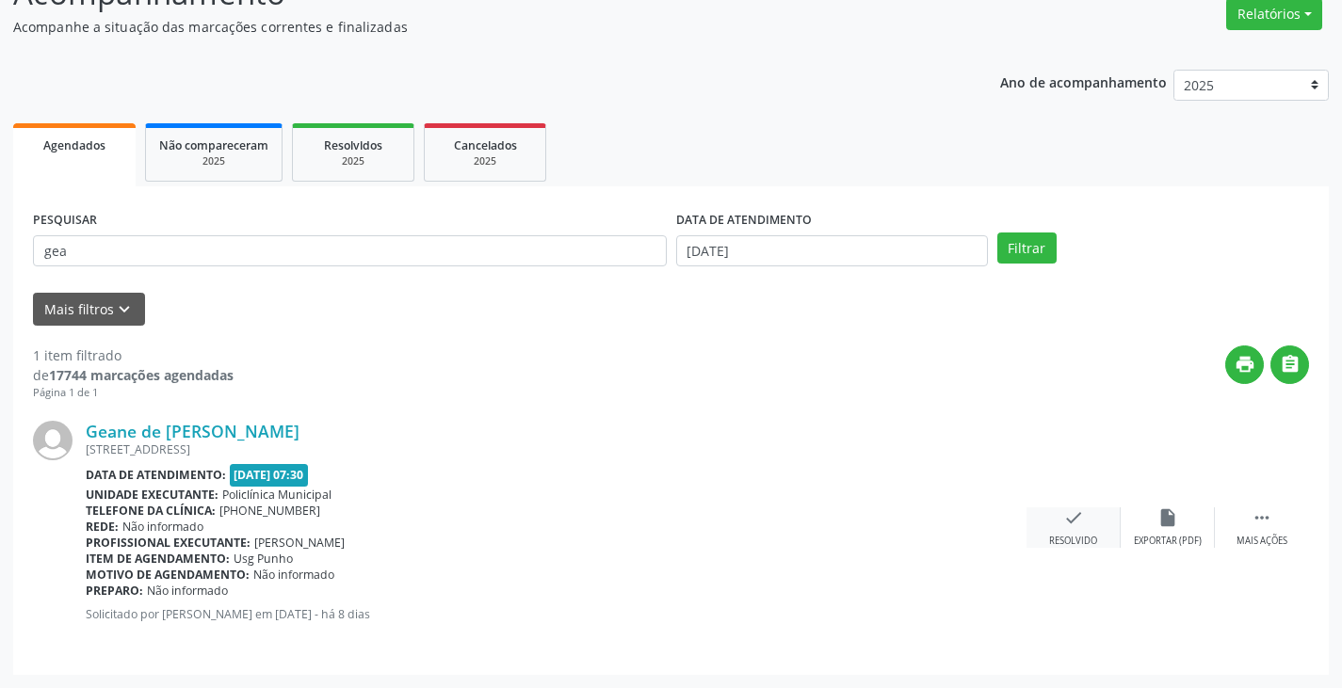
click at [1065, 539] on div "Resolvido" at bounding box center [1073, 541] width 48 height 13
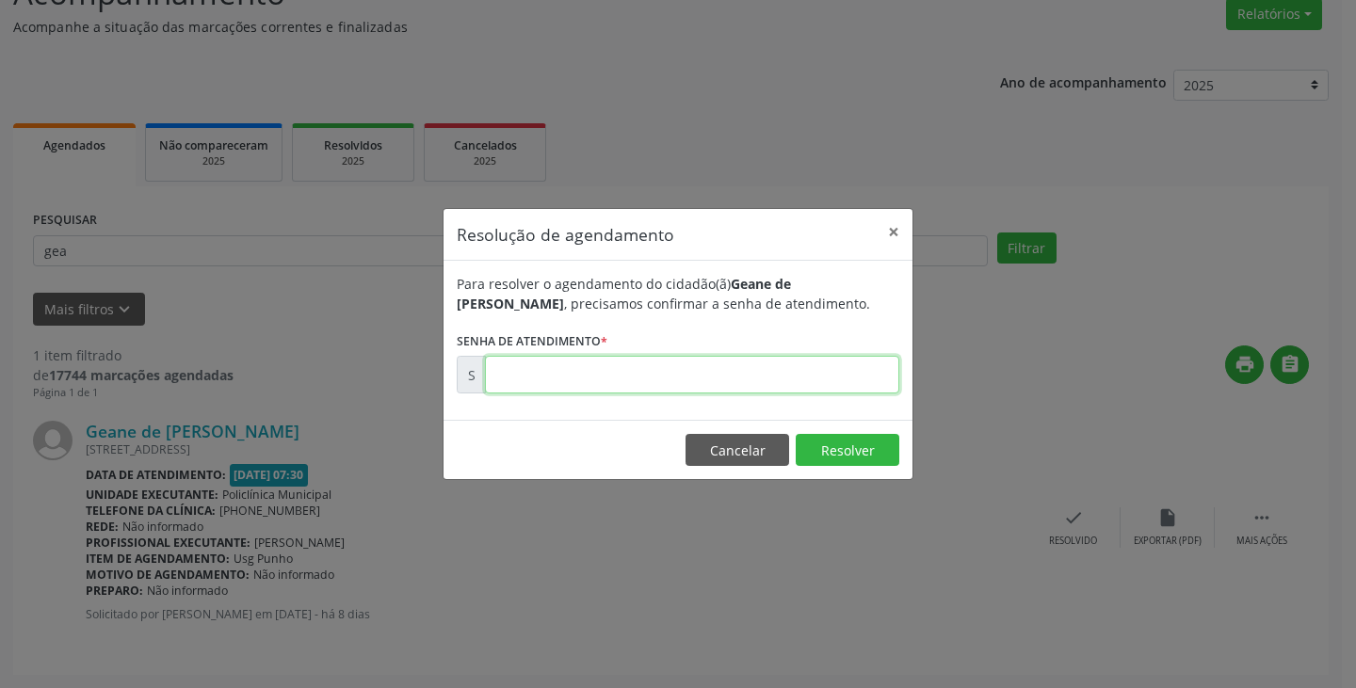
click at [876, 381] on input "text" at bounding box center [692, 375] width 414 height 38
type input "00171087"
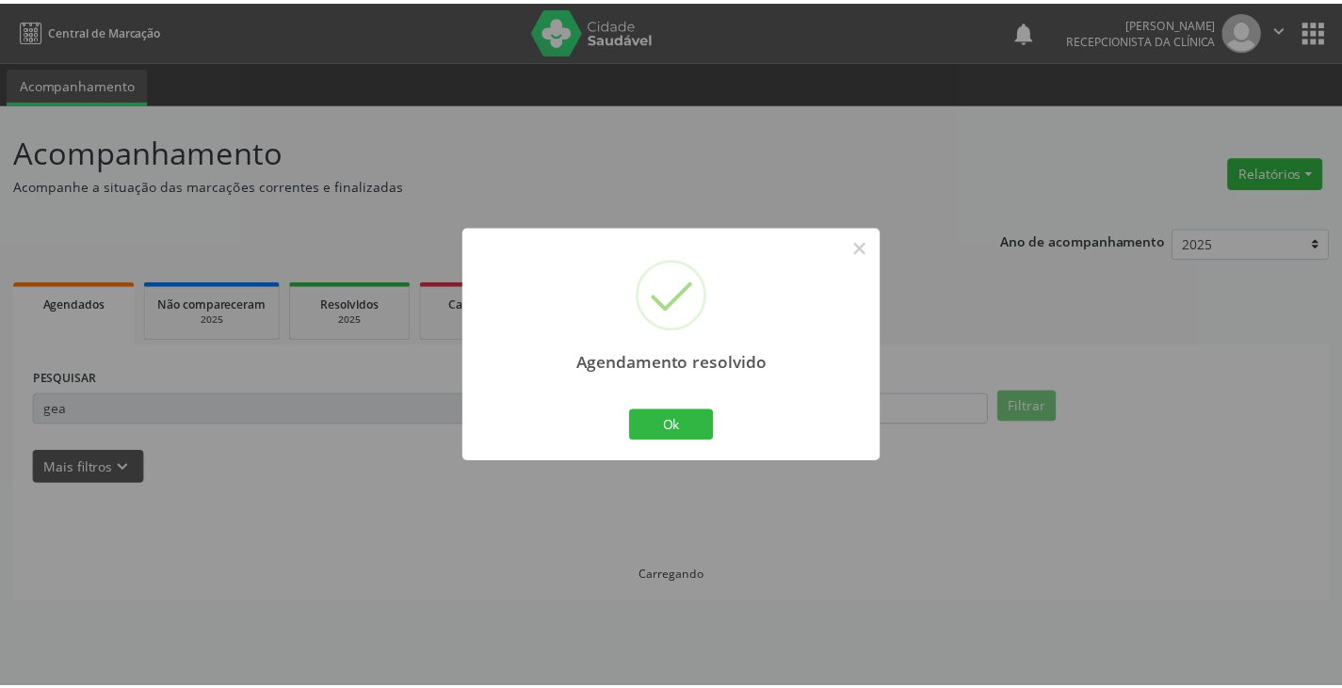
scroll to position [0, 0]
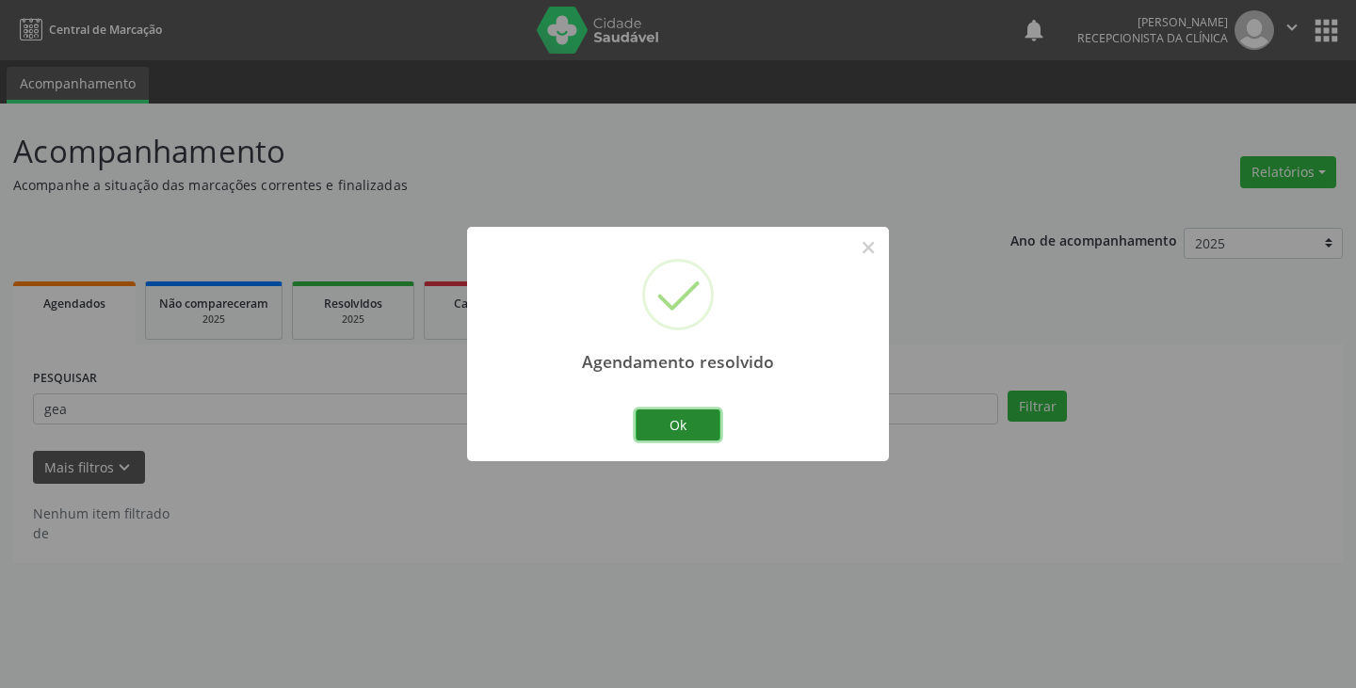
drag, startPoint x: 693, startPoint y: 419, endPoint x: 650, endPoint y: 411, distance: 44.0
click at [690, 419] on button "Ok" at bounding box center [678, 426] width 85 height 32
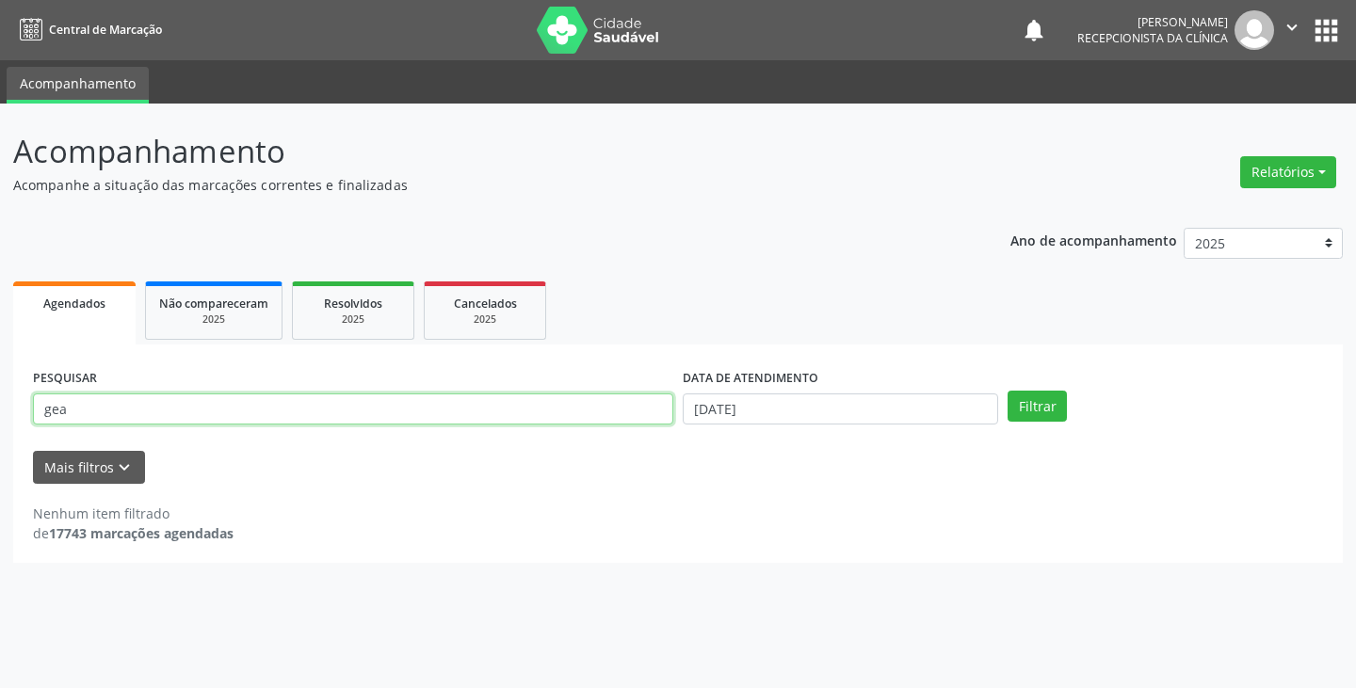
click at [645, 410] on input "gea" at bounding box center [353, 410] width 640 height 32
type input "g"
type input "[PERSON_NAME]"
click at [1007, 391] on button "Filtrar" at bounding box center [1036, 407] width 59 height 32
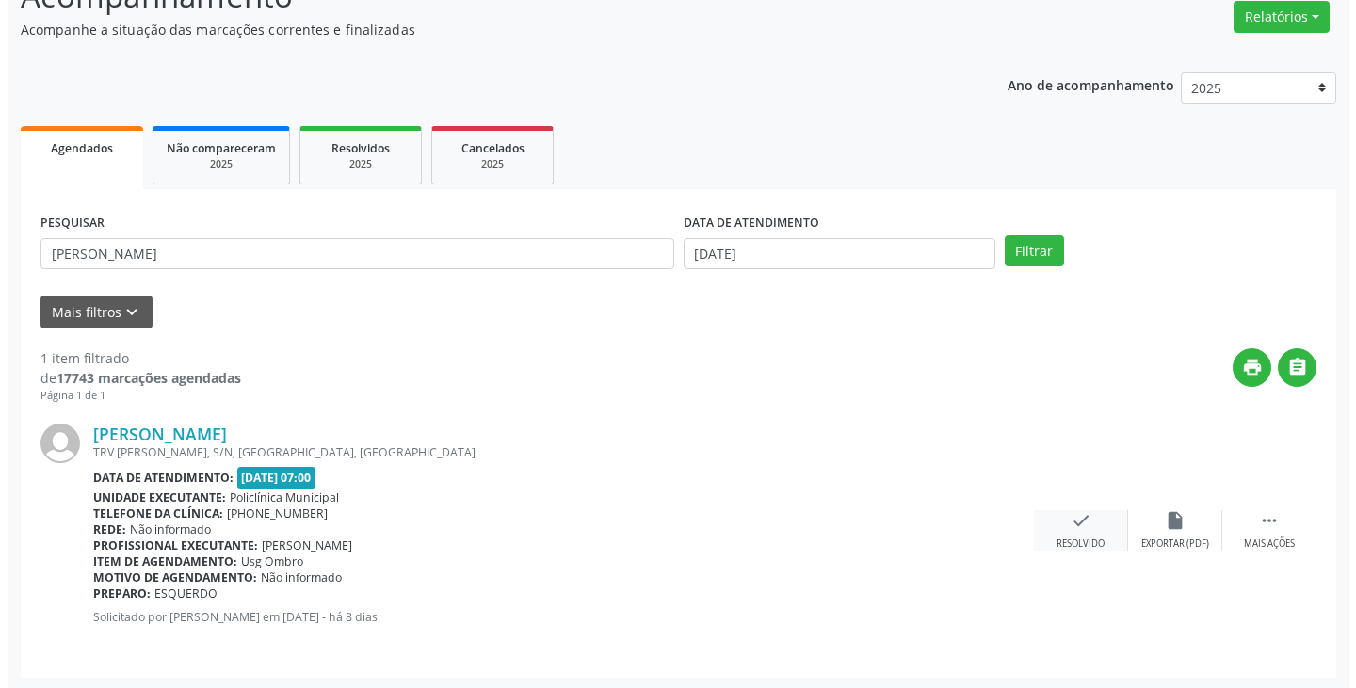
scroll to position [158, 0]
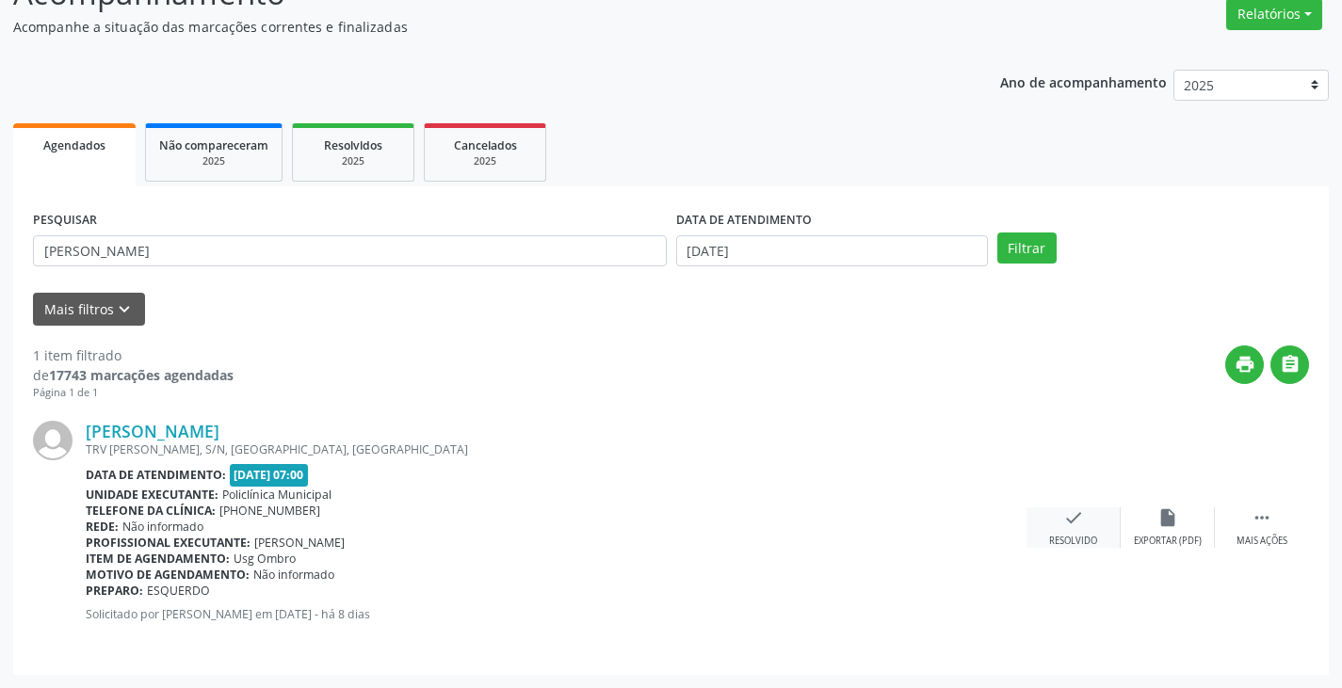
click at [1073, 522] on icon "check" at bounding box center [1073, 517] width 21 height 21
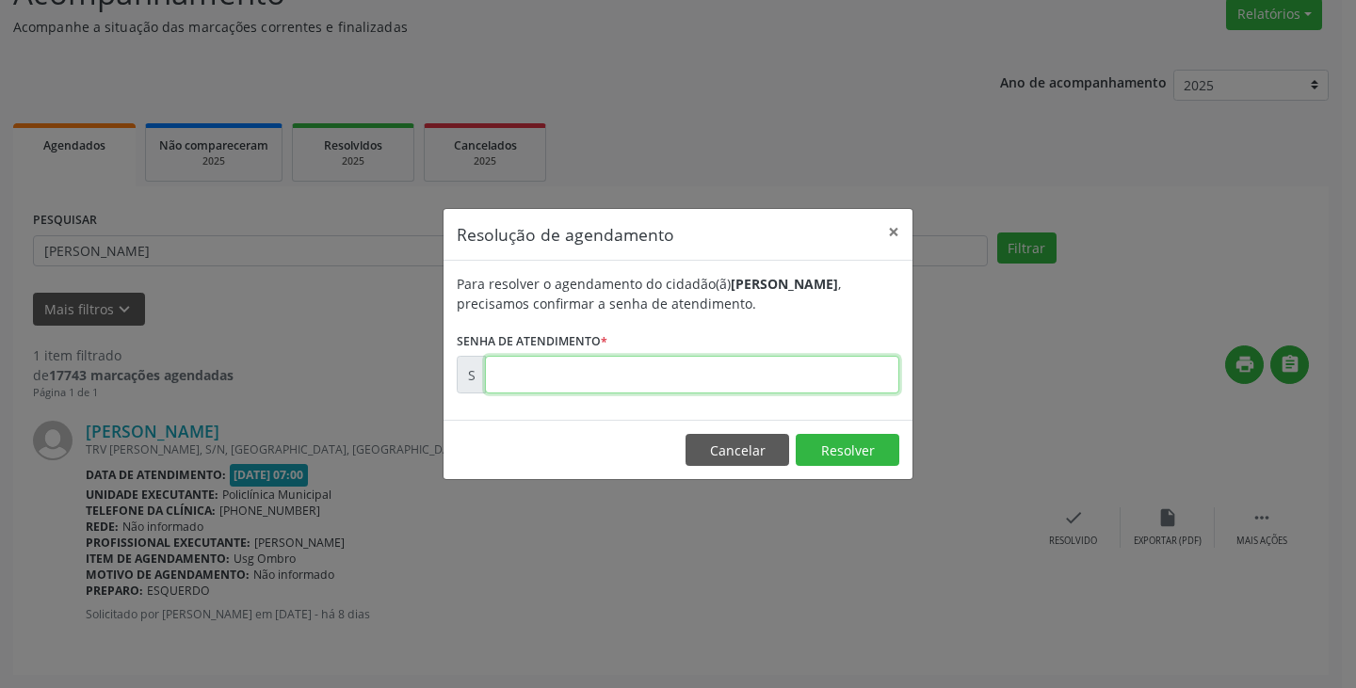
click at [855, 373] on input "text" at bounding box center [692, 375] width 414 height 38
type input "00171187"
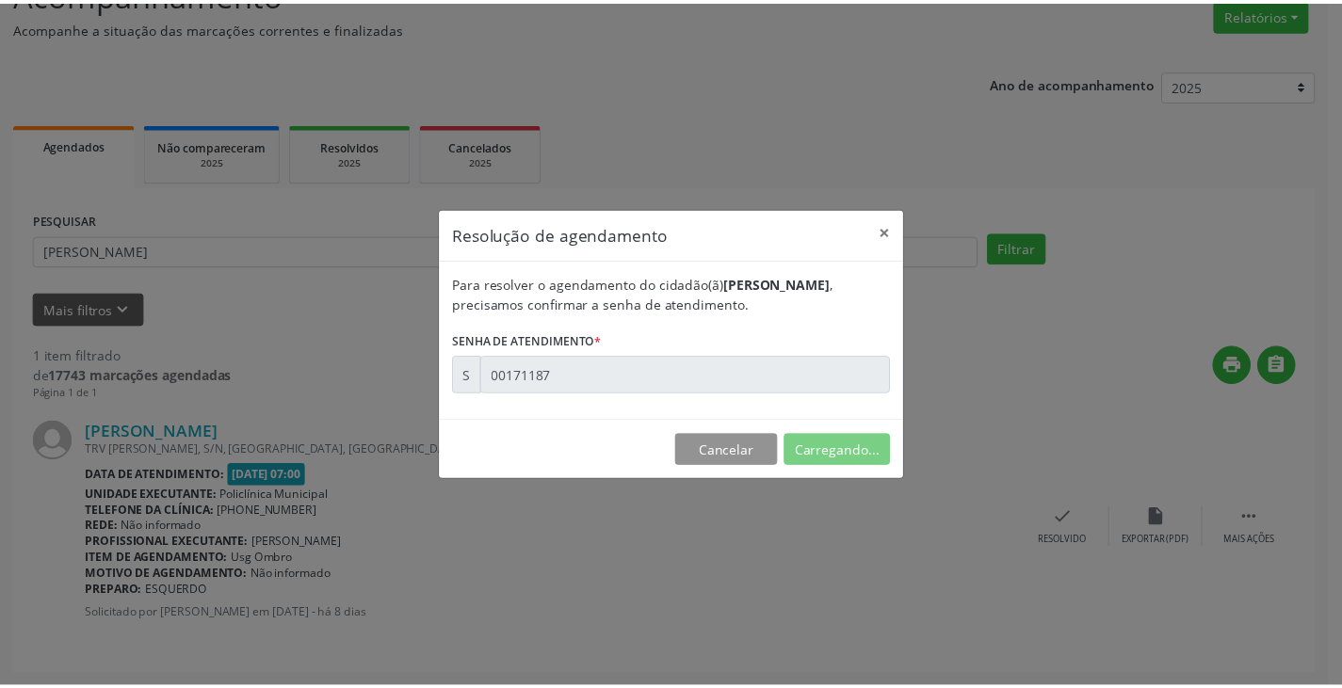
scroll to position [0, 0]
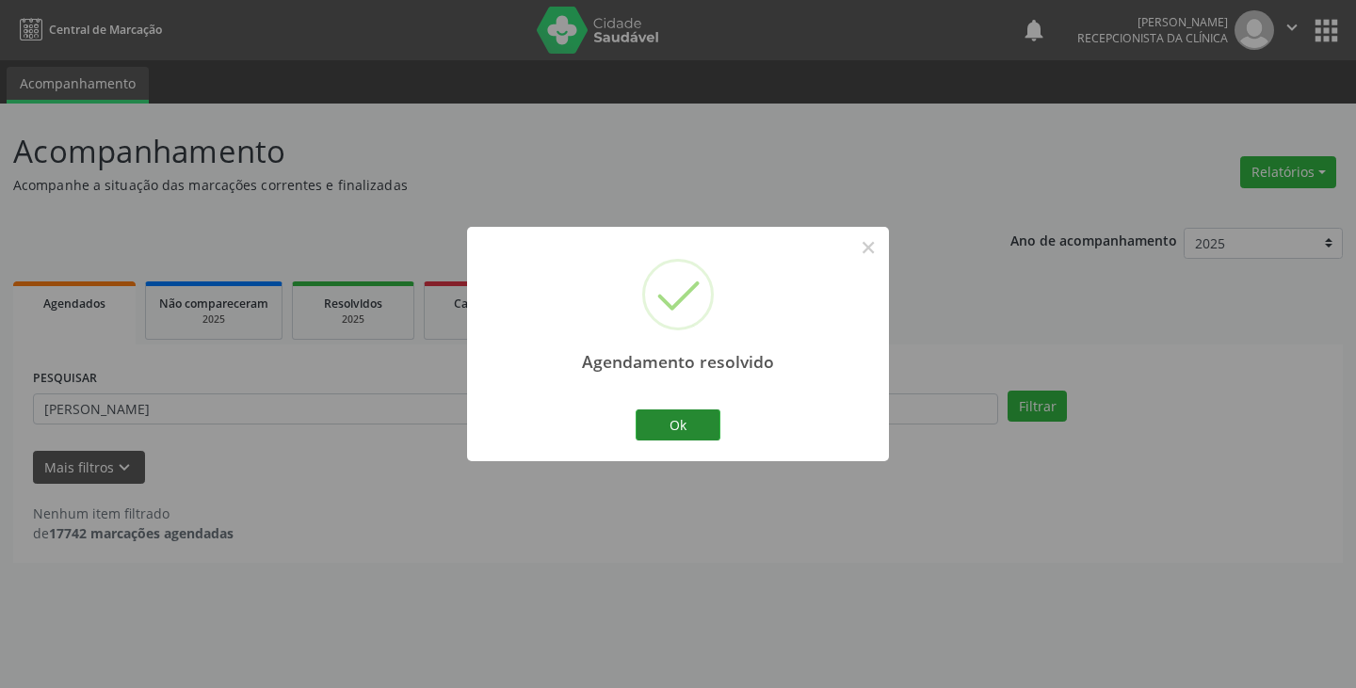
drag, startPoint x: 679, startPoint y: 406, endPoint x: 672, endPoint y: 420, distance: 15.6
click at [678, 407] on div "Ok Cancel" at bounding box center [678, 425] width 93 height 40
click at [671, 421] on button "Ok" at bounding box center [678, 426] width 85 height 32
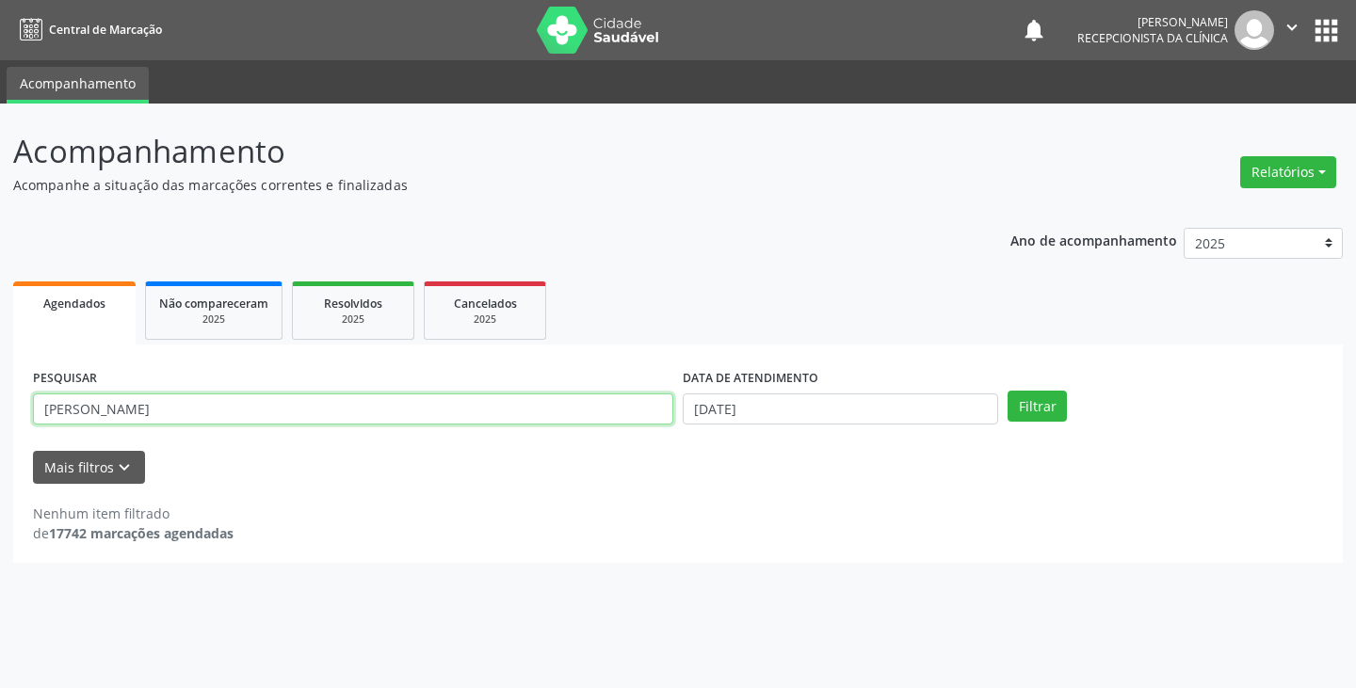
click at [578, 410] on input "[PERSON_NAME]" at bounding box center [353, 410] width 640 height 32
type input "a"
type input "luci"
click at [1007, 391] on button "Filtrar" at bounding box center [1036, 407] width 59 height 32
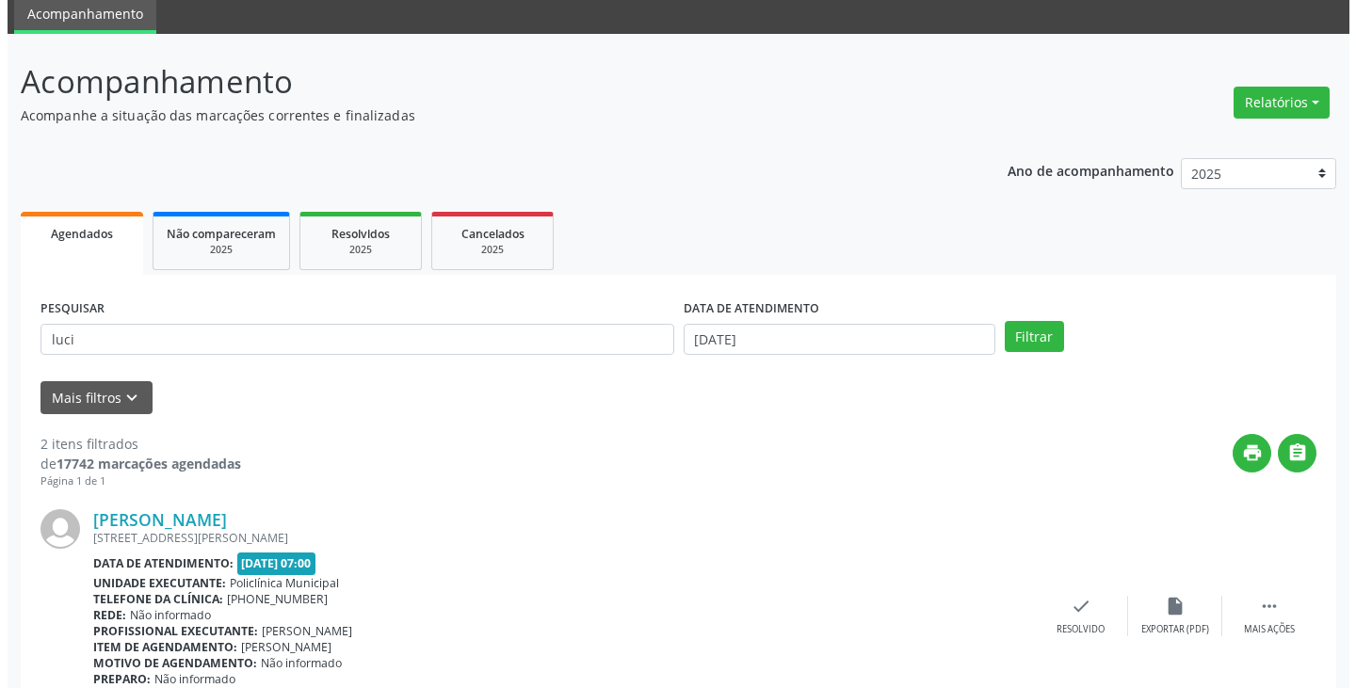
scroll to position [282, 0]
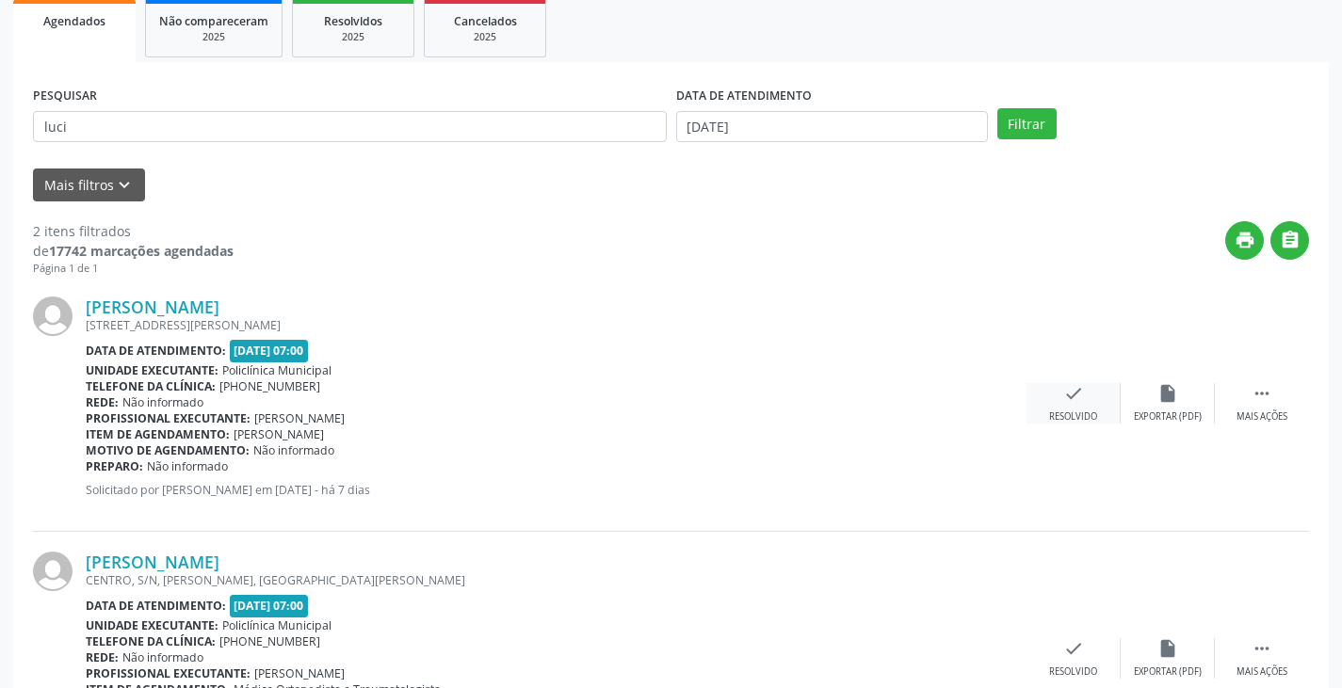
click at [1072, 405] on div "check Resolvido" at bounding box center [1073, 403] width 94 height 40
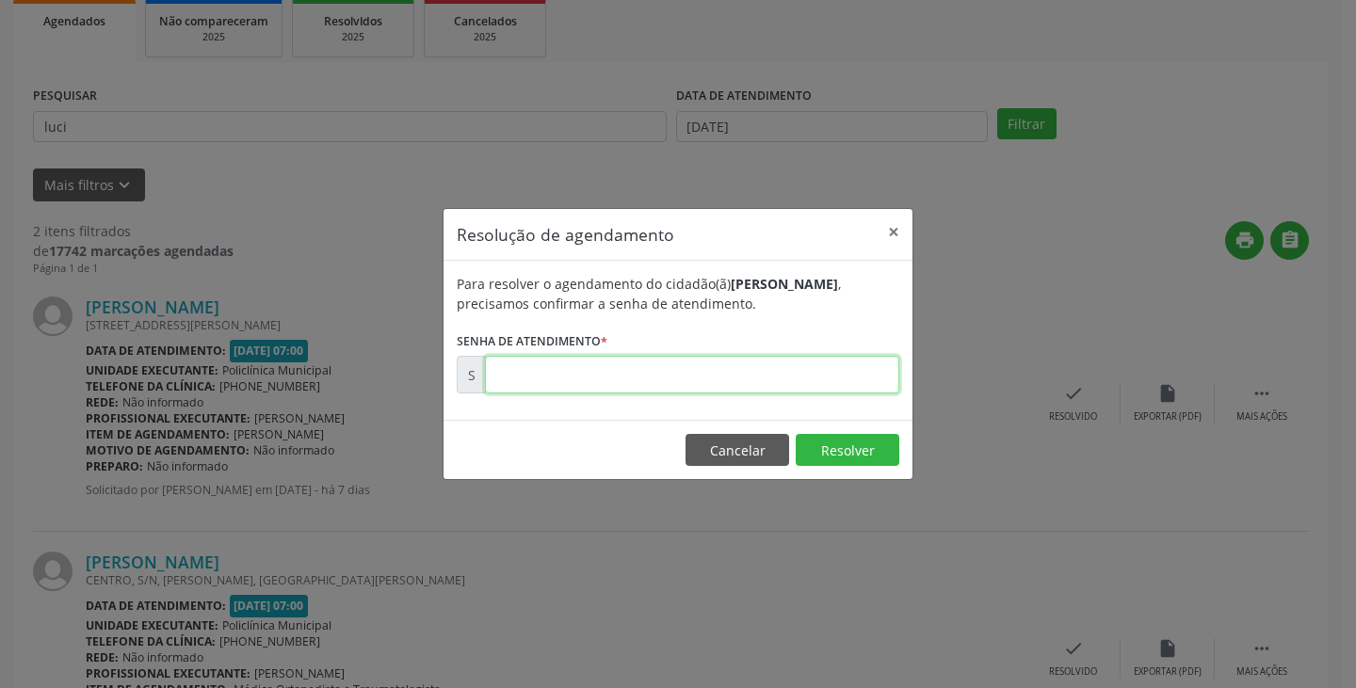
click at [847, 376] on input "text" at bounding box center [692, 375] width 414 height 38
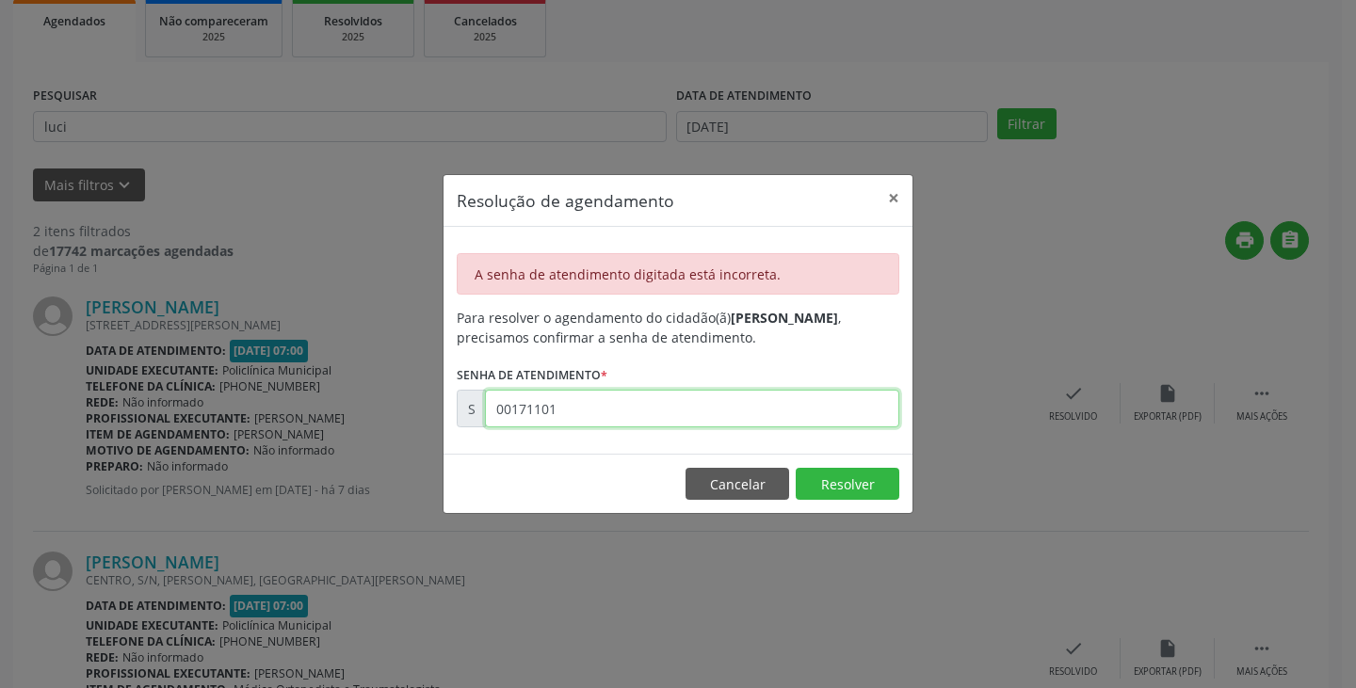
click at [843, 402] on input "00171101" at bounding box center [692, 409] width 414 height 38
type input "0"
type input "00171301"
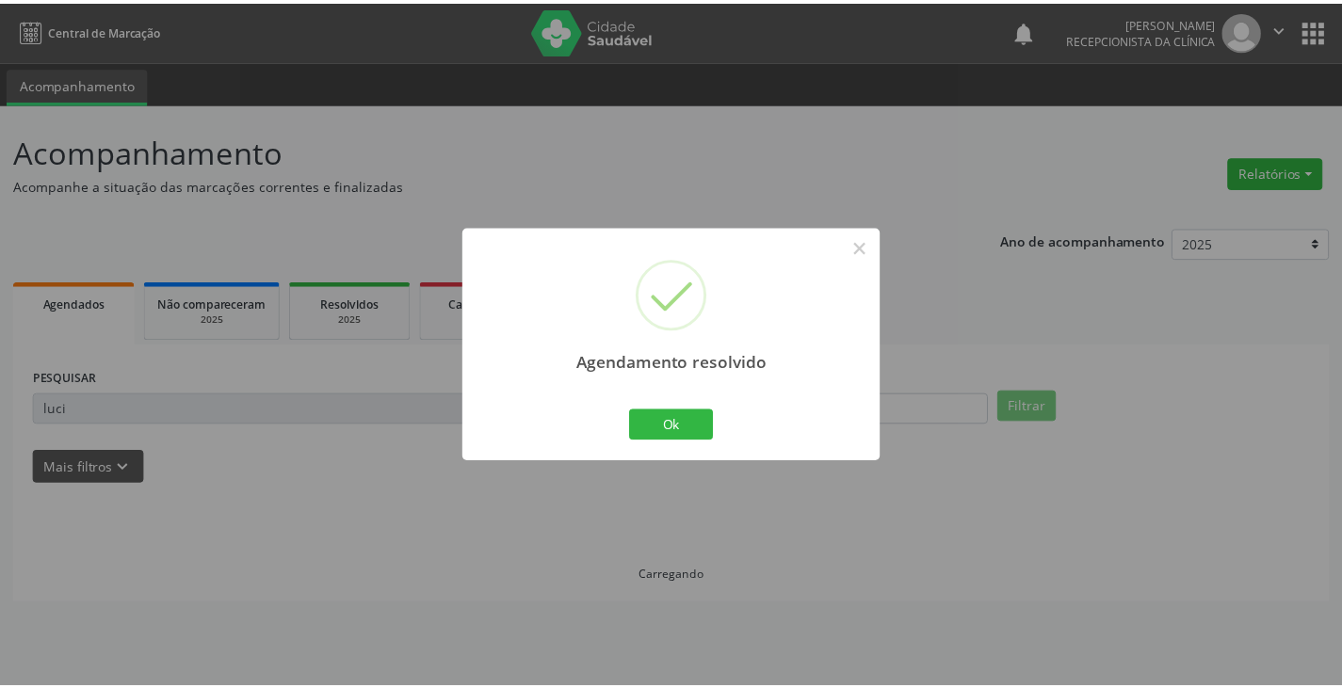
scroll to position [0, 0]
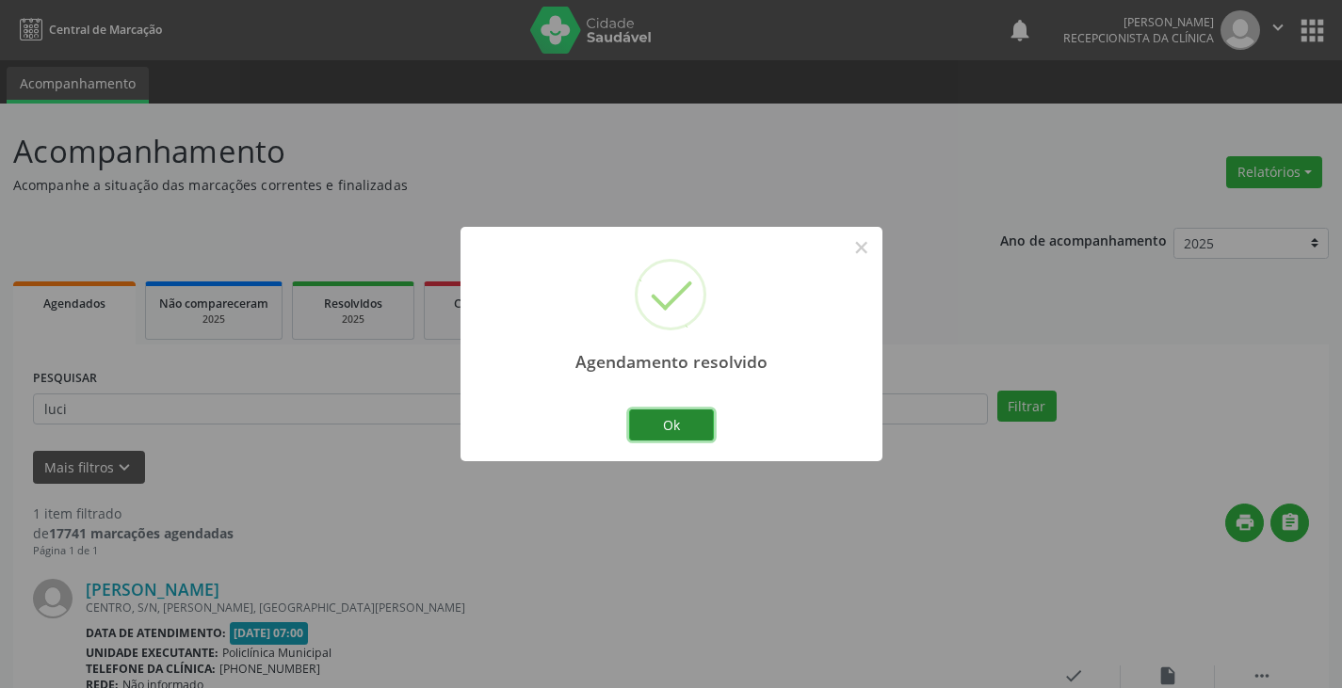
click at [689, 414] on button "Ok" at bounding box center [671, 426] width 85 height 32
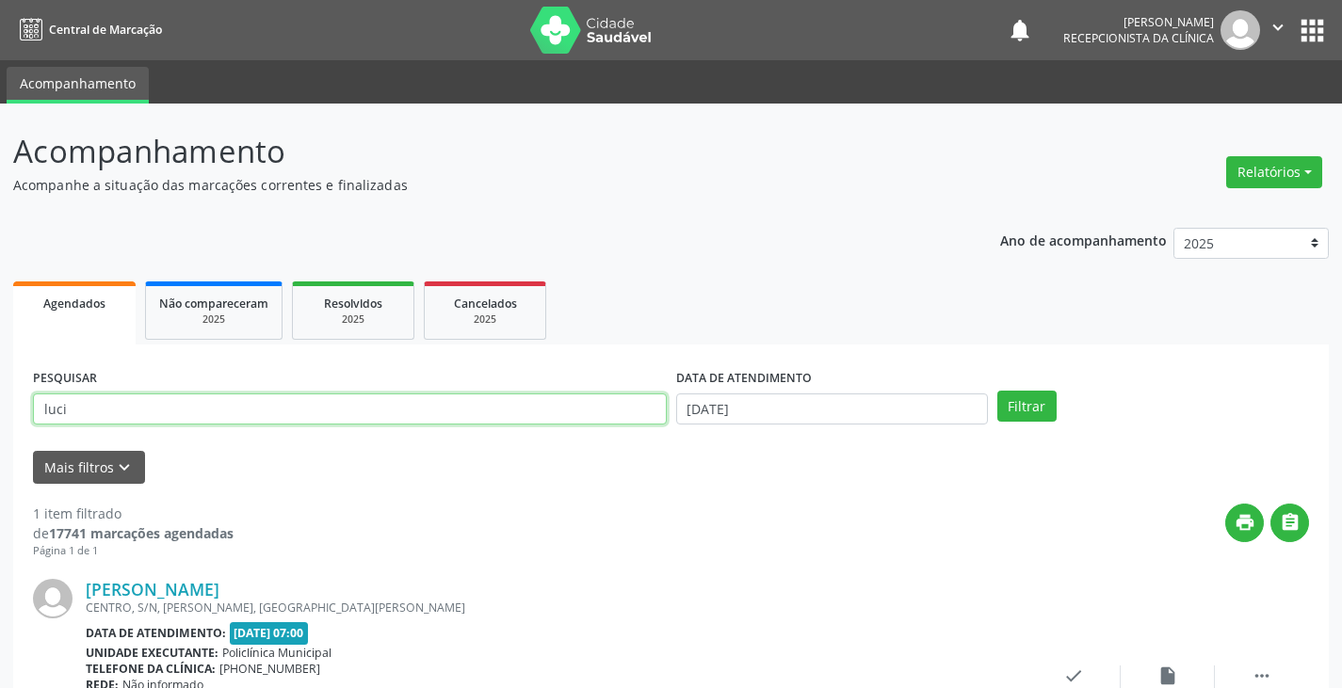
click at [631, 413] on input "luci" at bounding box center [350, 410] width 634 height 32
type input "l"
type input "[PERSON_NAME]"
click at [997, 391] on button "Filtrar" at bounding box center [1026, 407] width 59 height 32
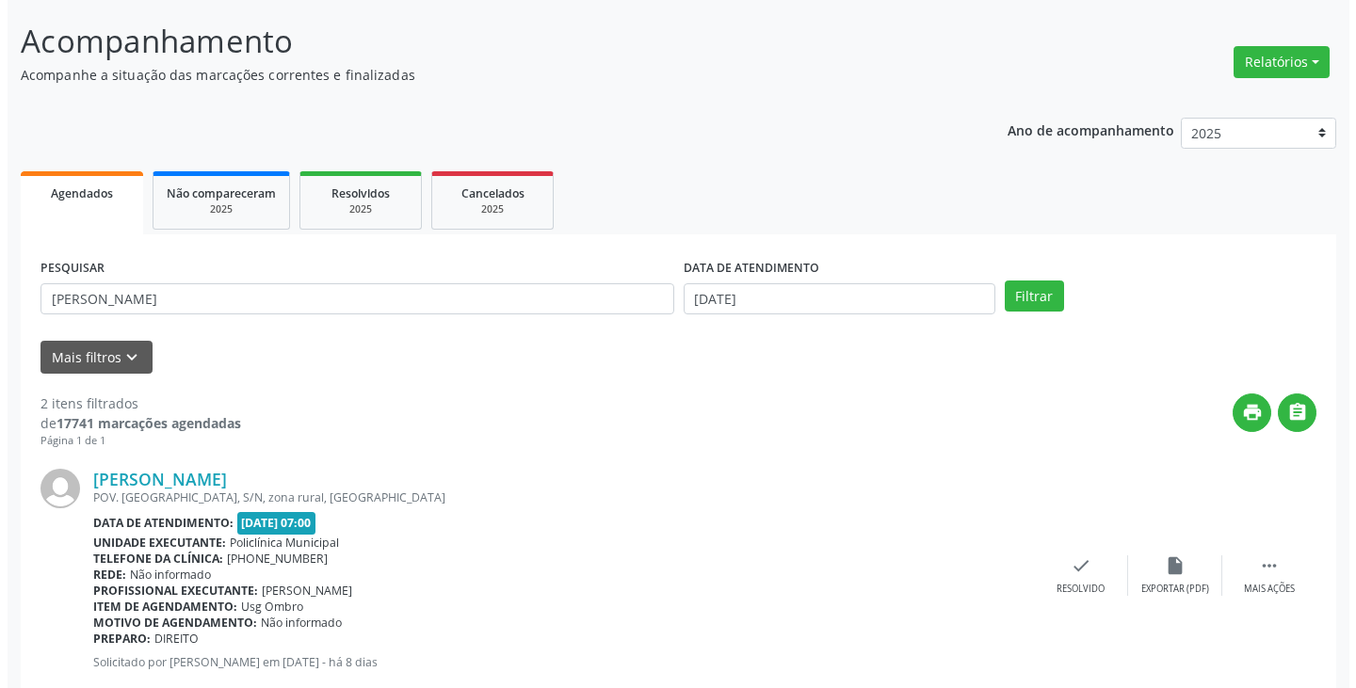
scroll to position [282, 0]
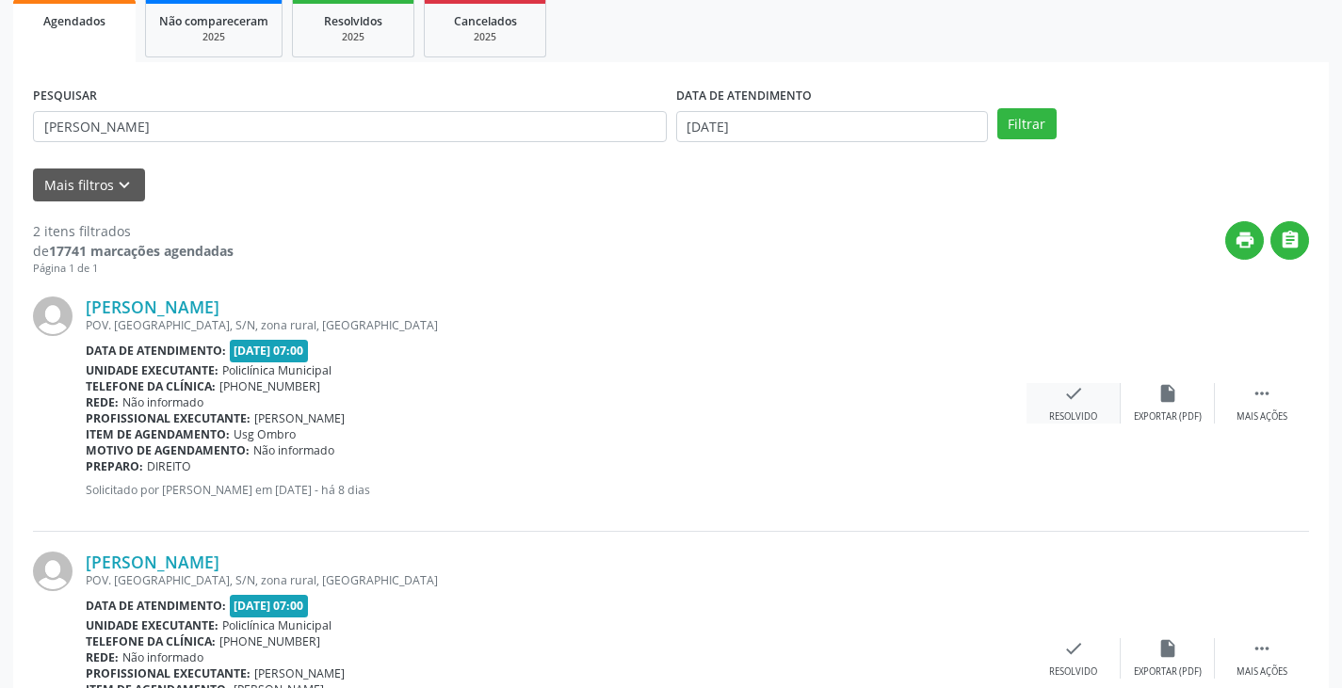
click at [1058, 401] on div "check Resolvido" at bounding box center [1073, 403] width 94 height 40
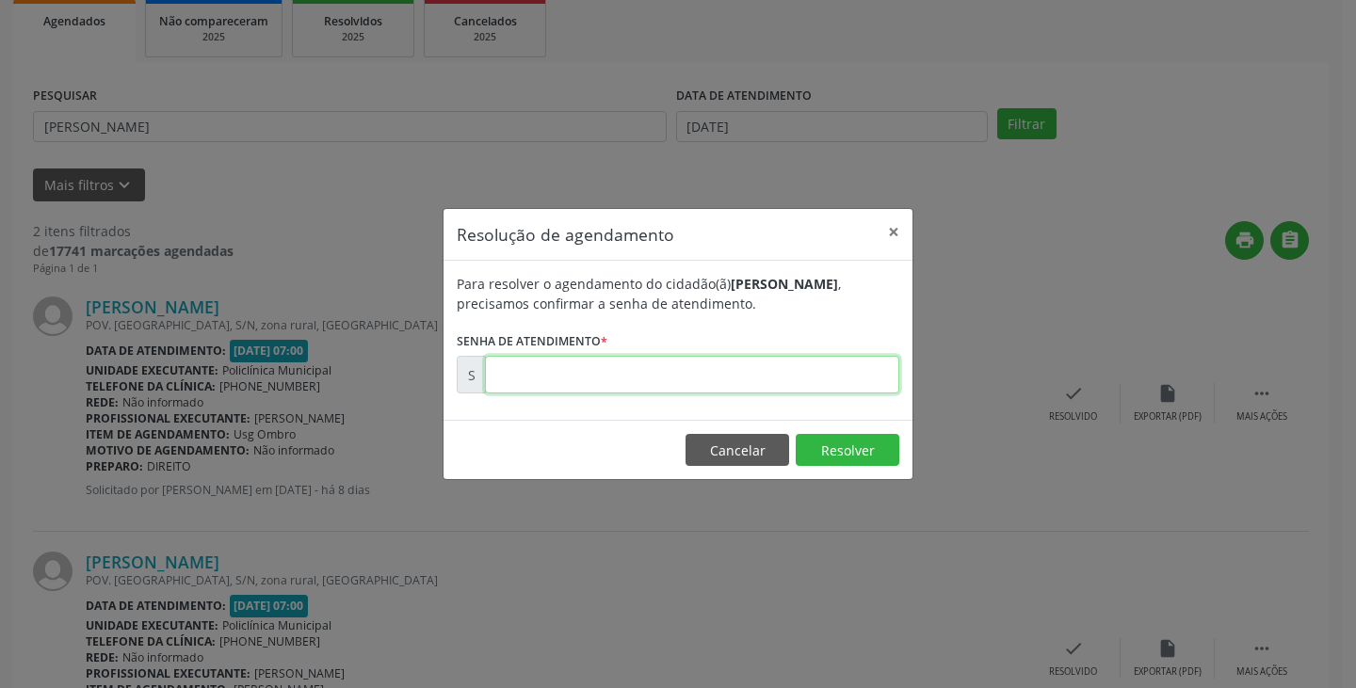
click at [850, 372] on input "text" at bounding box center [692, 375] width 414 height 38
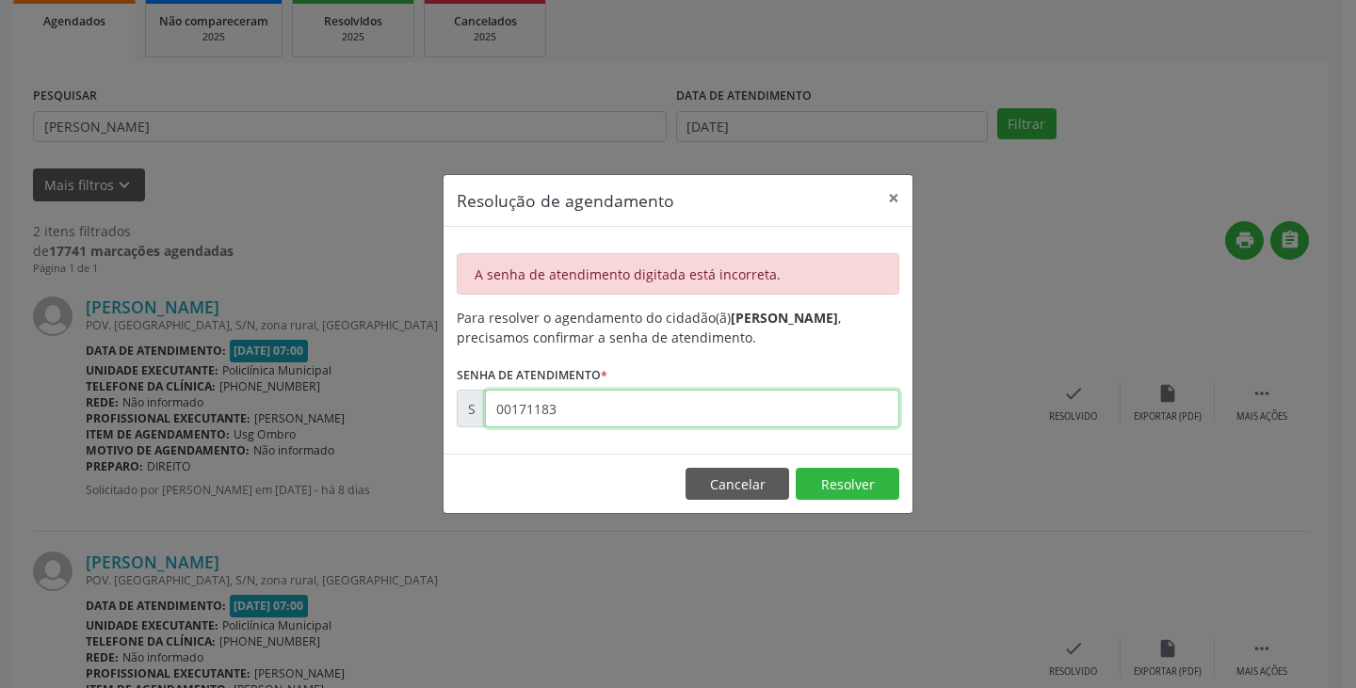
click at [822, 409] on input "00171183" at bounding box center [692, 409] width 414 height 38
type input "00171181"
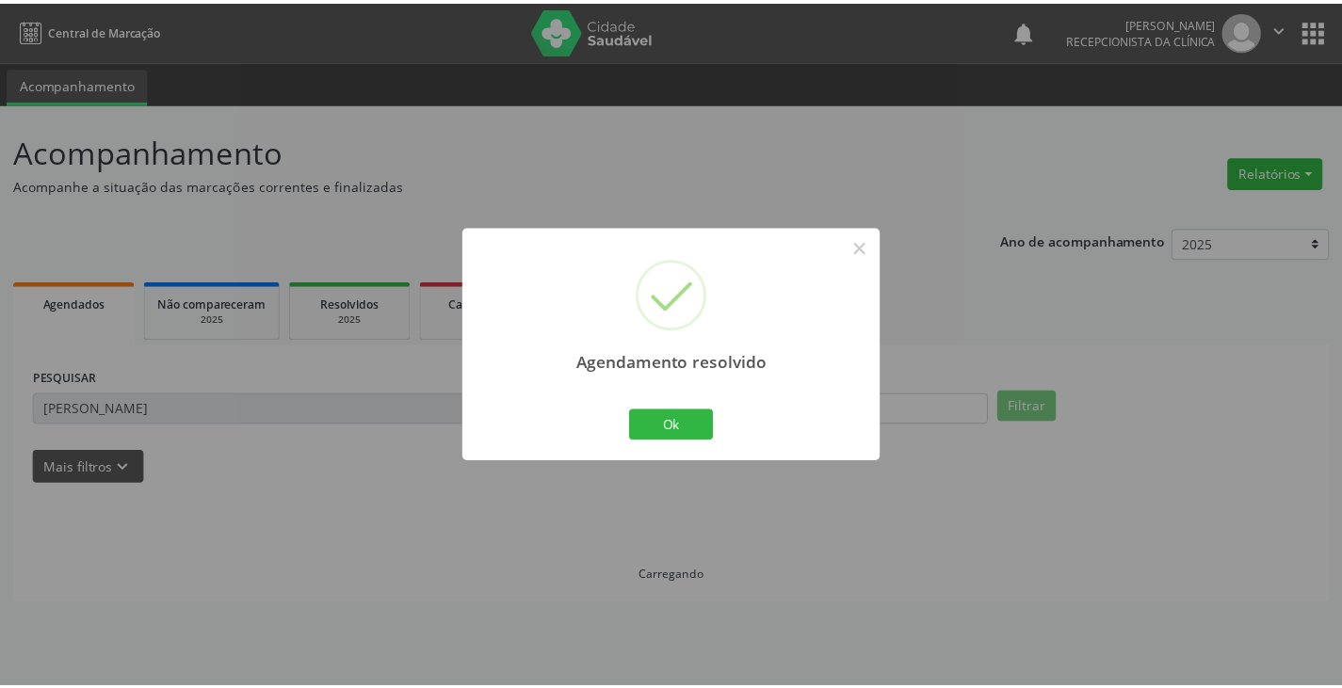
scroll to position [0, 0]
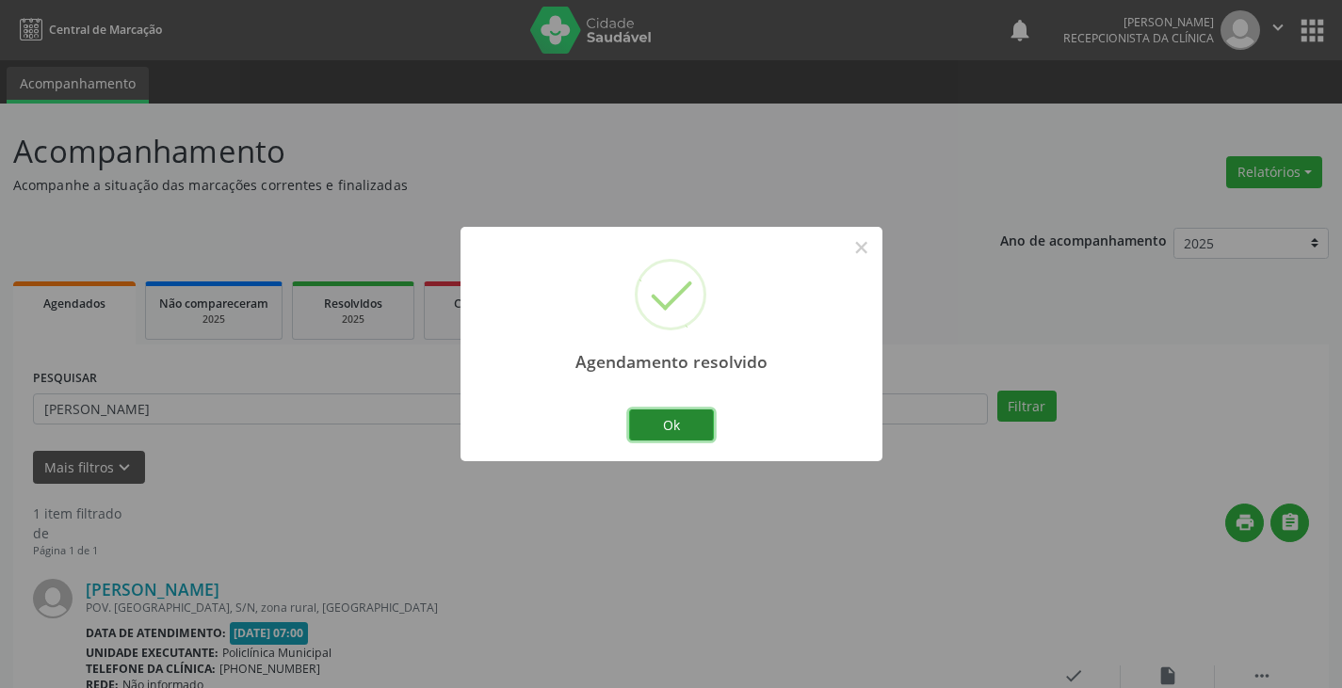
click at [686, 422] on button "Ok" at bounding box center [671, 426] width 85 height 32
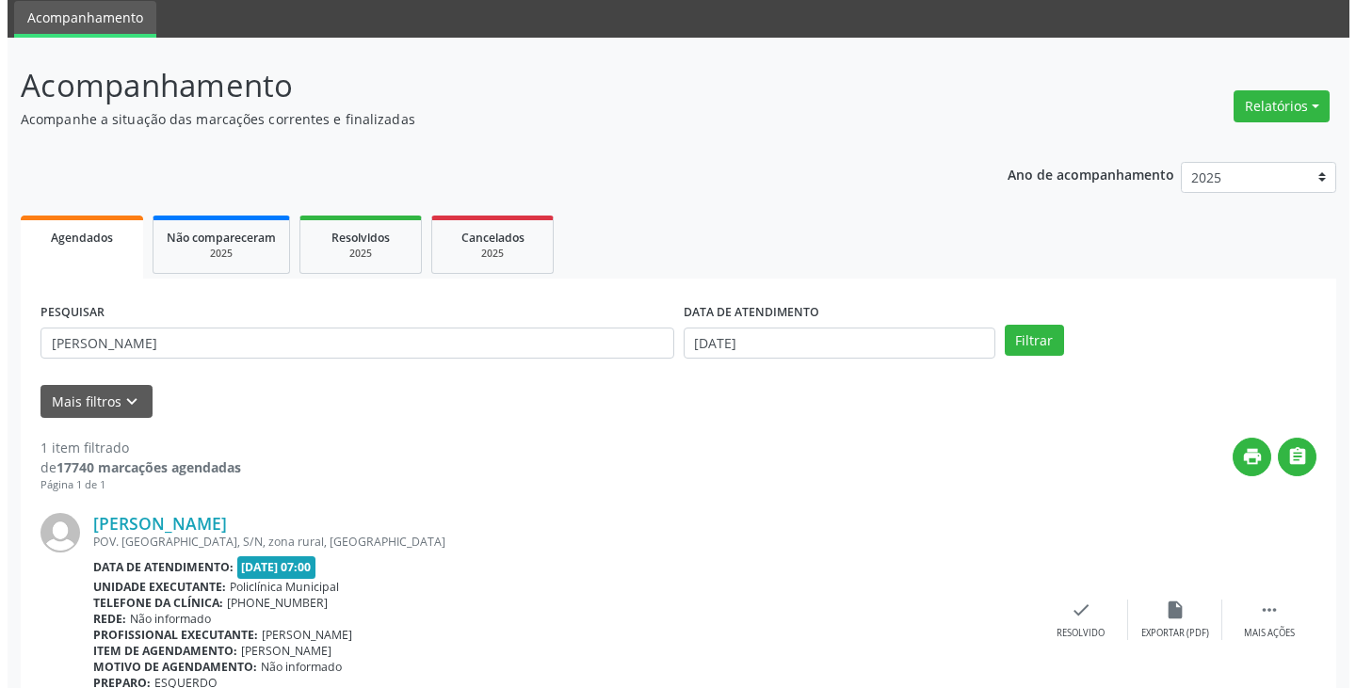
scroll to position [158, 0]
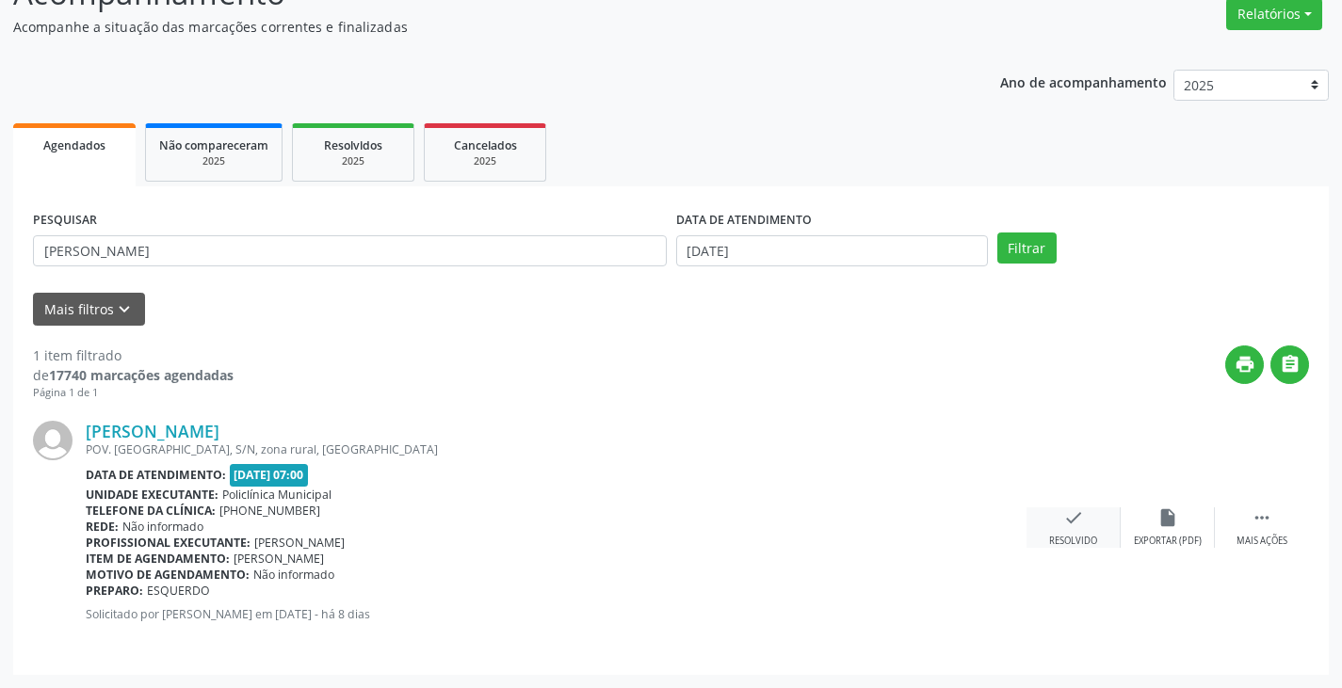
click at [1082, 524] on icon "check" at bounding box center [1073, 517] width 21 height 21
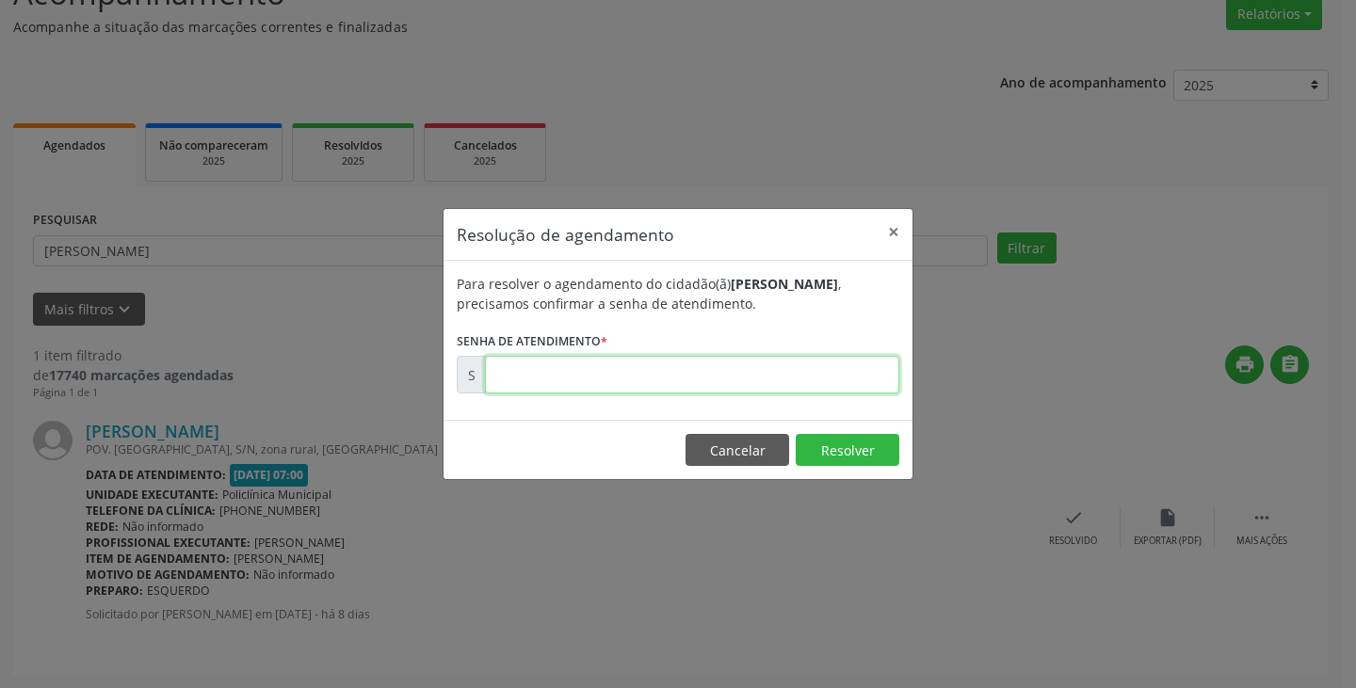
click at [767, 377] on input "text" at bounding box center [692, 375] width 414 height 38
type input "00171183"
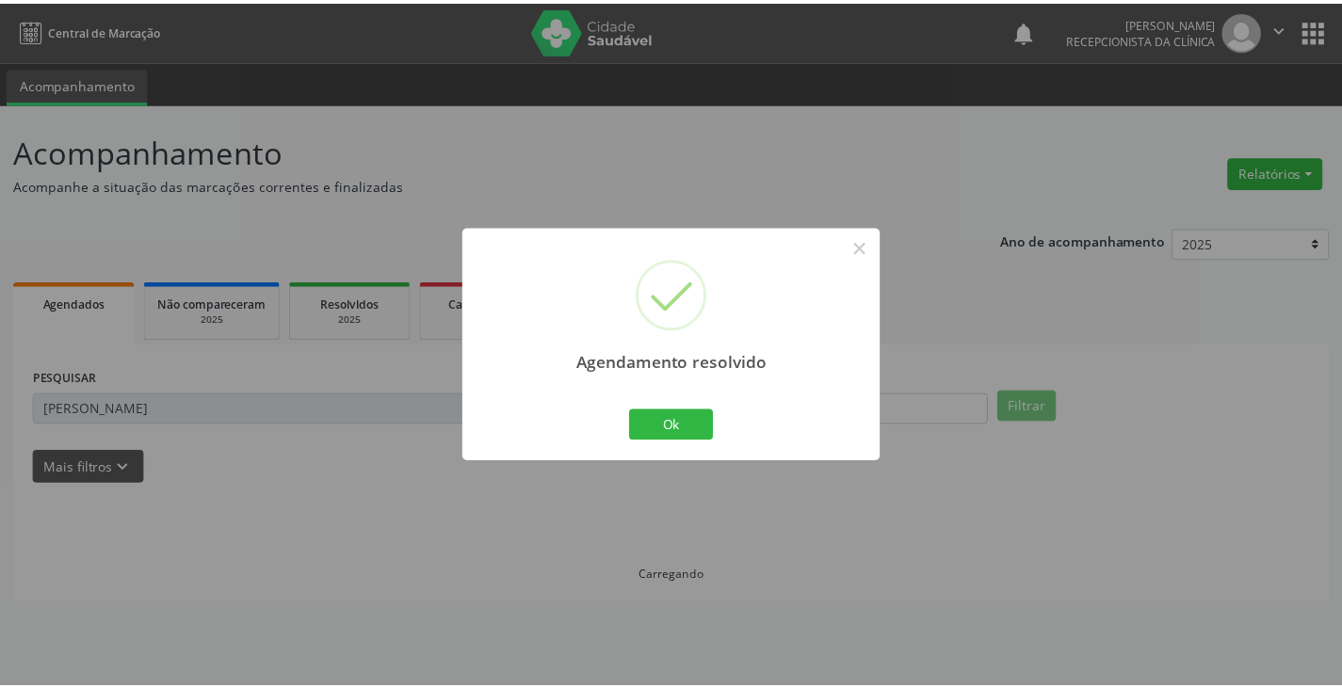
scroll to position [0, 0]
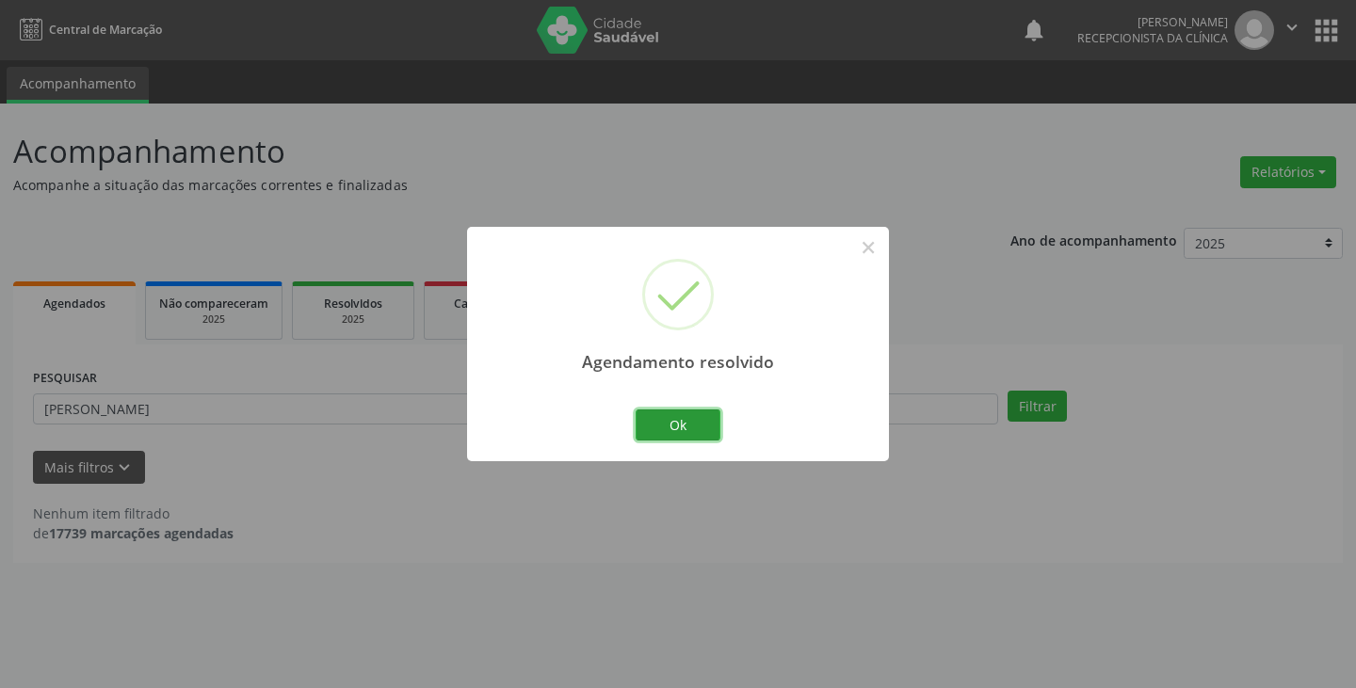
drag, startPoint x: 696, startPoint y: 431, endPoint x: 636, endPoint y: 413, distance: 62.0
click at [691, 428] on button "Ok" at bounding box center [678, 426] width 85 height 32
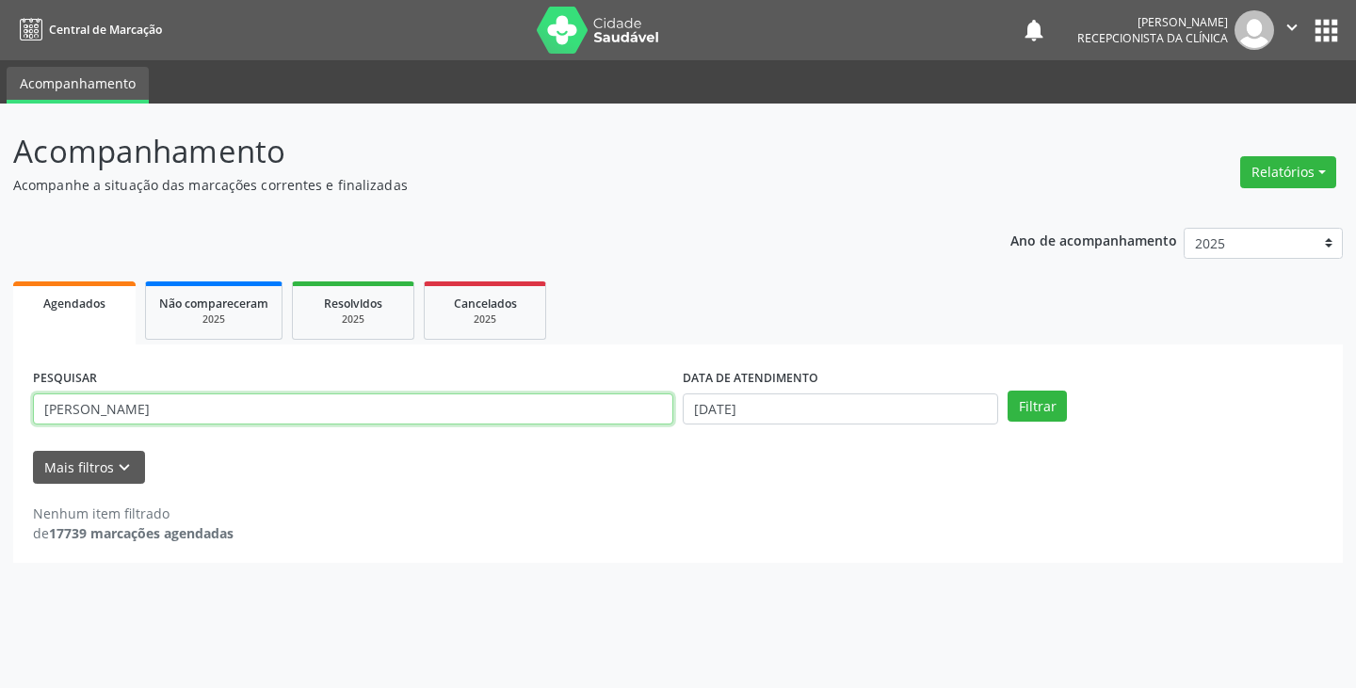
click at [620, 410] on input "[PERSON_NAME]" at bounding box center [353, 410] width 640 height 32
click at [1007, 391] on button "Filtrar" at bounding box center [1036, 407] width 59 height 32
click at [570, 400] on input "maedn" at bounding box center [353, 410] width 640 height 32
type input "m"
type input "edn"
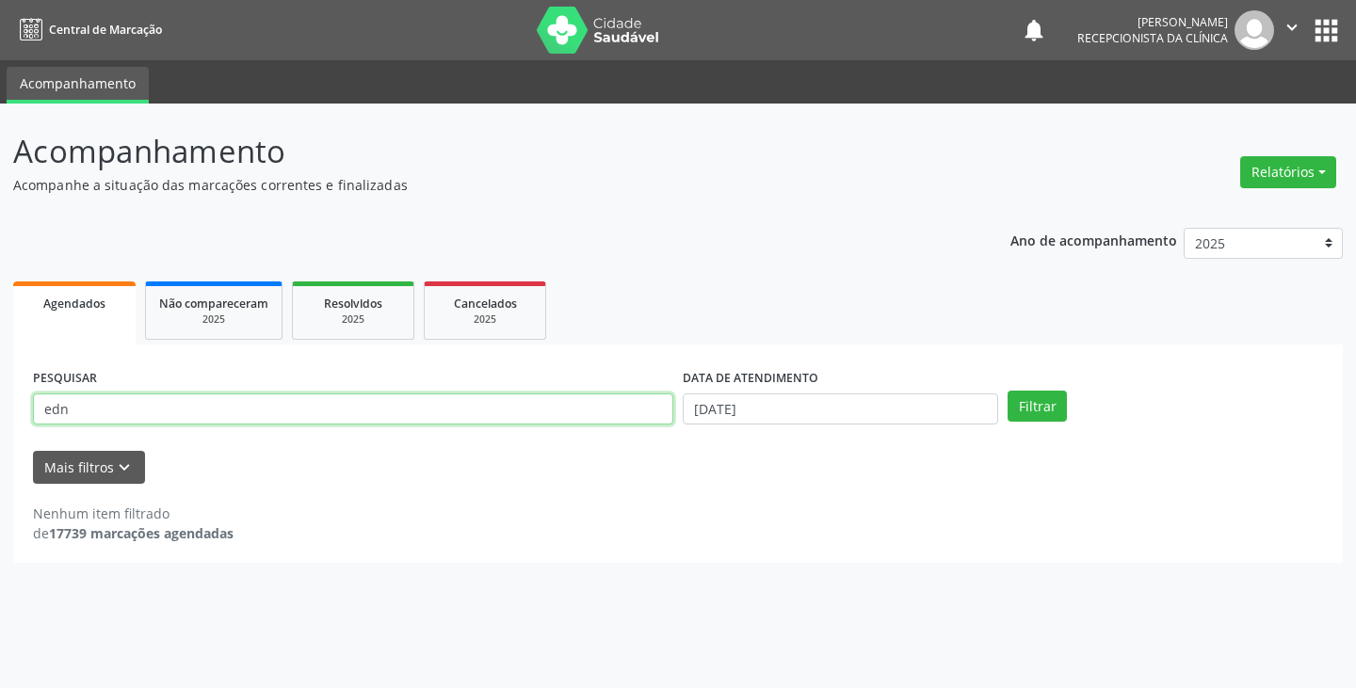
click at [1007, 391] on button "Filtrar" at bounding box center [1036, 407] width 59 height 32
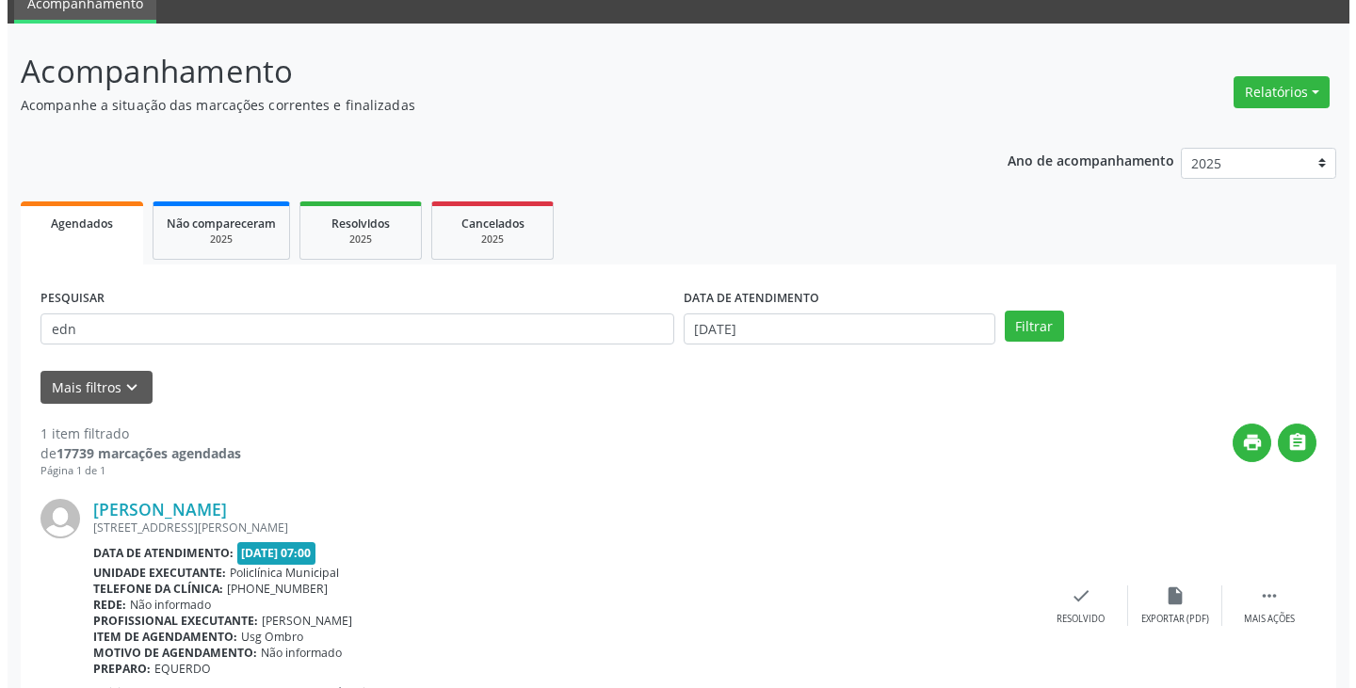
scroll to position [158, 0]
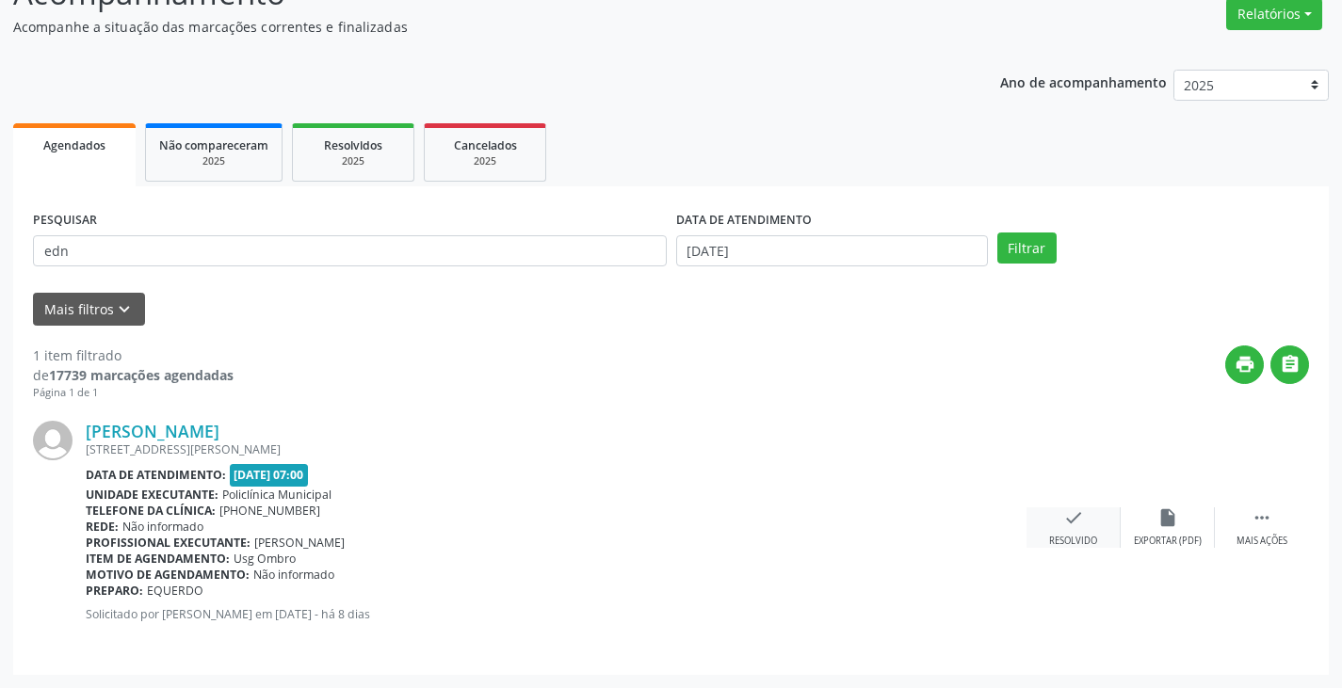
click at [1072, 521] on icon "check" at bounding box center [1073, 517] width 21 height 21
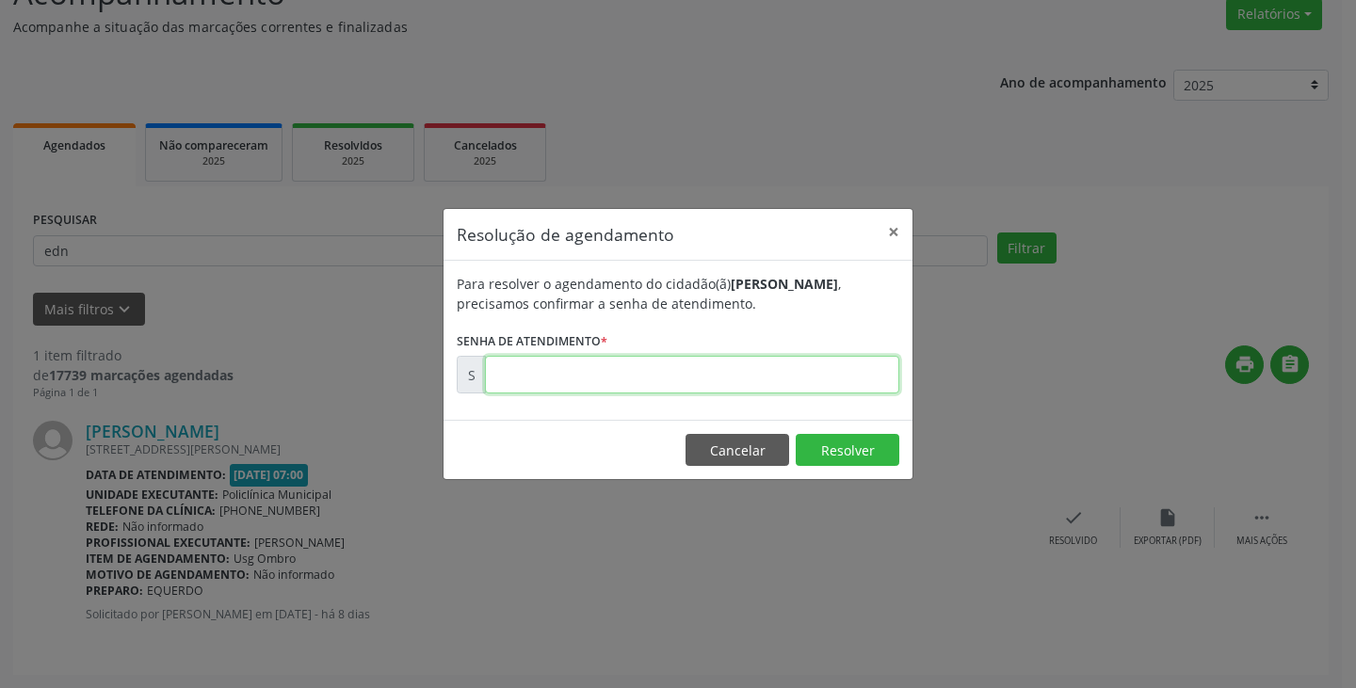
click at [846, 366] on input "text" at bounding box center [692, 375] width 414 height 38
type input "00171190"
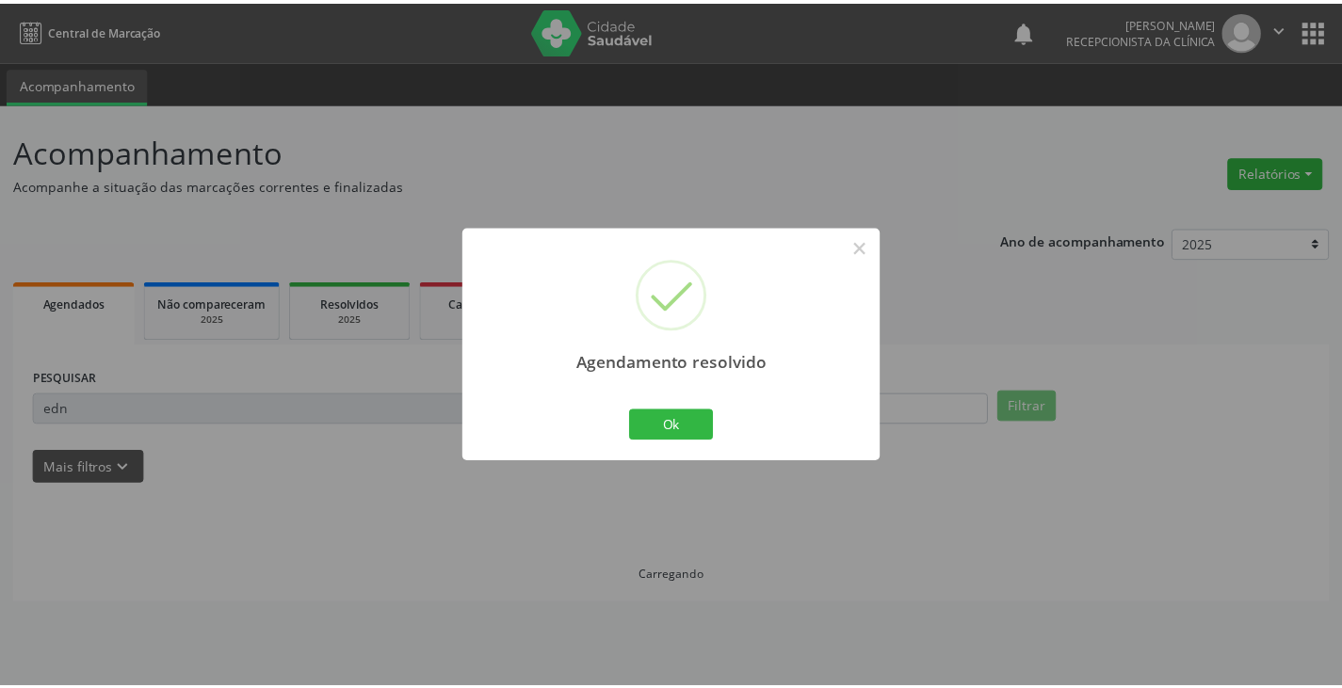
scroll to position [0, 0]
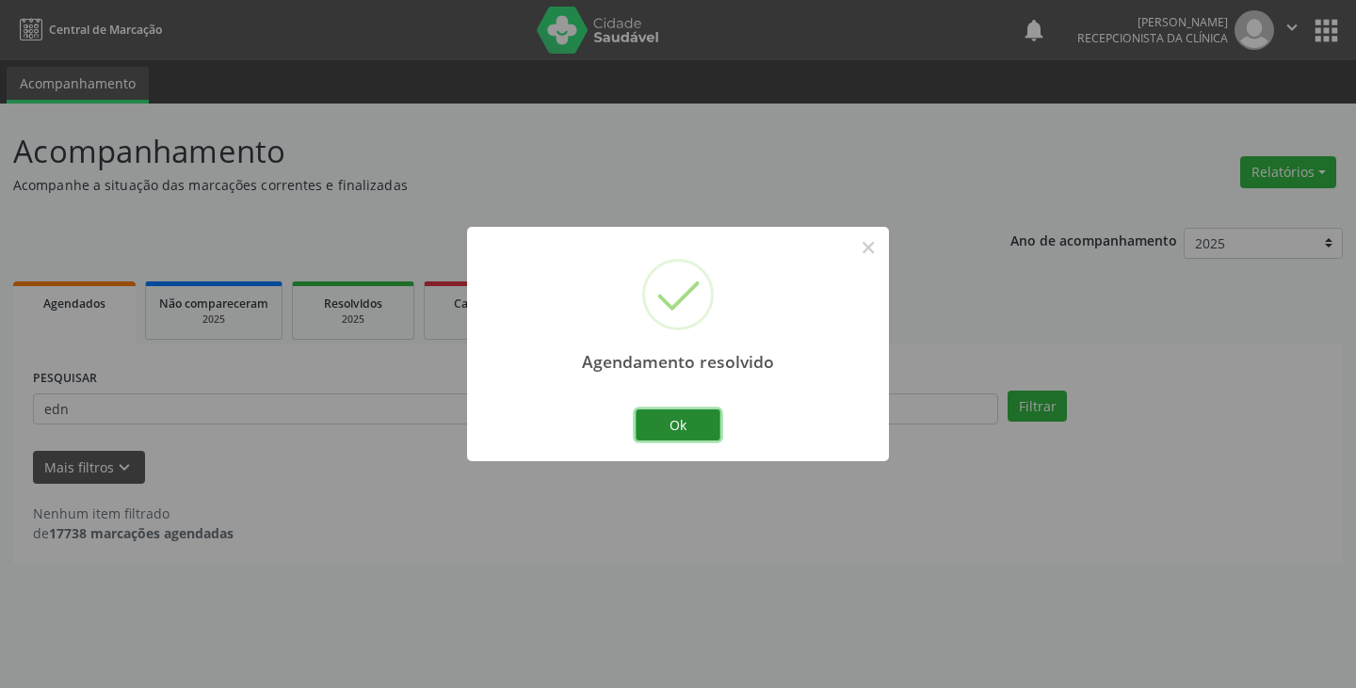
click at [682, 414] on button "Ok" at bounding box center [678, 426] width 85 height 32
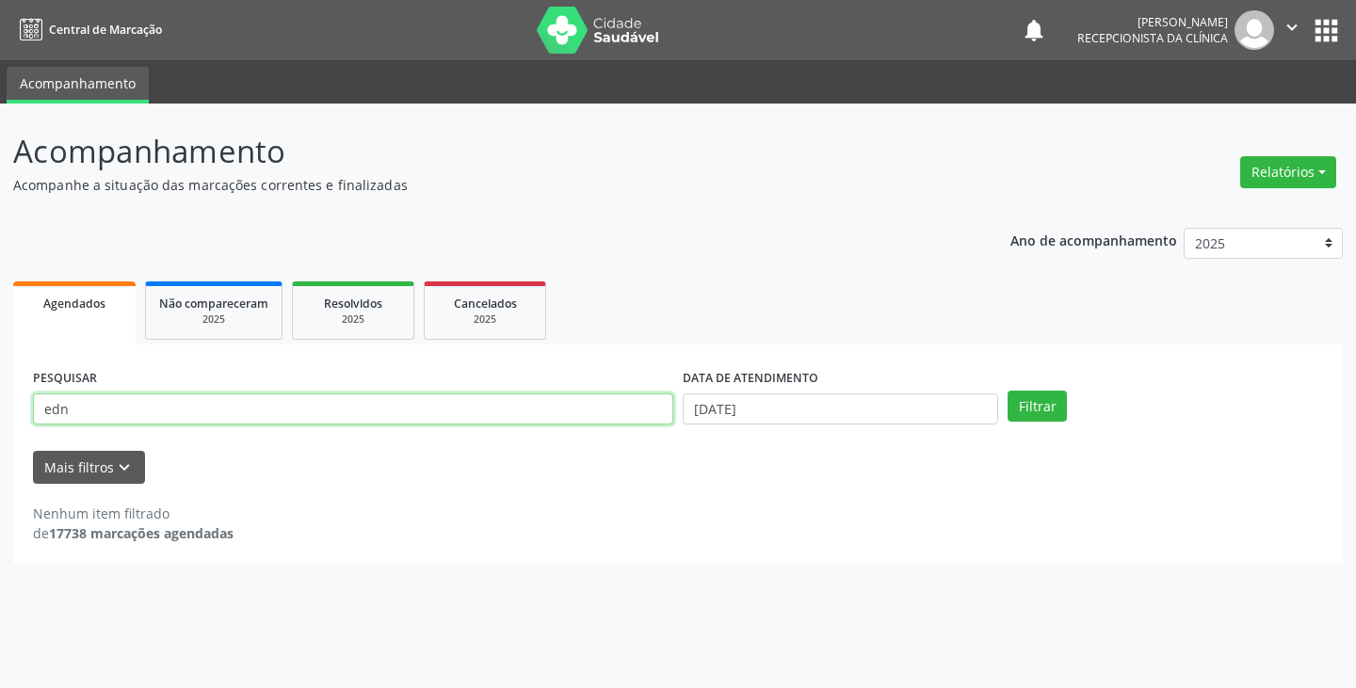
click at [576, 403] on input "edn" at bounding box center [353, 410] width 640 height 32
type input "e"
type input "alb"
click at [1007, 391] on button "Filtrar" at bounding box center [1036, 407] width 59 height 32
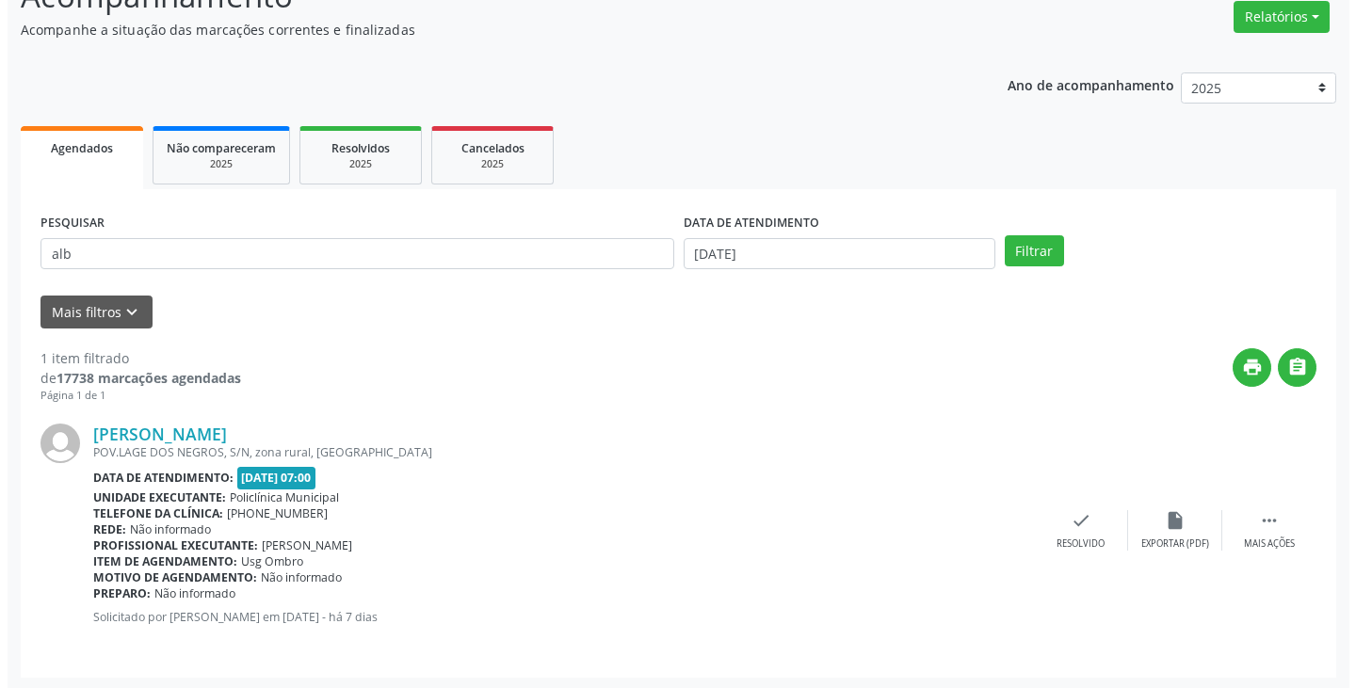
scroll to position [158, 0]
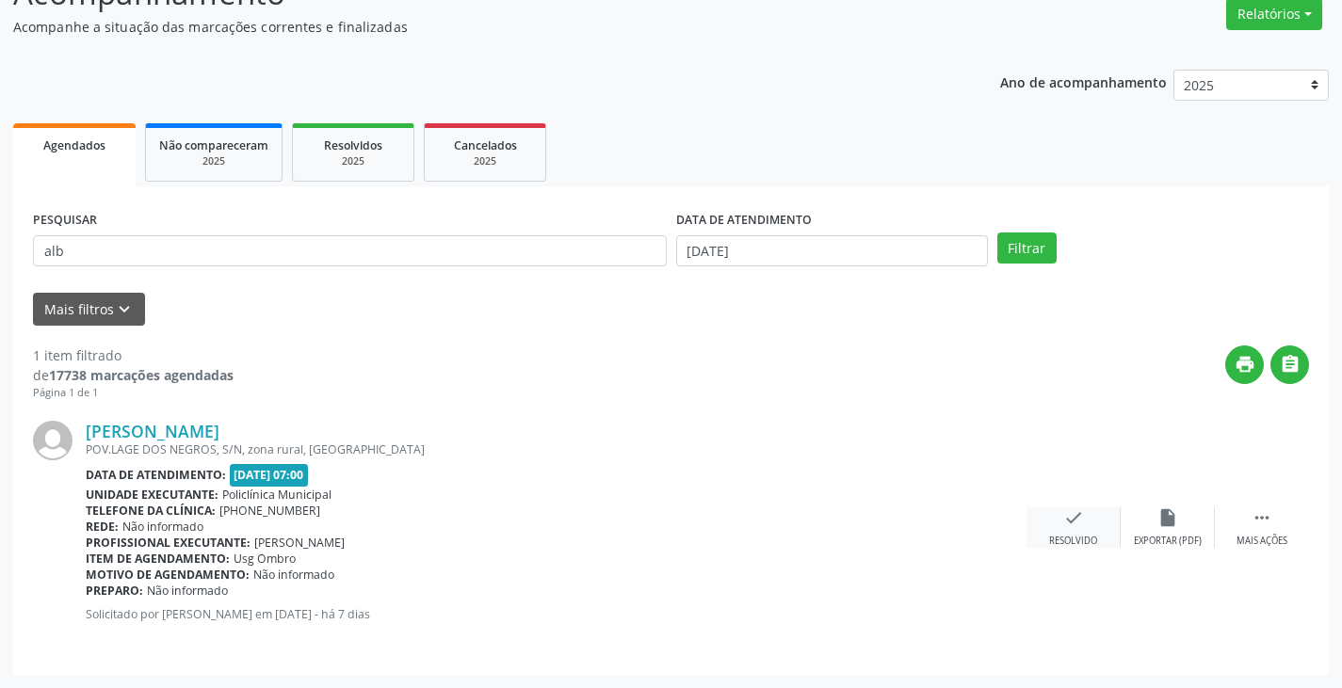
click at [1078, 516] on icon "check" at bounding box center [1073, 517] width 21 height 21
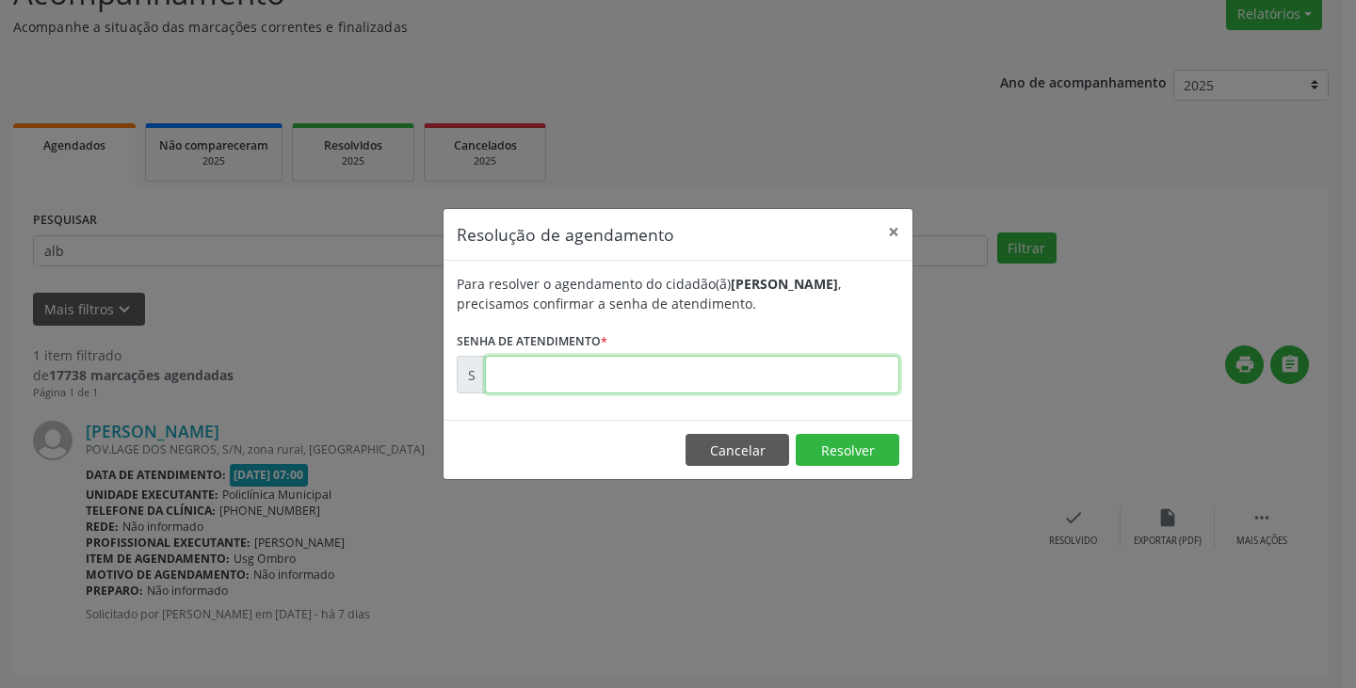
click at [838, 372] on input "text" at bounding box center [692, 375] width 414 height 38
type input "00171298"
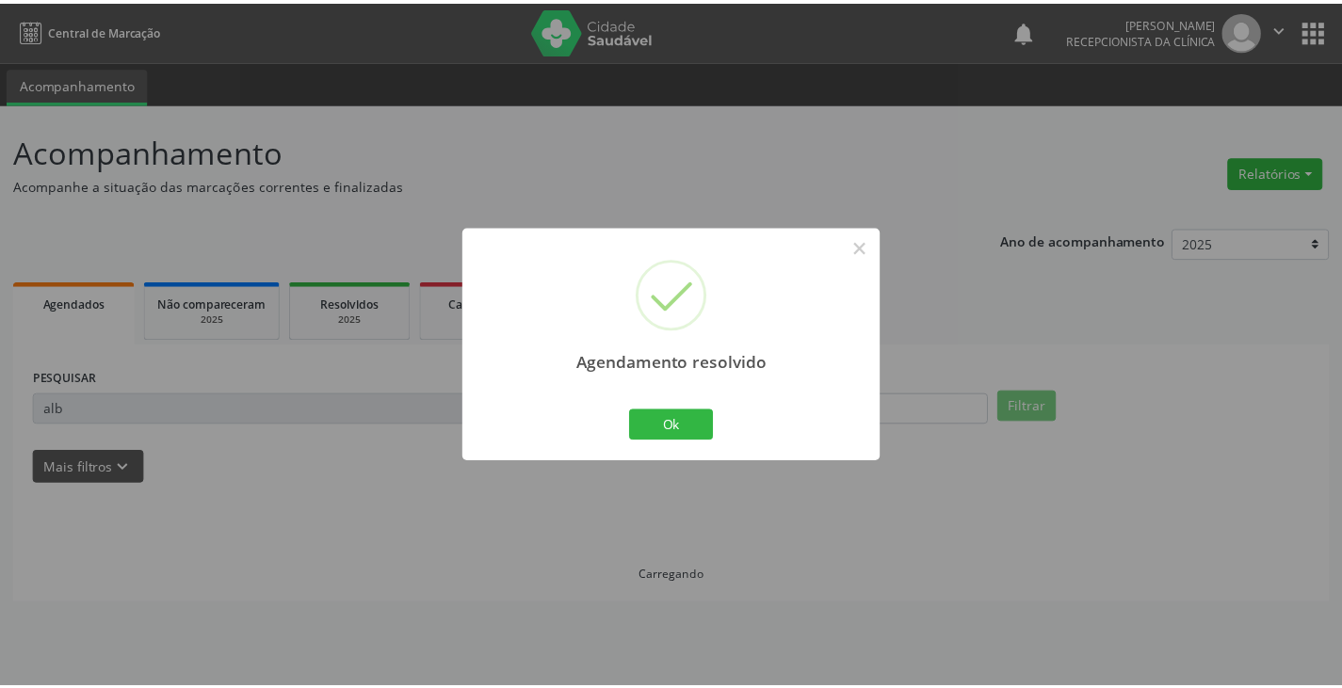
scroll to position [0, 0]
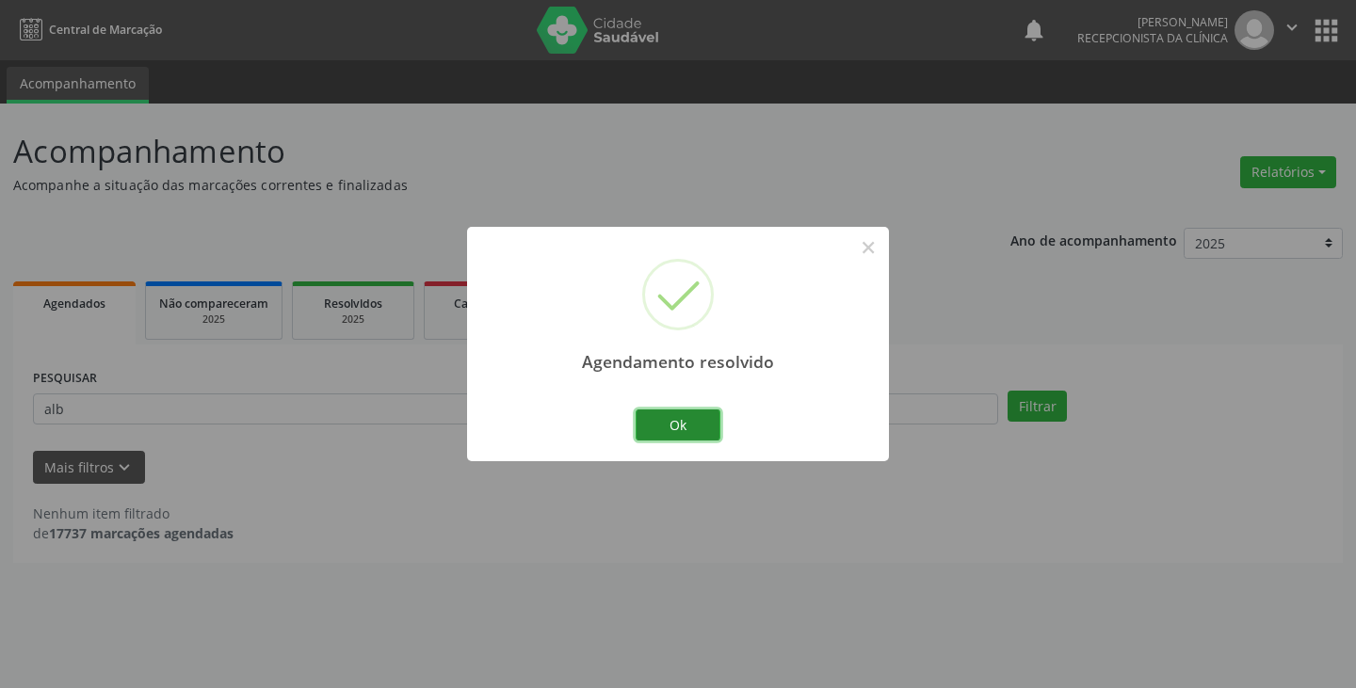
click at [708, 425] on button "Ok" at bounding box center [678, 426] width 85 height 32
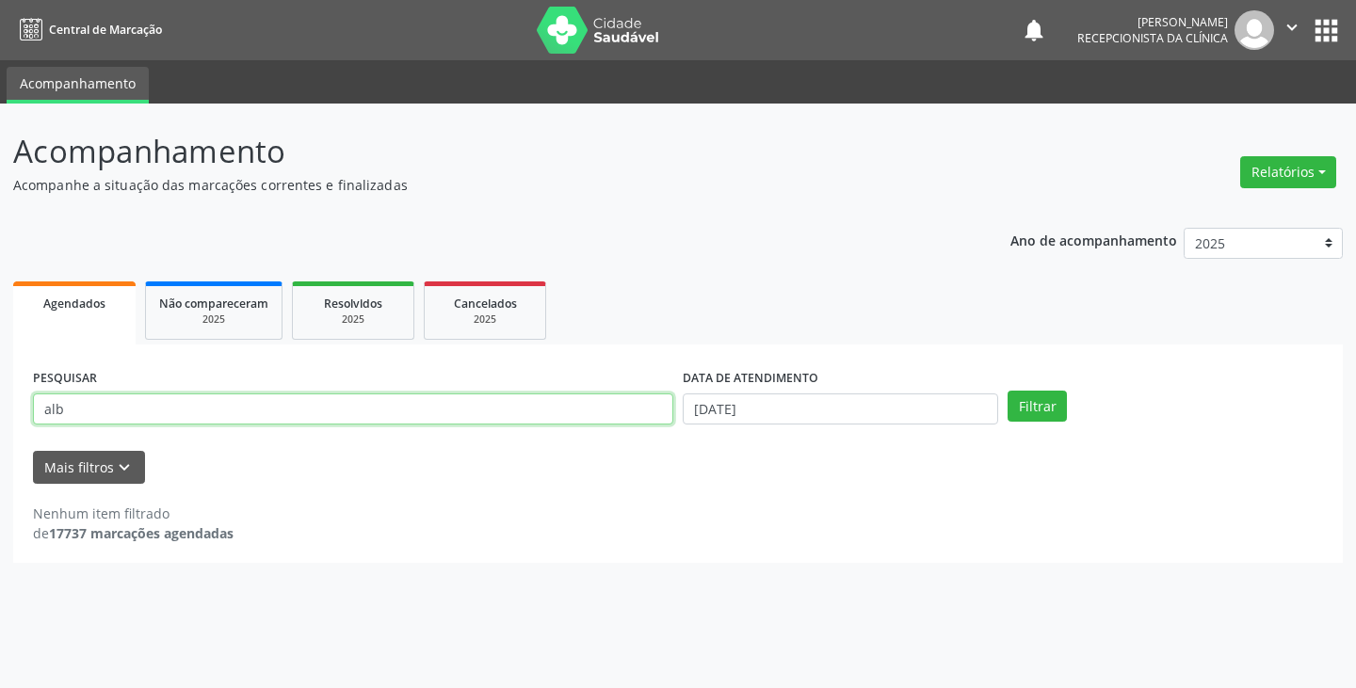
click at [527, 414] on input "alb" at bounding box center [353, 410] width 640 height 32
type input "a"
type input "telm"
click at [1007, 391] on button "Filtrar" at bounding box center [1036, 407] width 59 height 32
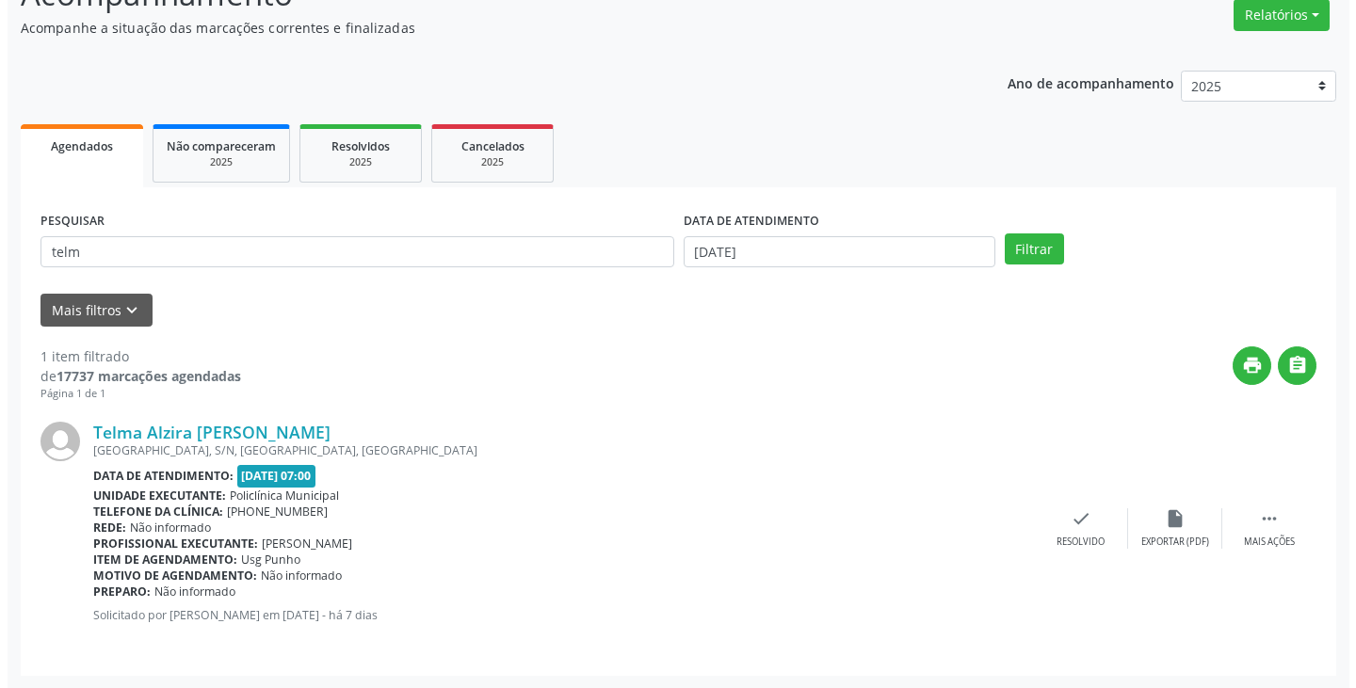
scroll to position [158, 0]
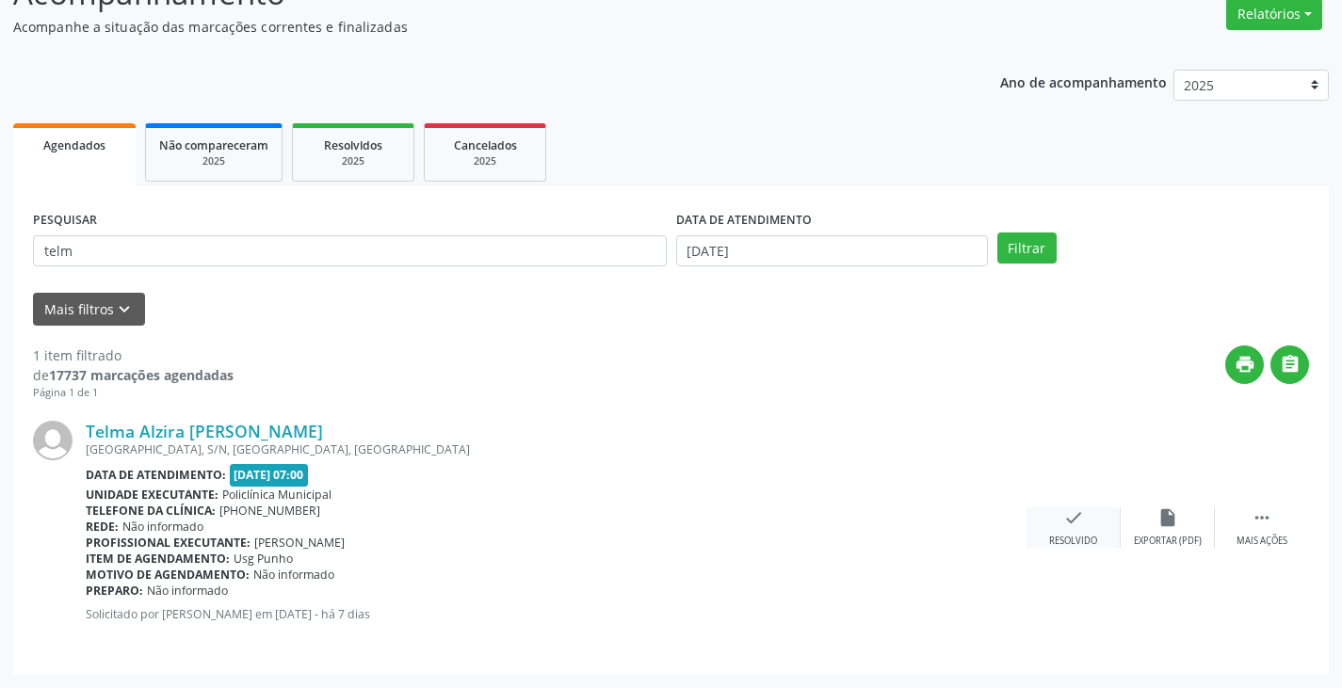
click at [1066, 520] on icon "check" at bounding box center [1073, 517] width 21 height 21
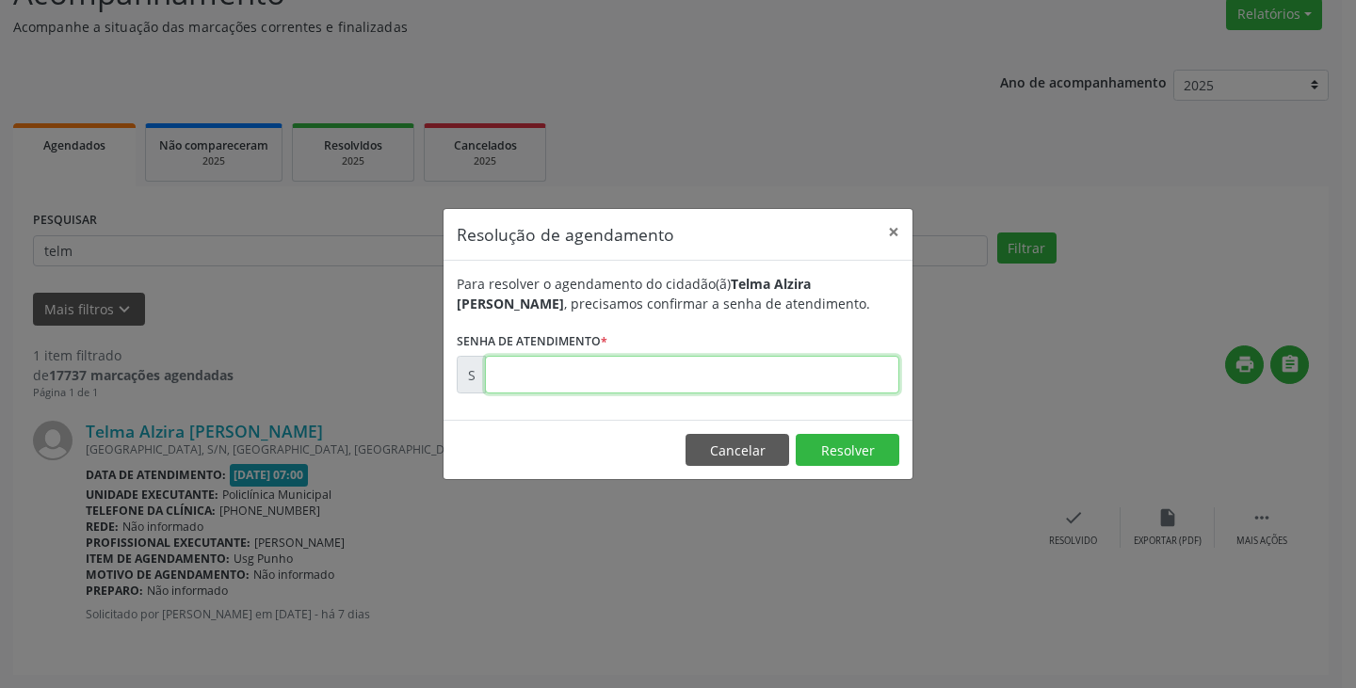
click at [866, 383] on input "text" at bounding box center [692, 375] width 414 height 38
type input "00171300"
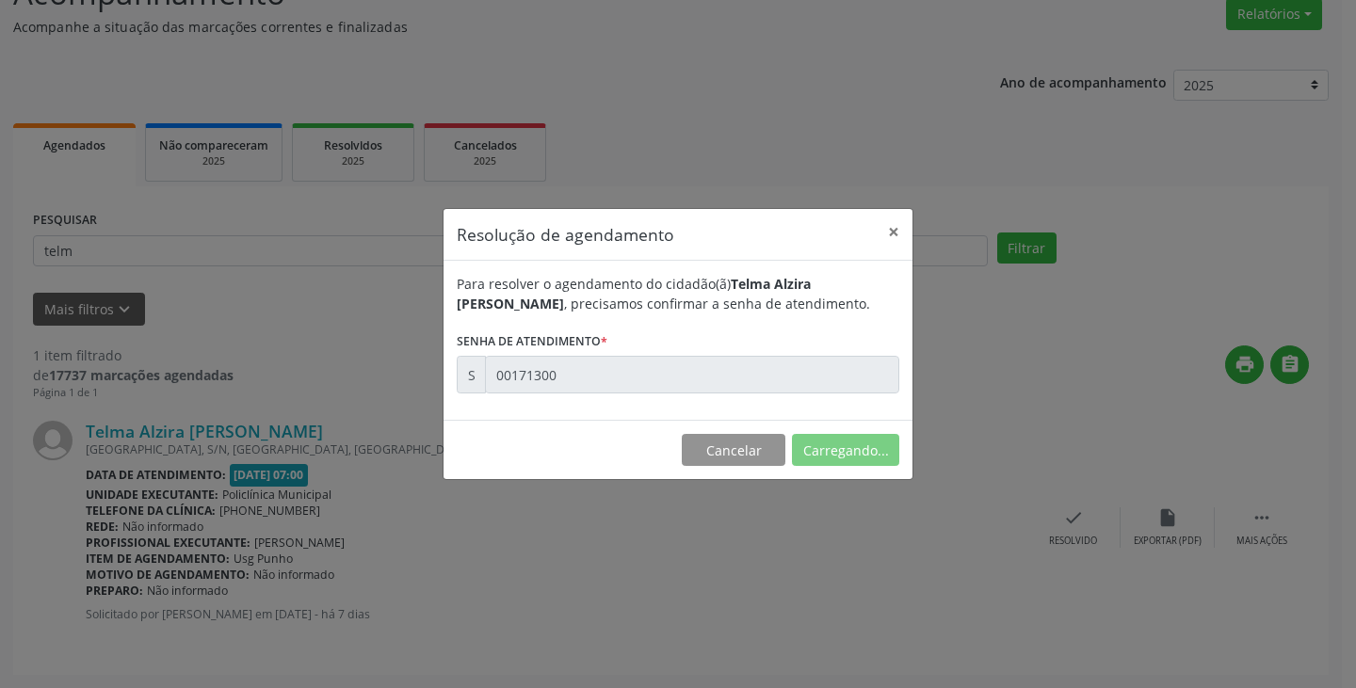
scroll to position [0, 0]
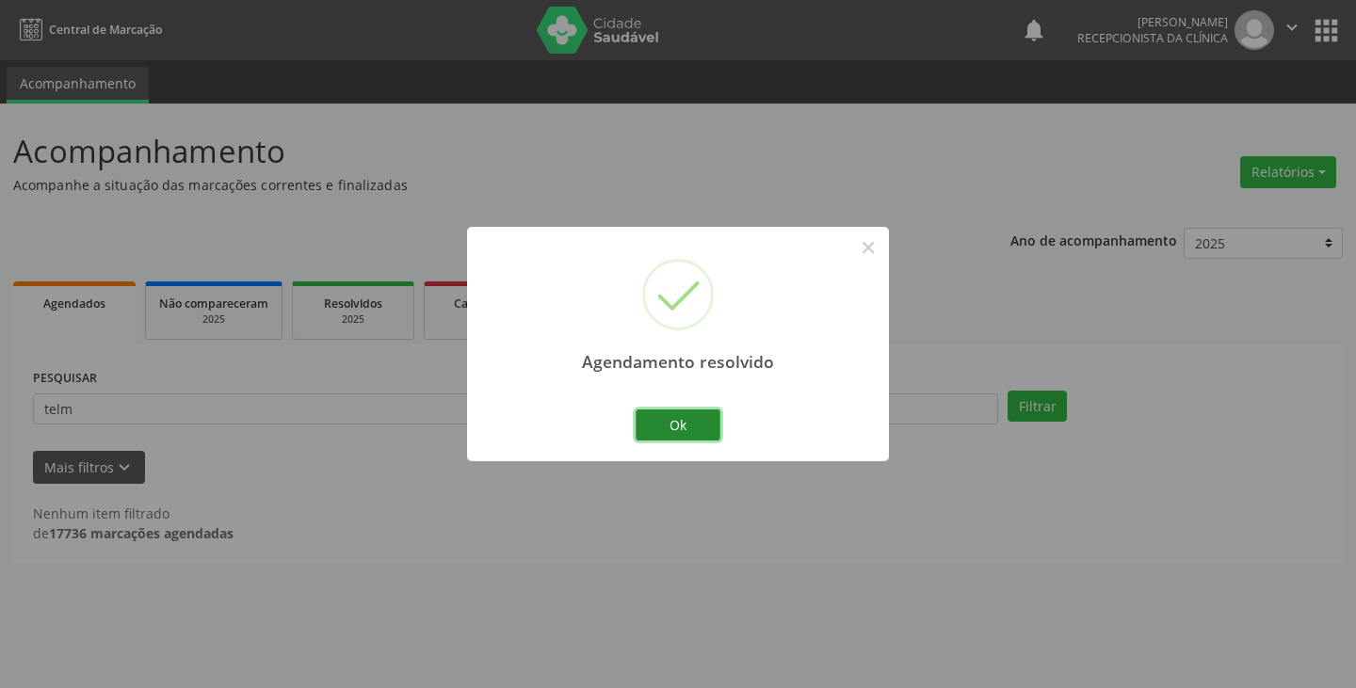
click at [687, 433] on button "Ok" at bounding box center [678, 426] width 85 height 32
